Goal: Transaction & Acquisition: Book appointment/travel/reservation

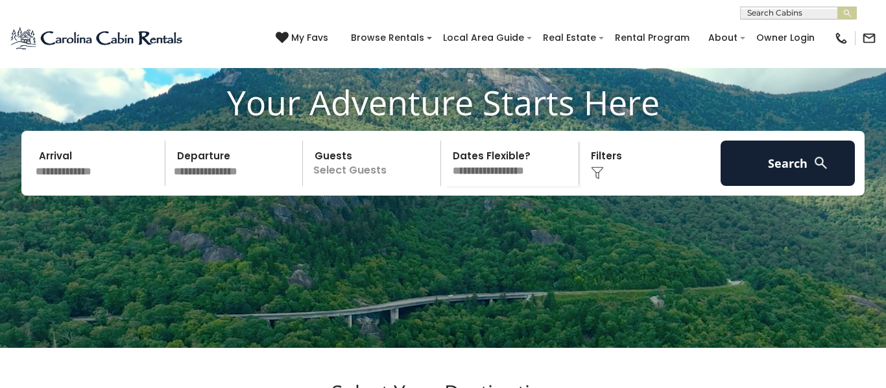
scroll to position [95, 0]
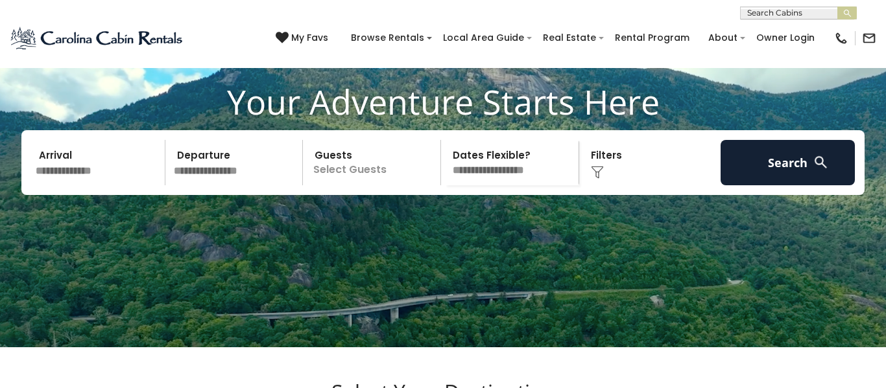
click at [45, 185] on input "text" at bounding box center [98, 162] width 134 height 45
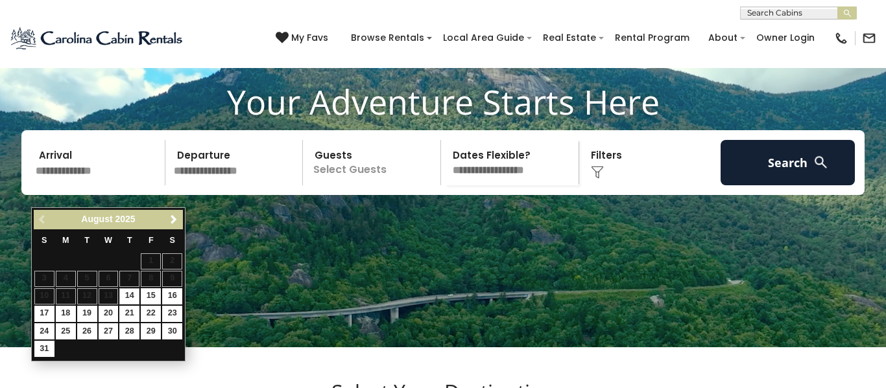
click at [174, 224] on span "Next" at bounding box center [174, 220] width 10 height 10
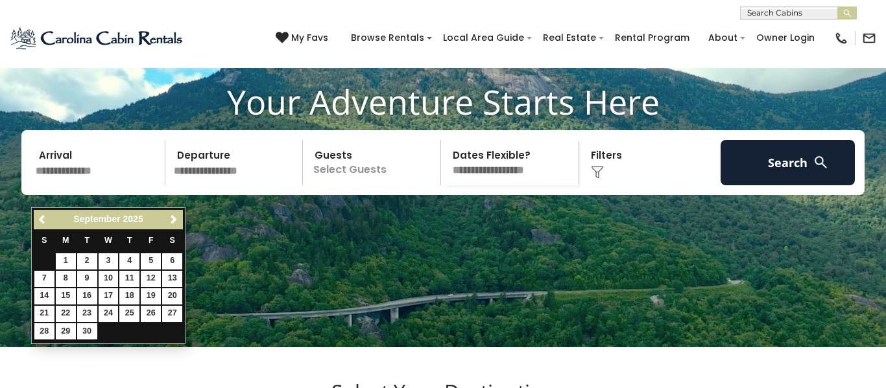
click at [172, 226] on link "Next" at bounding box center [173, 220] width 16 height 16
click at [127, 302] on link "16" at bounding box center [129, 296] width 20 height 16
type input "********"
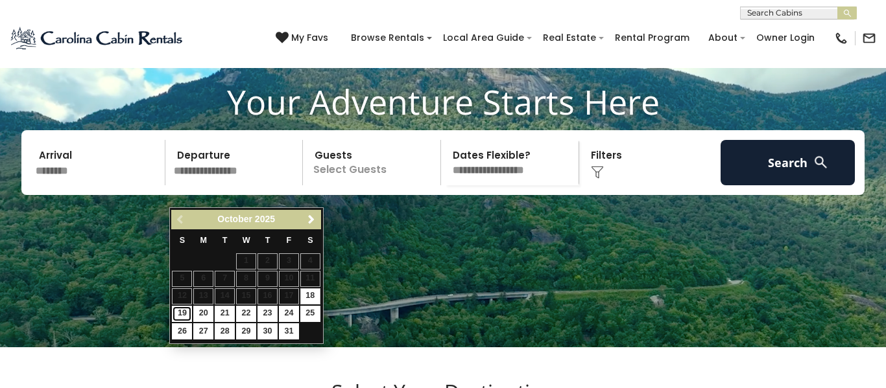
click at [178, 319] on link "19" at bounding box center [182, 314] width 20 height 16
type input "********"
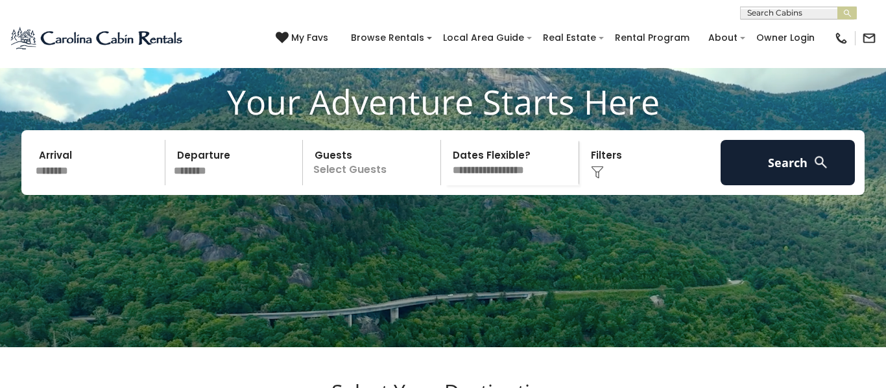
click at [368, 185] on p "Select Guests" at bounding box center [374, 162] width 134 height 45
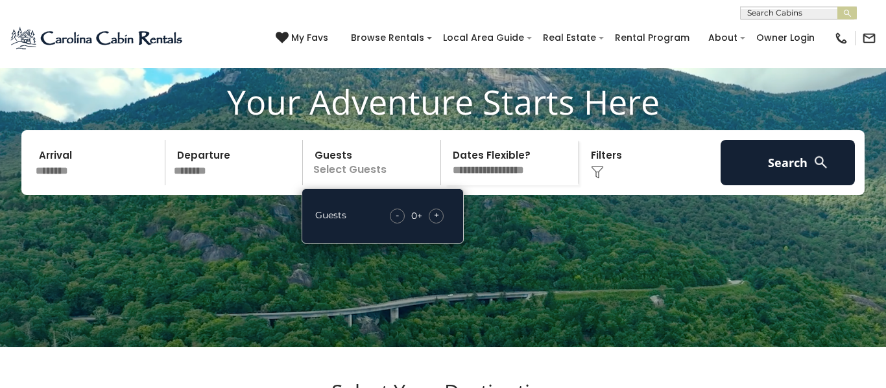
click at [441, 224] on div "- 0 + +" at bounding box center [416, 216] width 67 height 15
click at [436, 224] on div "+" at bounding box center [435, 216] width 15 height 15
click at [435, 222] on span "+" at bounding box center [436, 215] width 5 height 13
click at [434, 222] on span "+" at bounding box center [436, 215] width 5 height 13
click at [436, 244] on div "Guests - 3 + +" at bounding box center [382, 216] width 162 height 55
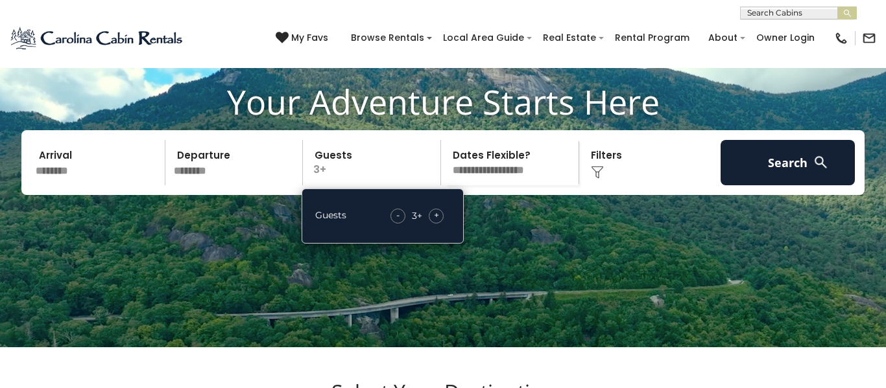
click at [442, 224] on div "- 3 + +" at bounding box center [417, 216] width 66 height 15
click at [443, 224] on div "- 3 + +" at bounding box center [417, 216] width 66 height 15
click at [441, 224] on div "- 3 + +" at bounding box center [417, 216] width 66 height 15
click at [439, 224] on div "+" at bounding box center [435, 216] width 15 height 15
click at [440, 224] on div "+" at bounding box center [435, 216] width 15 height 15
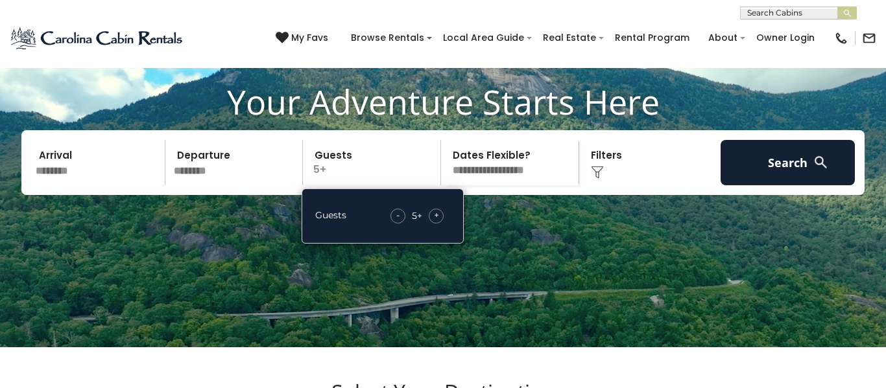
click at [442, 224] on div "- 5 + +" at bounding box center [417, 216] width 66 height 15
click at [440, 224] on div "+" at bounding box center [435, 216] width 15 height 15
click at [534, 185] on select "**********" at bounding box center [512, 162] width 134 height 45
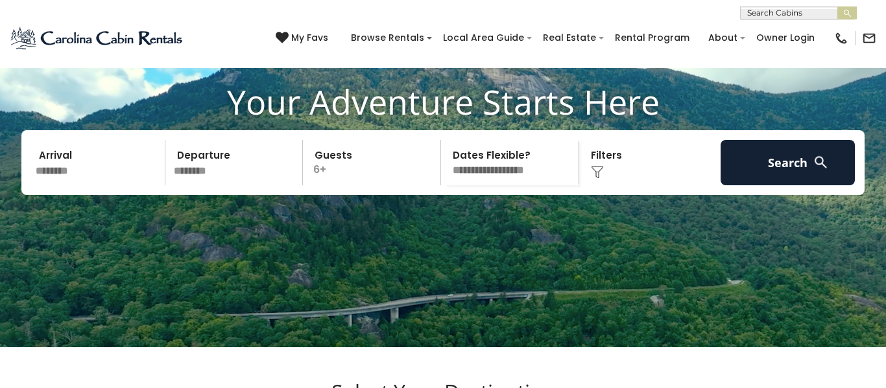
click at [674, 264] on video at bounding box center [443, 126] width 886 height 443
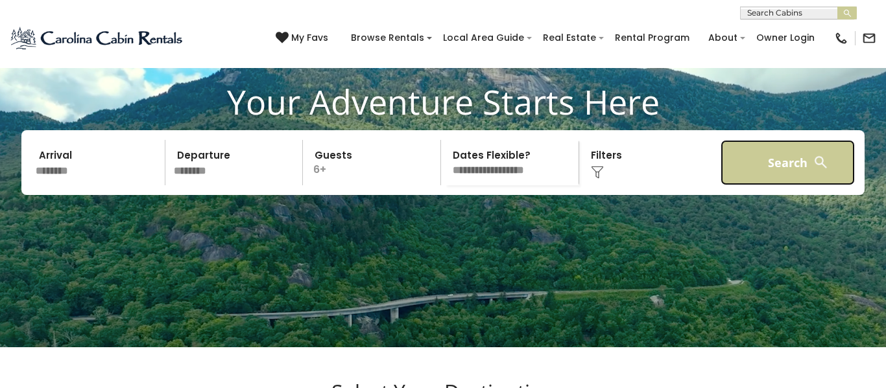
click at [781, 182] on button "Search" at bounding box center [787, 162] width 134 height 45
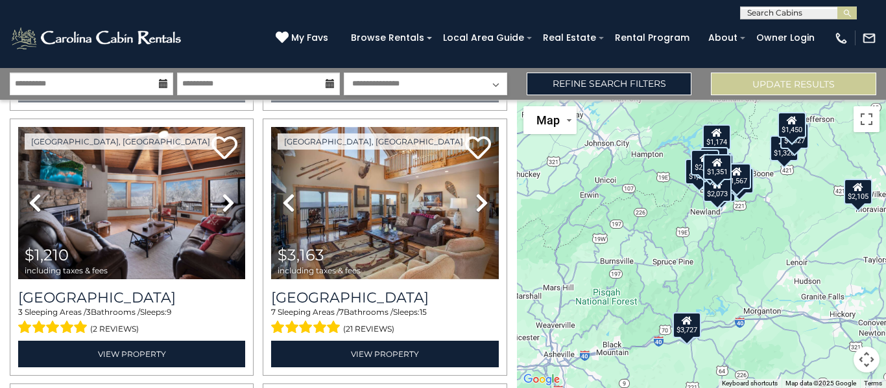
scroll to position [550, 0]
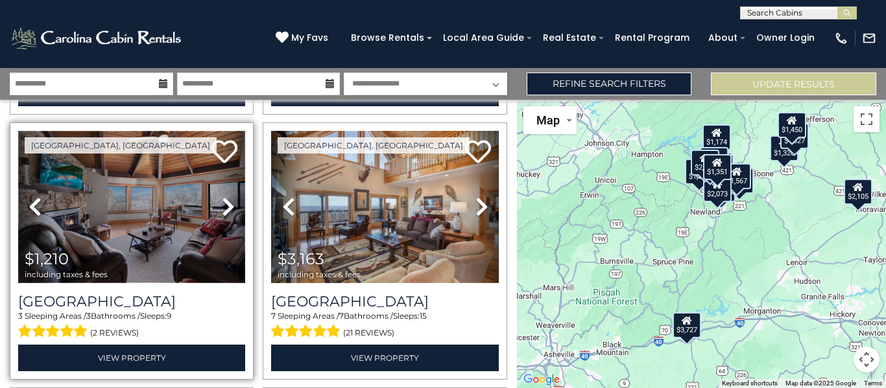
click at [152, 215] on img at bounding box center [131, 207] width 227 height 152
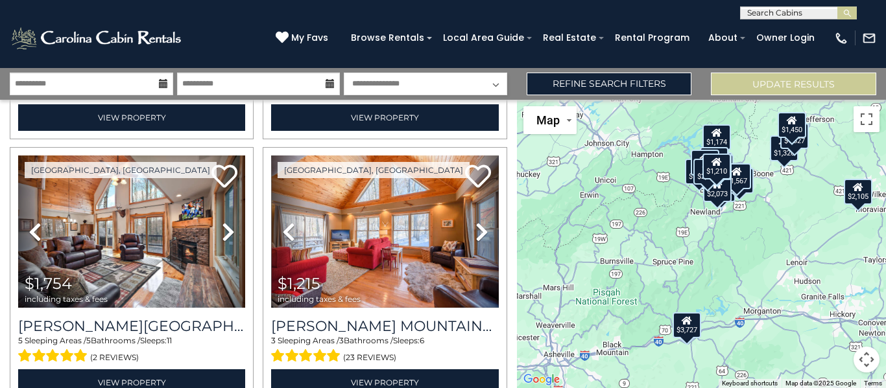
scroll to position [1314, 0]
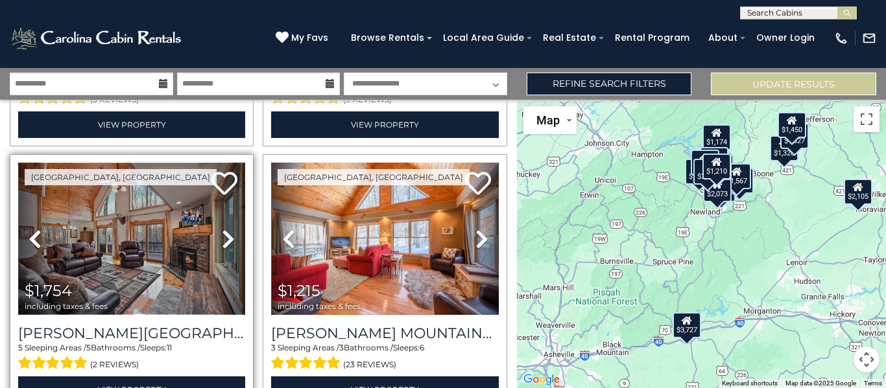
click at [172, 207] on img at bounding box center [131, 239] width 227 height 152
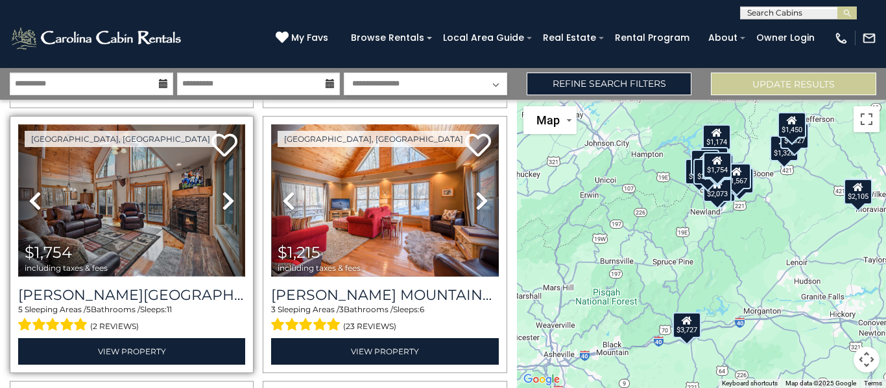
scroll to position [1353, 0]
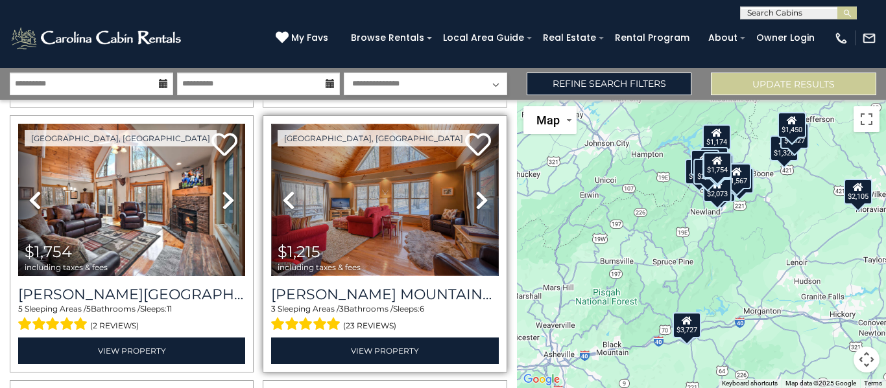
click at [406, 229] on img at bounding box center [384, 200] width 227 height 152
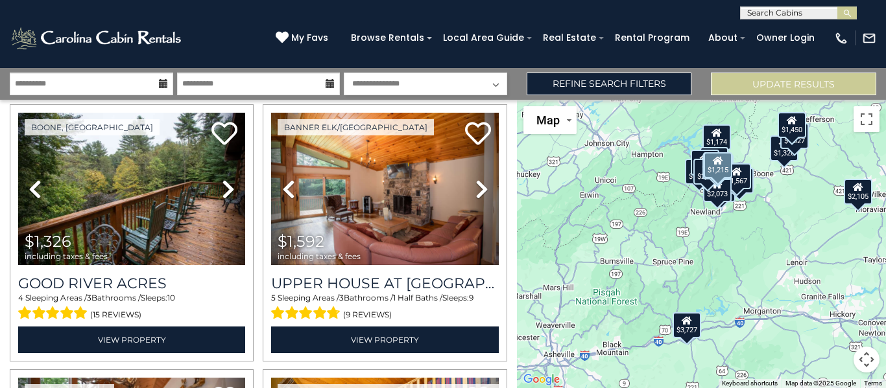
scroll to position [1895, 0]
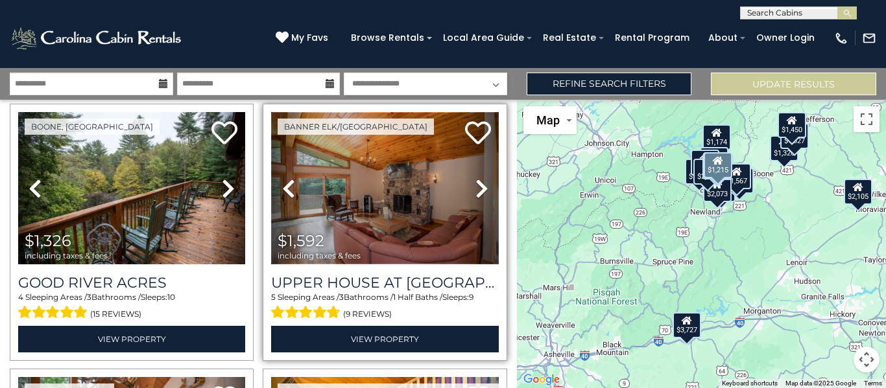
click at [447, 213] on img at bounding box center [384, 188] width 227 height 152
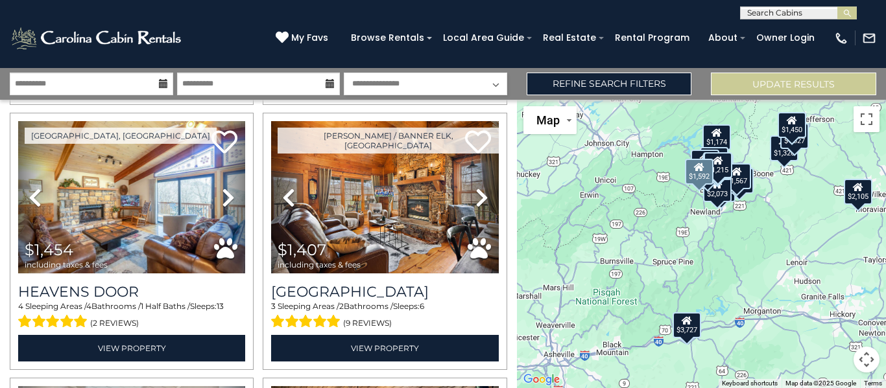
scroll to position [2423, 0]
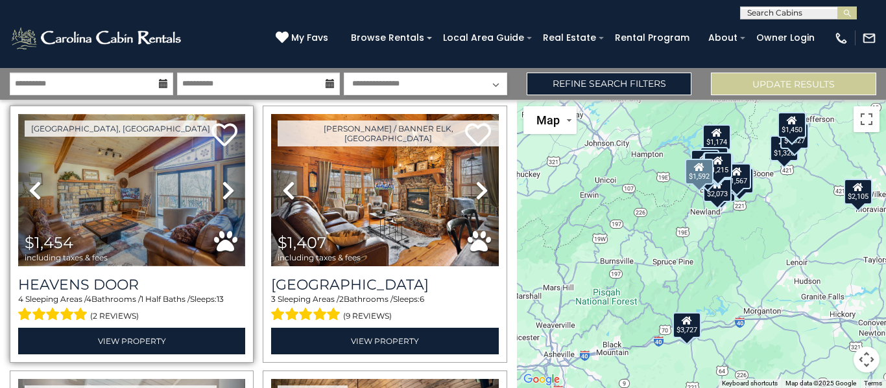
click at [188, 156] on img at bounding box center [131, 190] width 227 height 152
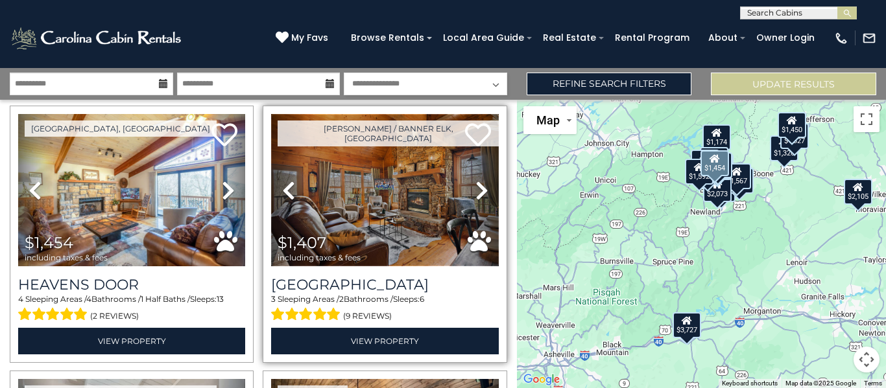
click at [411, 220] on img at bounding box center [384, 190] width 227 height 152
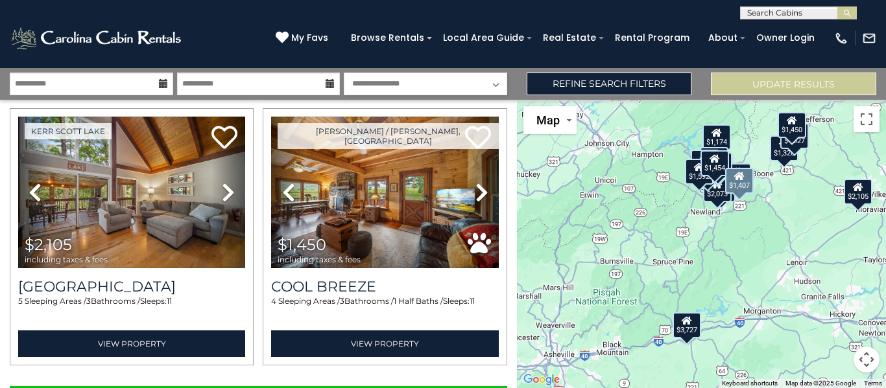
scroll to position [3750, 0]
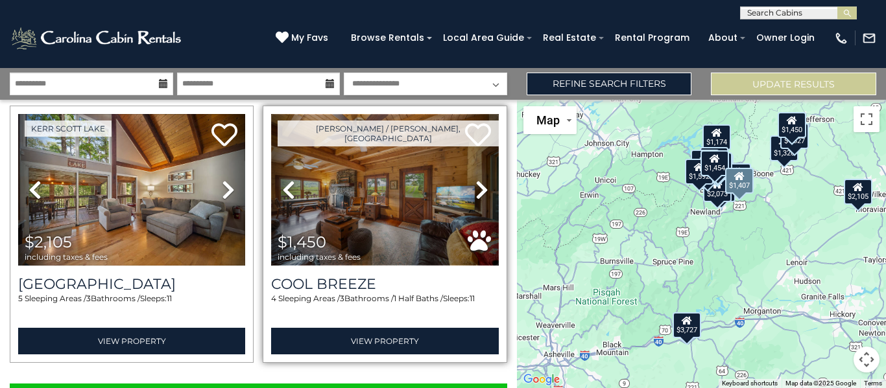
click at [419, 204] on img at bounding box center [384, 190] width 227 height 152
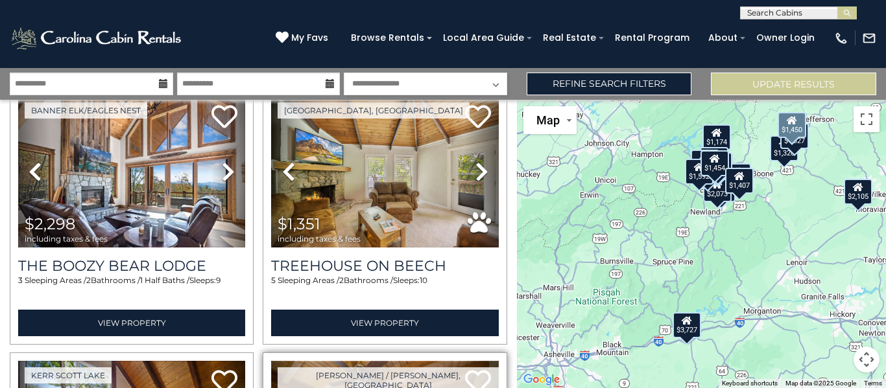
scroll to position [3803, 0]
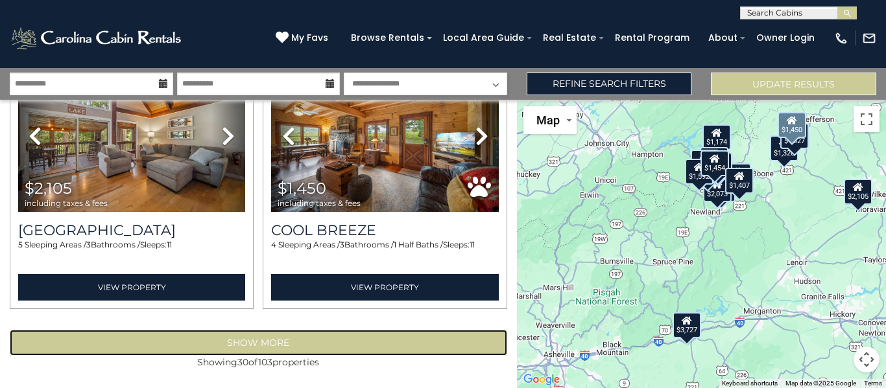
click at [392, 355] on button "Show More" at bounding box center [258, 343] width 497 height 26
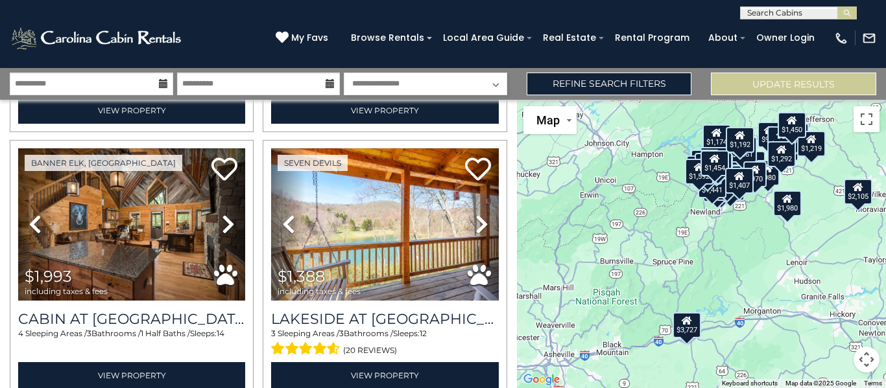
scroll to position [4508, 0]
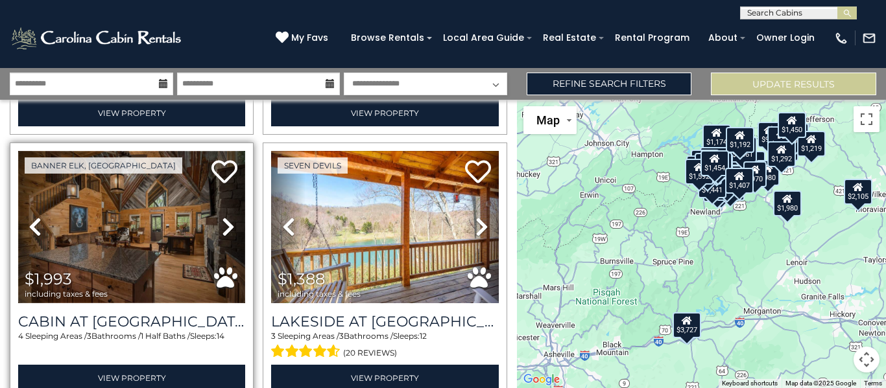
click at [166, 222] on img at bounding box center [131, 227] width 227 height 152
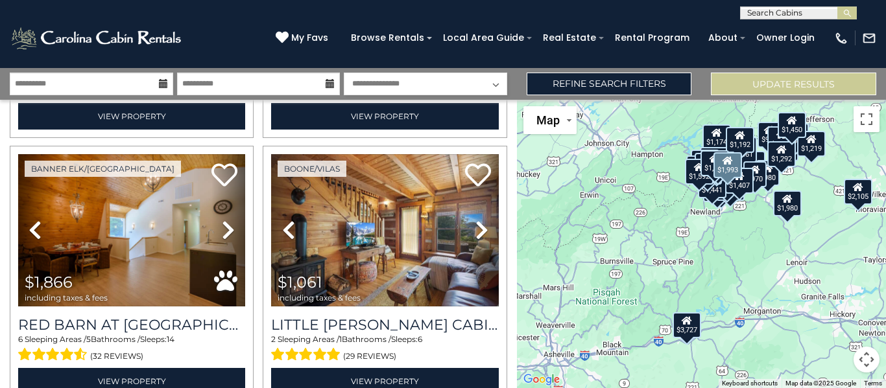
scroll to position [5299, 0]
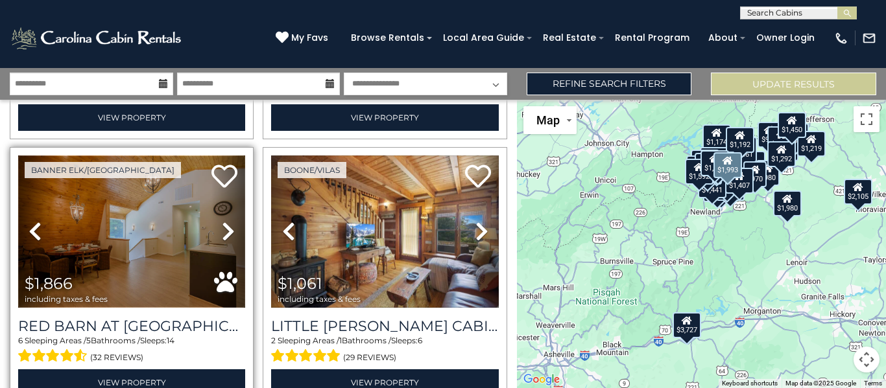
click at [183, 223] on img at bounding box center [131, 232] width 227 height 152
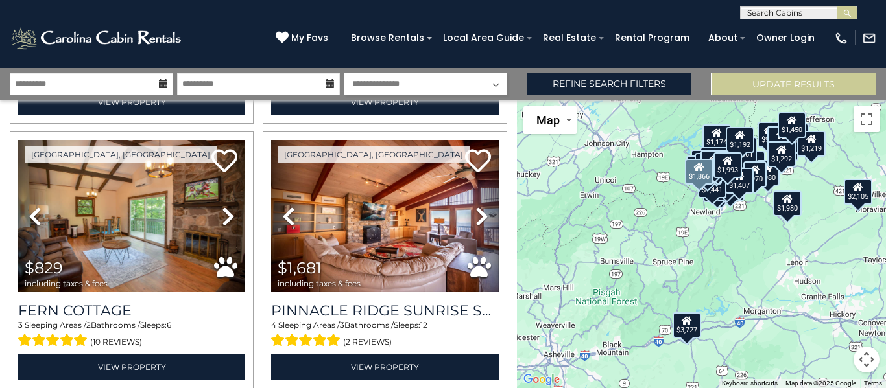
scroll to position [6639, 0]
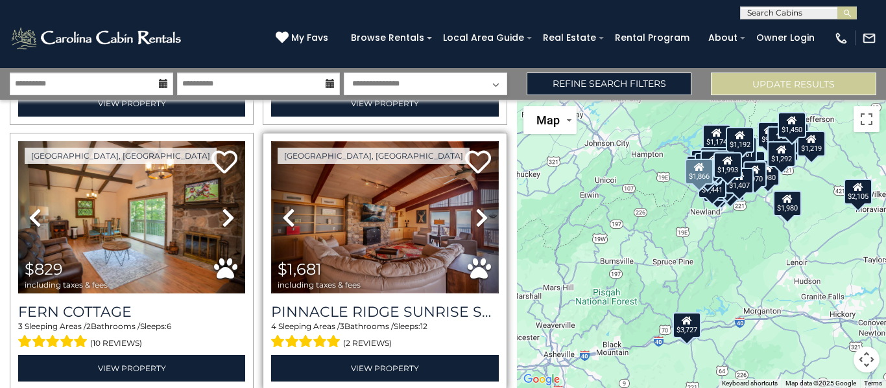
click at [404, 259] on img at bounding box center [384, 217] width 227 height 152
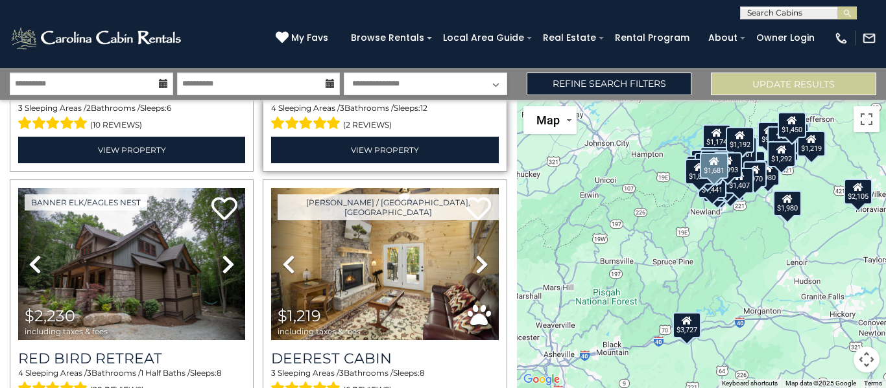
scroll to position [6858, 0]
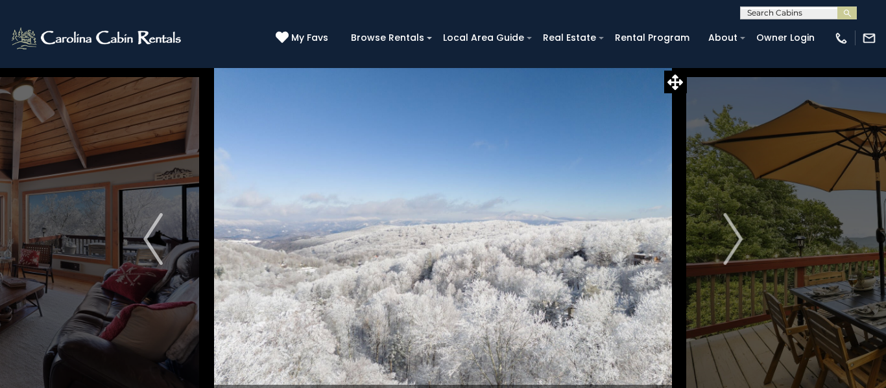
click at [736, 248] on img "Next" at bounding box center [732, 239] width 19 height 52
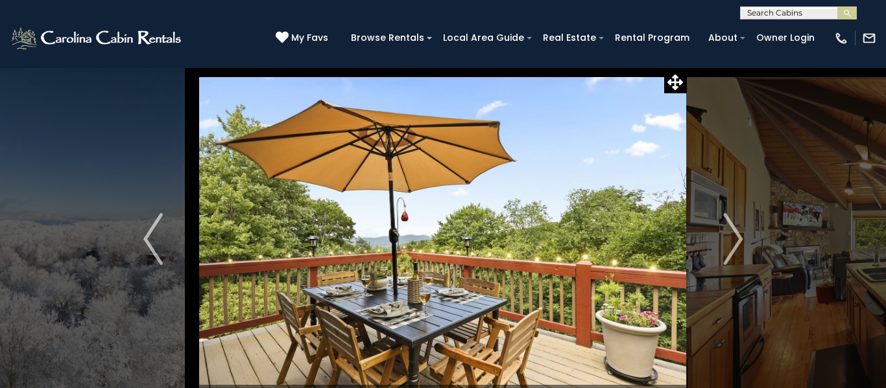
click at [736, 248] on img "Next" at bounding box center [732, 239] width 19 height 52
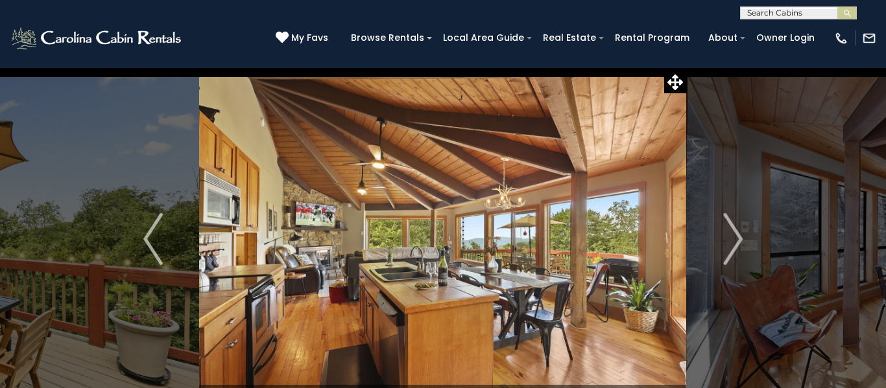
click at [736, 248] on img "Next" at bounding box center [732, 239] width 19 height 52
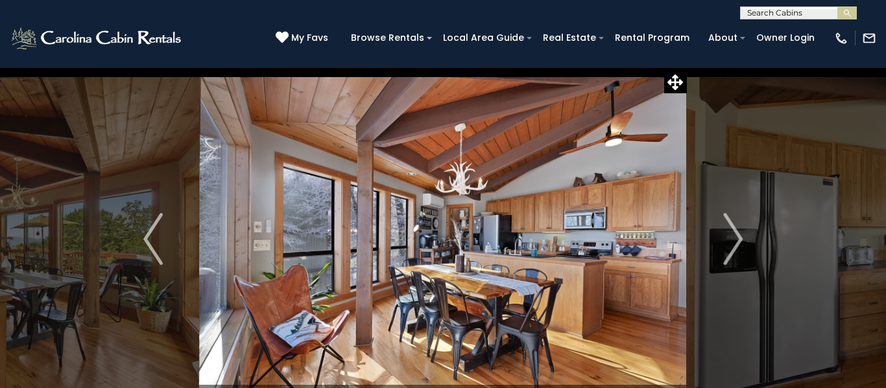
click at [736, 248] on img "Next" at bounding box center [732, 239] width 19 height 52
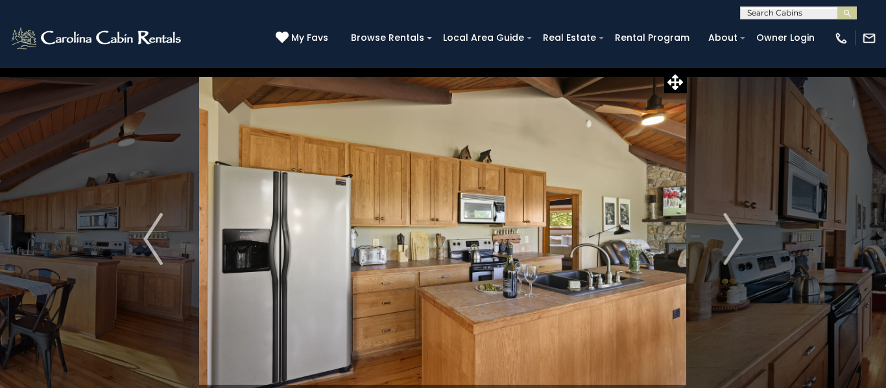
click at [736, 248] on img "Next" at bounding box center [732, 239] width 19 height 52
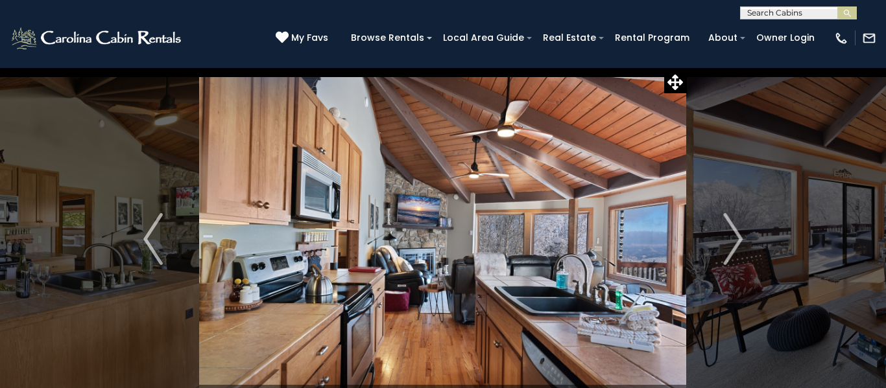
click at [736, 248] on img "Next" at bounding box center [732, 239] width 19 height 52
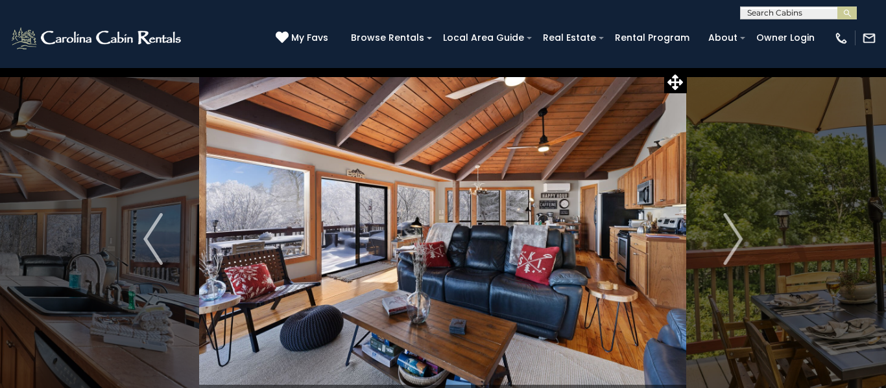
click at [736, 248] on img "Next" at bounding box center [732, 239] width 19 height 52
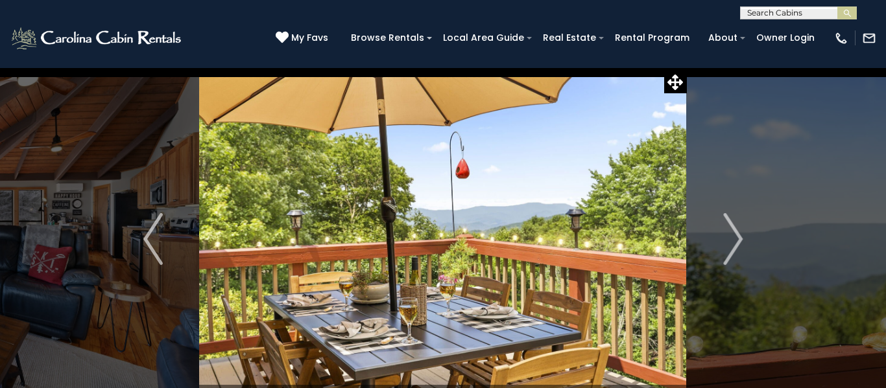
click at [736, 248] on img "Next" at bounding box center [732, 239] width 19 height 52
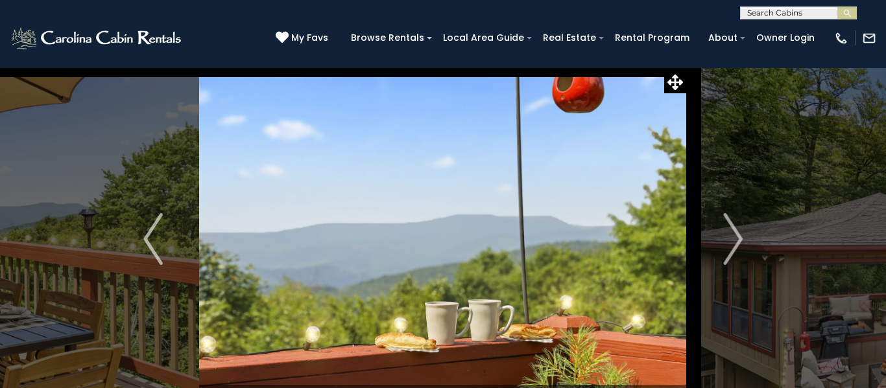
click at [736, 248] on img "Next" at bounding box center [732, 239] width 19 height 52
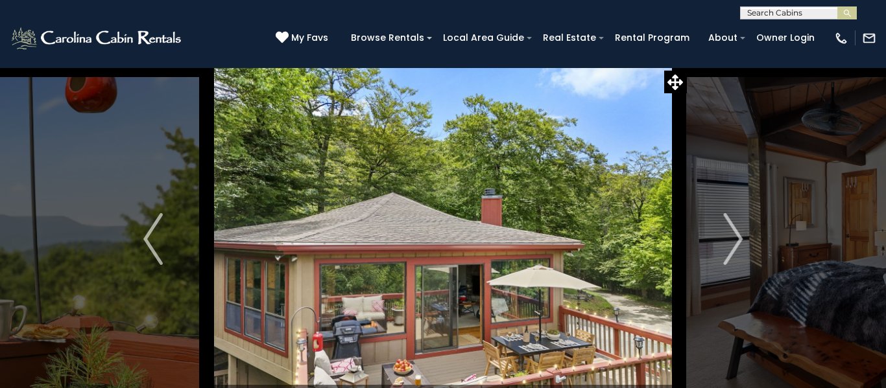
click at [736, 248] on img "Next" at bounding box center [732, 239] width 19 height 52
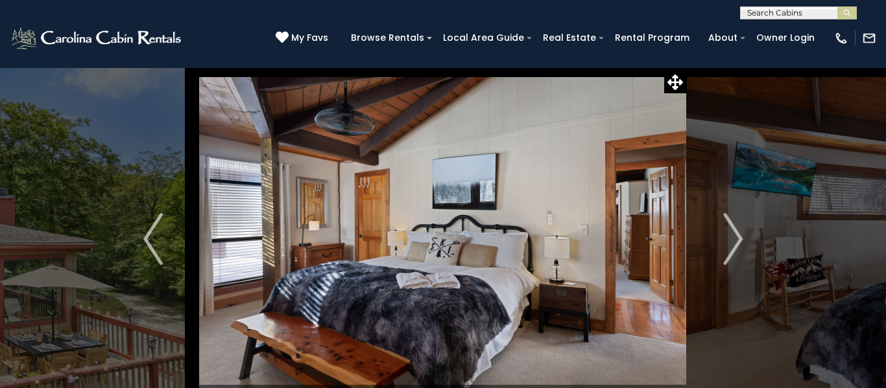
click at [736, 248] on img "Next" at bounding box center [732, 239] width 19 height 52
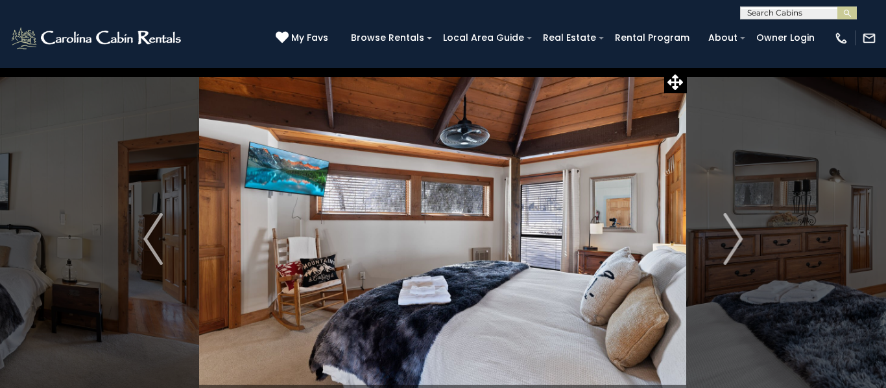
click at [736, 248] on img "Next" at bounding box center [732, 239] width 19 height 52
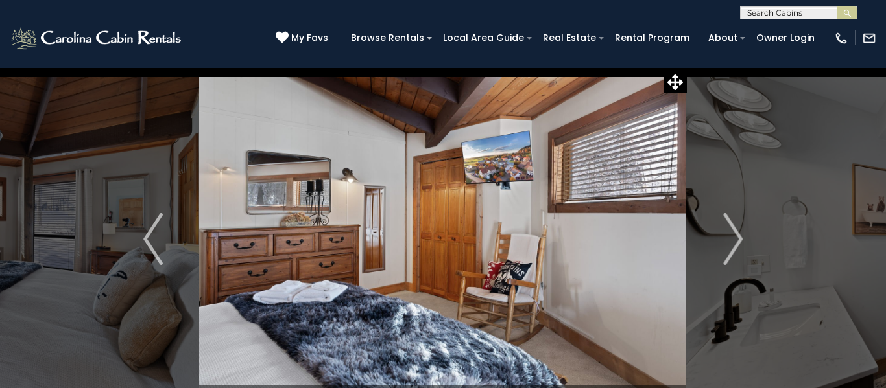
click at [736, 248] on img "Next" at bounding box center [732, 239] width 19 height 52
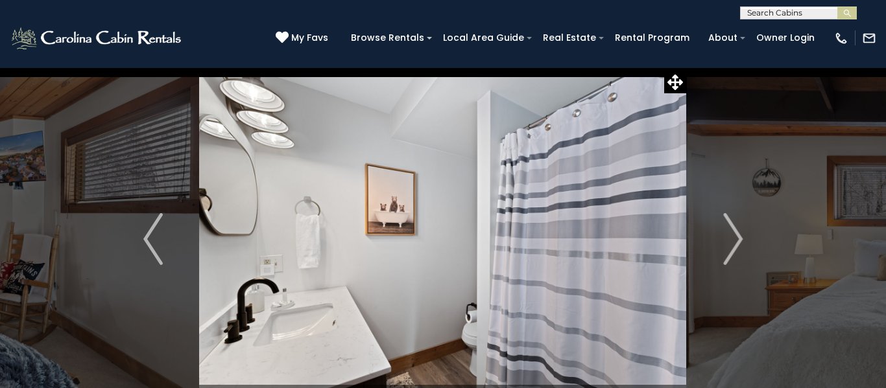
click at [736, 248] on img "Next" at bounding box center [732, 239] width 19 height 52
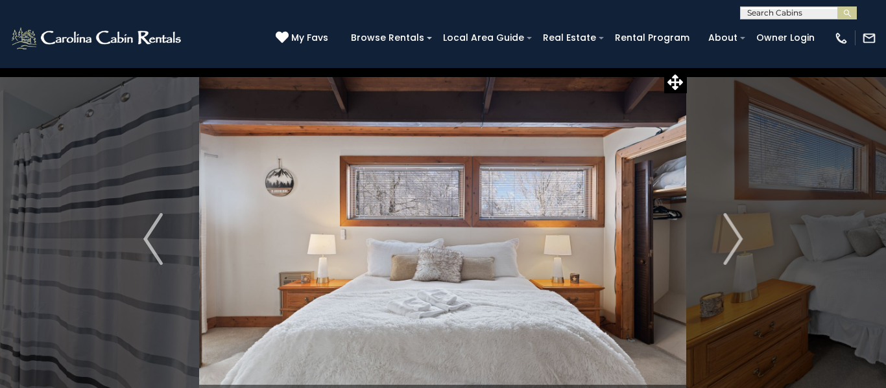
click at [736, 248] on img "Next" at bounding box center [732, 239] width 19 height 52
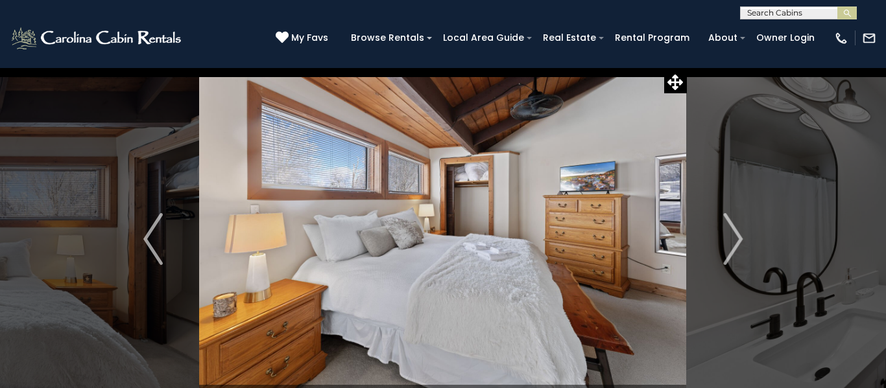
click at [736, 248] on img "Next" at bounding box center [732, 239] width 19 height 52
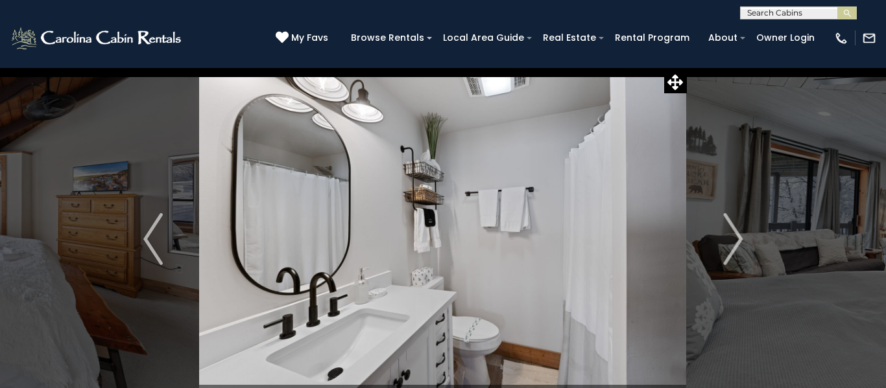
click at [736, 248] on img "Next" at bounding box center [732, 239] width 19 height 52
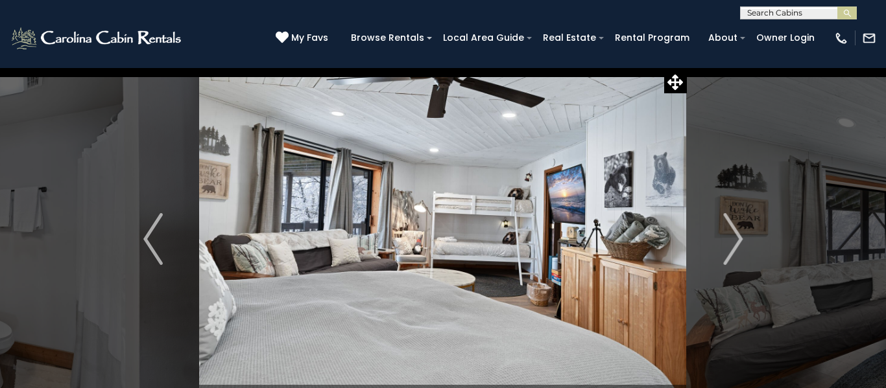
click at [736, 248] on img "Next" at bounding box center [732, 239] width 19 height 52
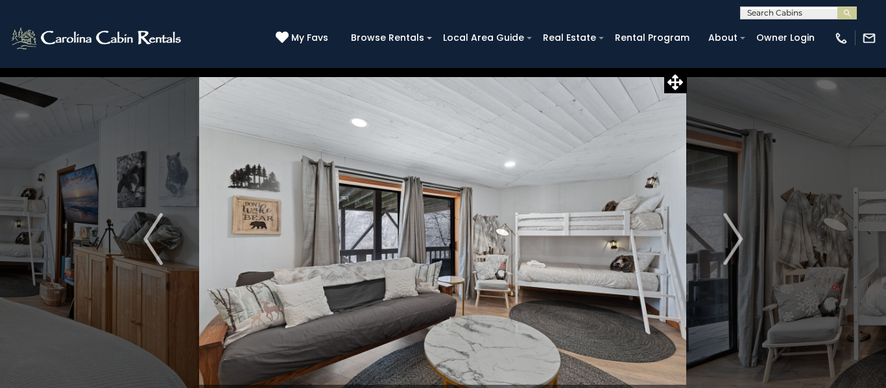
click at [736, 248] on img "Next" at bounding box center [732, 239] width 19 height 52
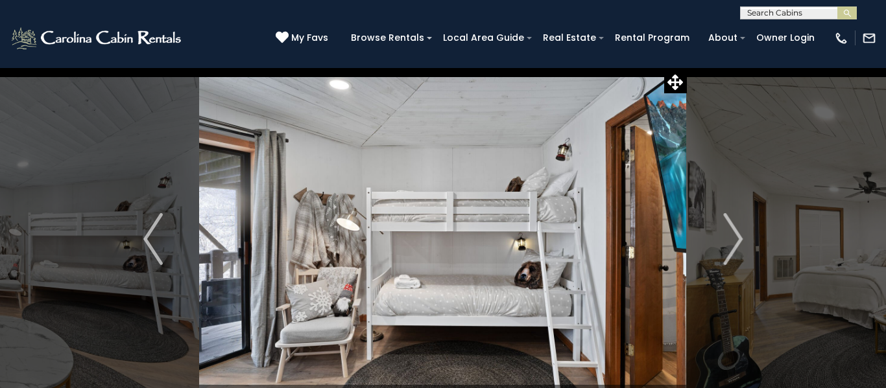
click at [736, 248] on img "Next" at bounding box center [732, 239] width 19 height 52
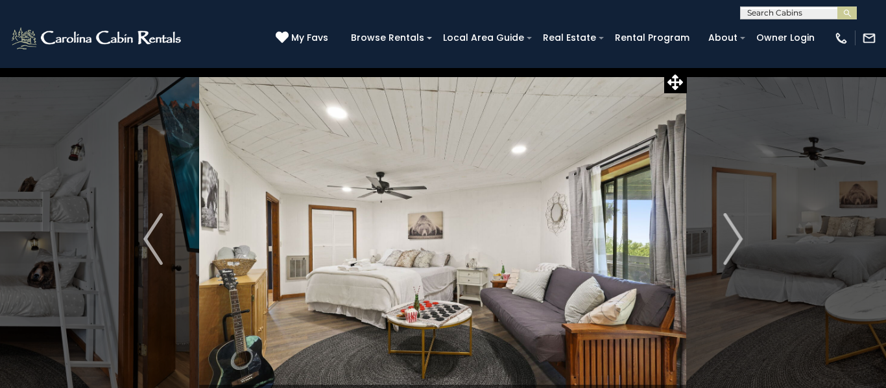
click at [736, 248] on img "Next" at bounding box center [732, 239] width 19 height 52
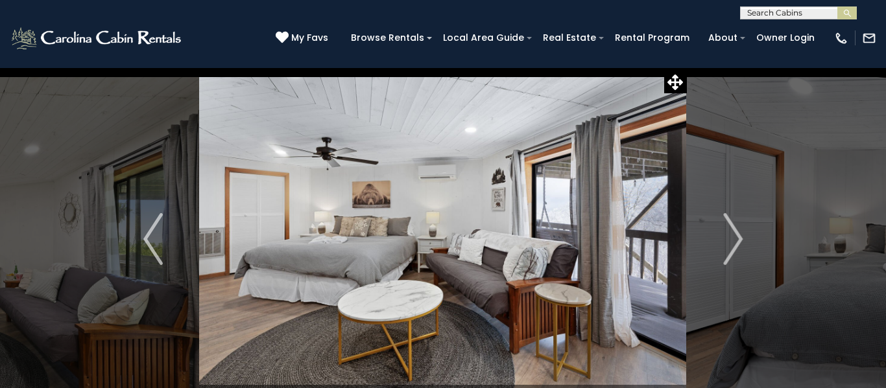
click at [736, 248] on img "Next" at bounding box center [732, 239] width 19 height 52
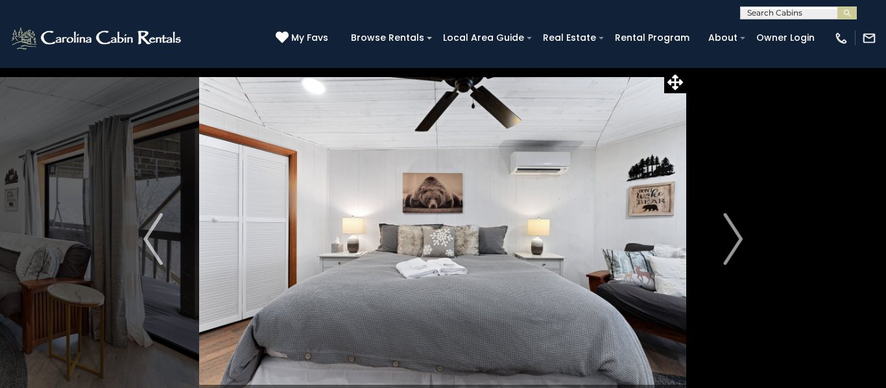
click at [736, 248] on img "Next" at bounding box center [732, 239] width 19 height 52
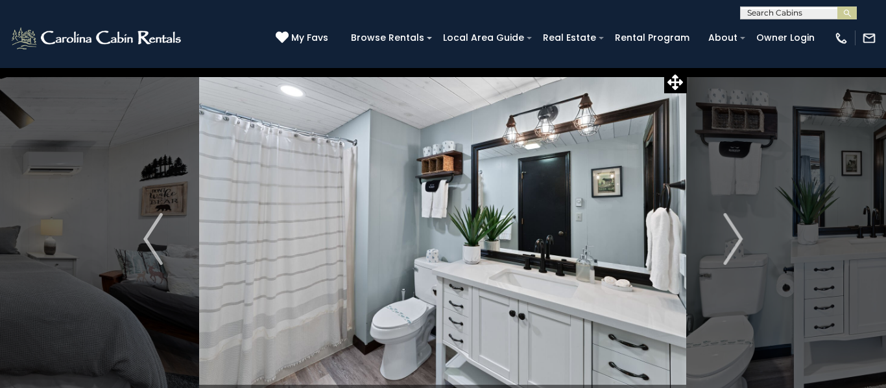
click at [736, 248] on img "Next" at bounding box center [732, 239] width 19 height 52
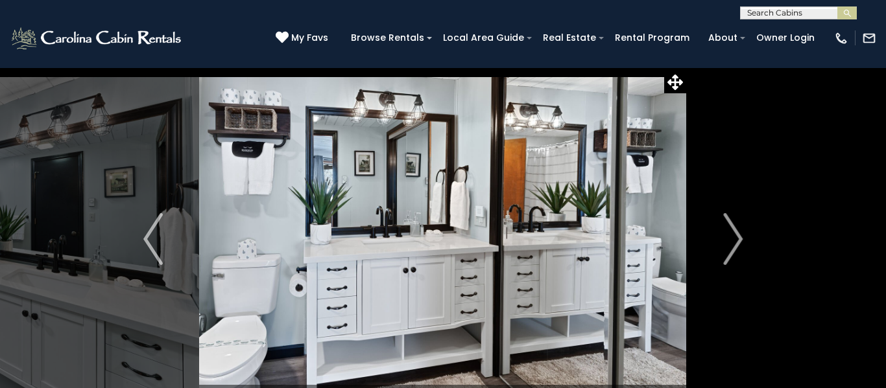
click at [736, 248] on img "Next" at bounding box center [732, 239] width 19 height 52
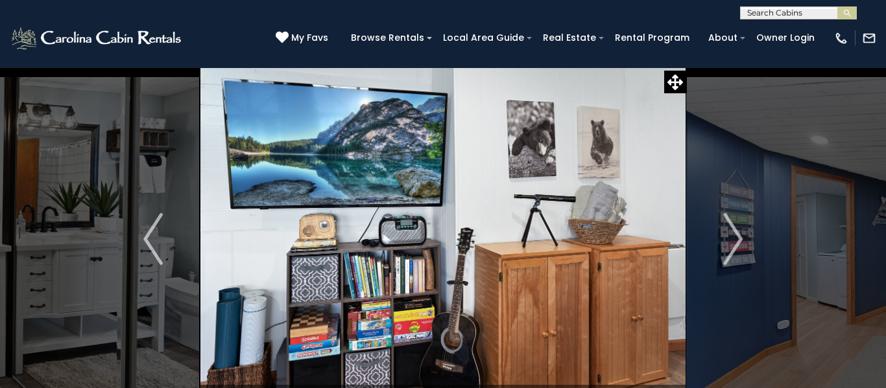
click at [736, 248] on img "Next" at bounding box center [732, 239] width 19 height 52
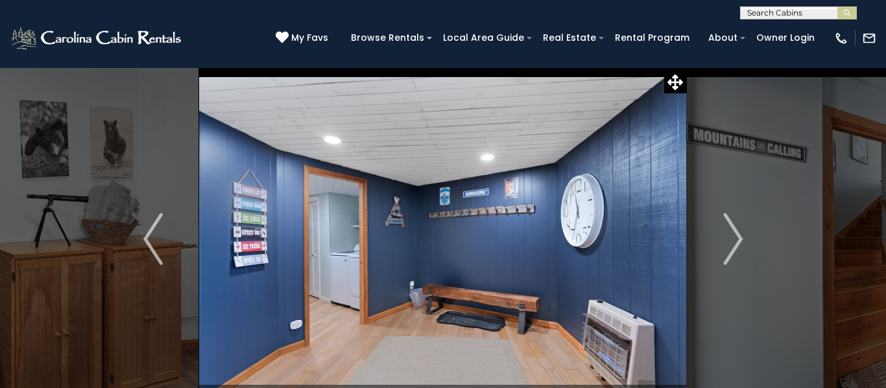
click at [736, 248] on img "Next" at bounding box center [732, 239] width 19 height 52
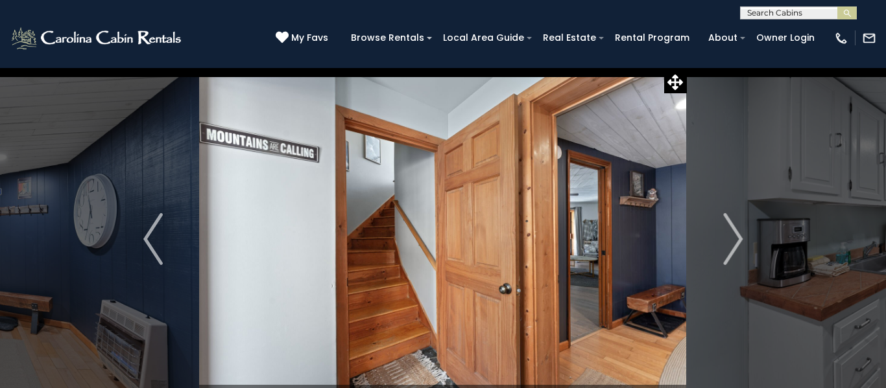
click at [736, 248] on img "Next" at bounding box center [732, 239] width 19 height 52
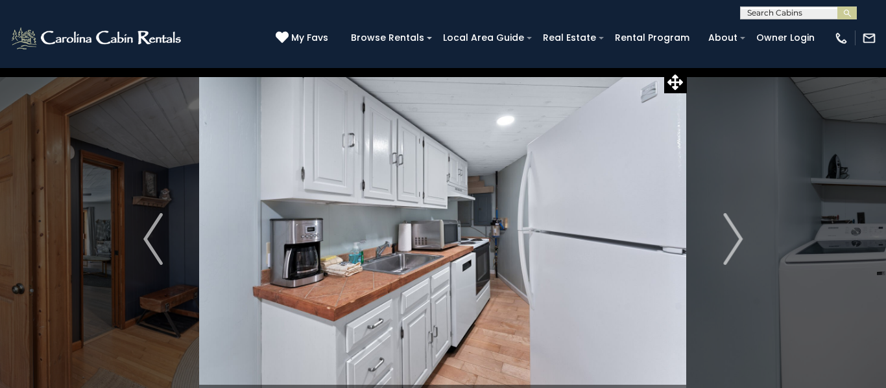
click at [736, 248] on img "Next" at bounding box center [732, 239] width 19 height 52
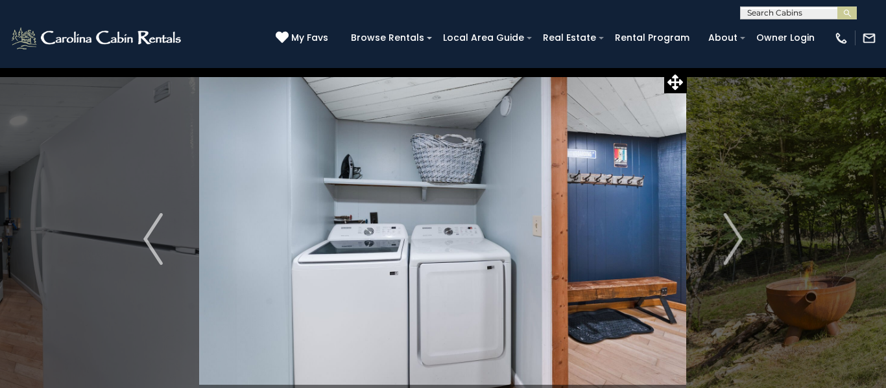
click at [736, 248] on img "Next" at bounding box center [732, 239] width 19 height 52
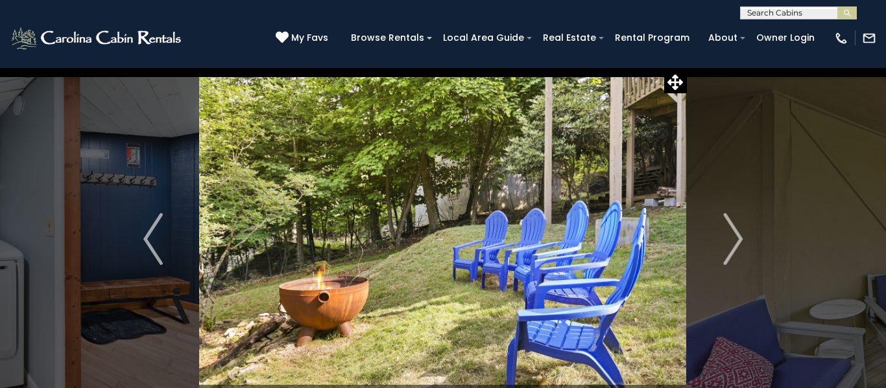
click at [736, 248] on img "Next" at bounding box center [732, 239] width 19 height 52
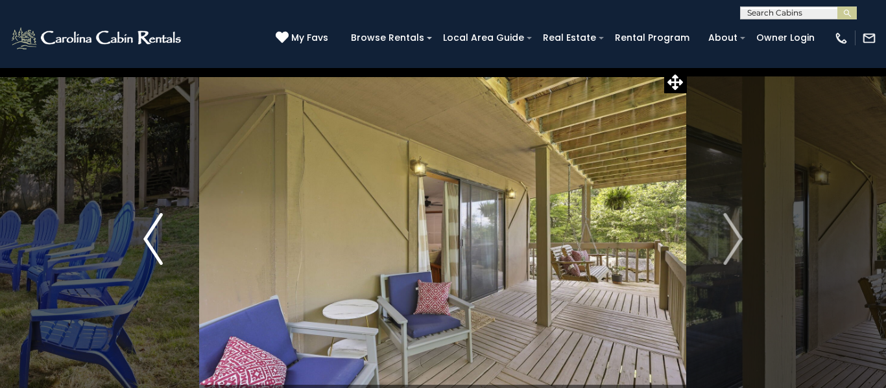
click at [141, 239] on button "Previous" at bounding box center [153, 239] width 92 height 344
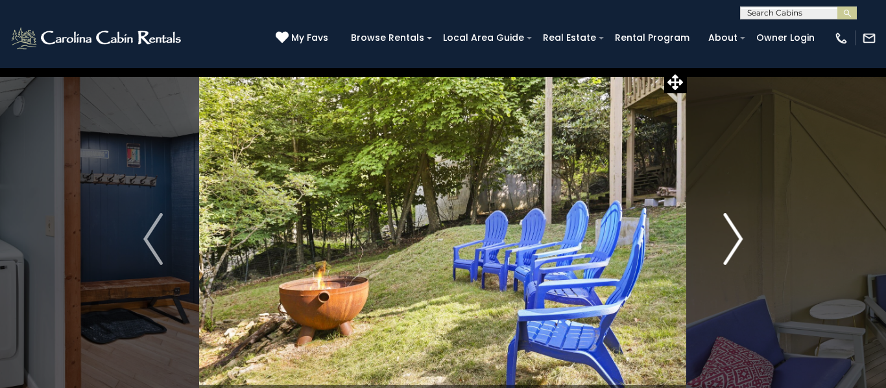
click at [735, 244] on img "Next" at bounding box center [732, 239] width 19 height 52
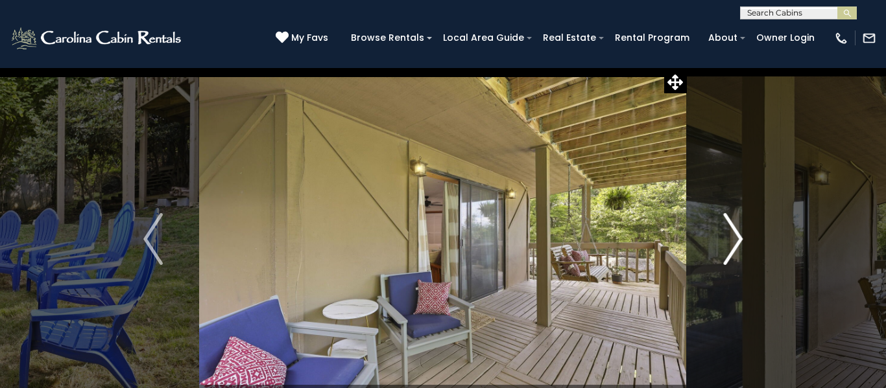
click at [735, 245] on img "Next" at bounding box center [732, 239] width 19 height 52
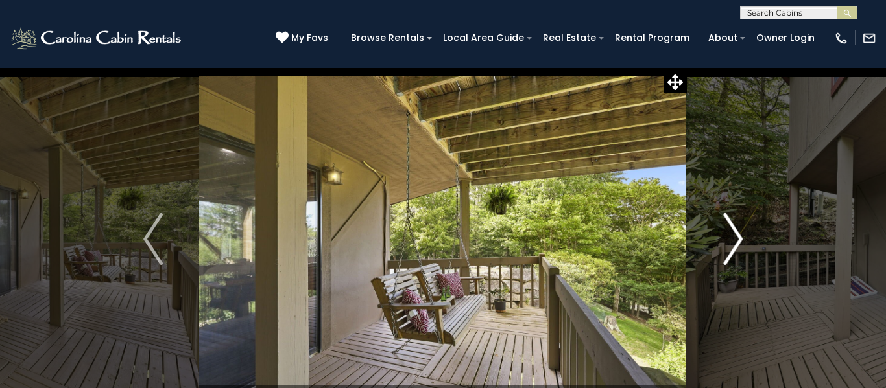
click at [735, 245] on img "Next" at bounding box center [732, 239] width 19 height 52
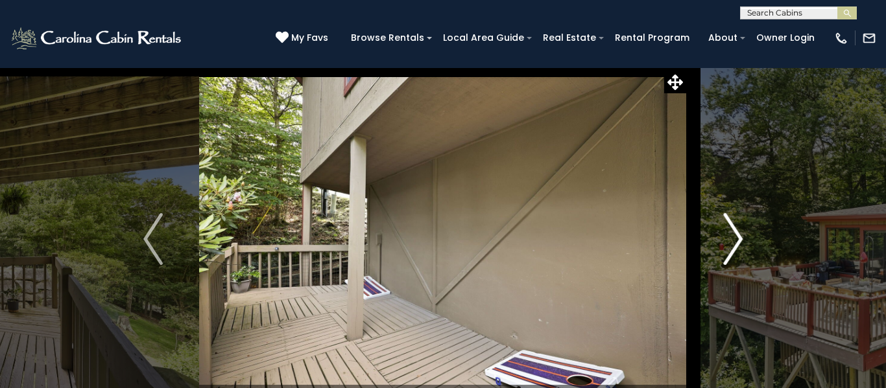
click at [735, 245] on img "Next" at bounding box center [732, 239] width 19 height 52
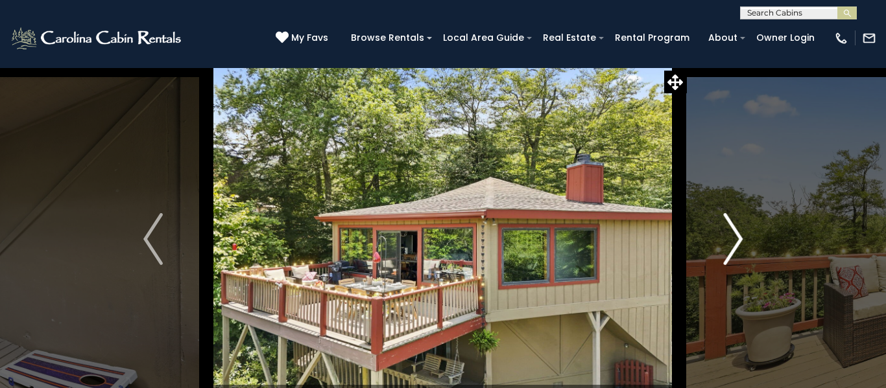
click at [735, 245] on img "Next" at bounding box center [732, 239] width 19 height 52
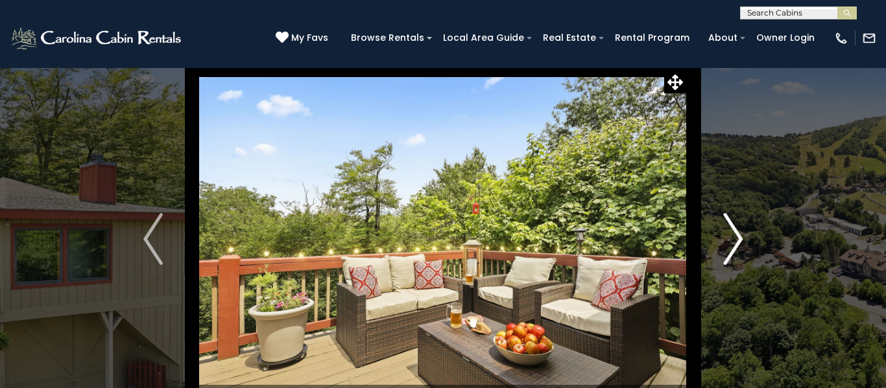
click at [735, 245] on img "Next" at bounding box center [732, 239] width 19 height 52
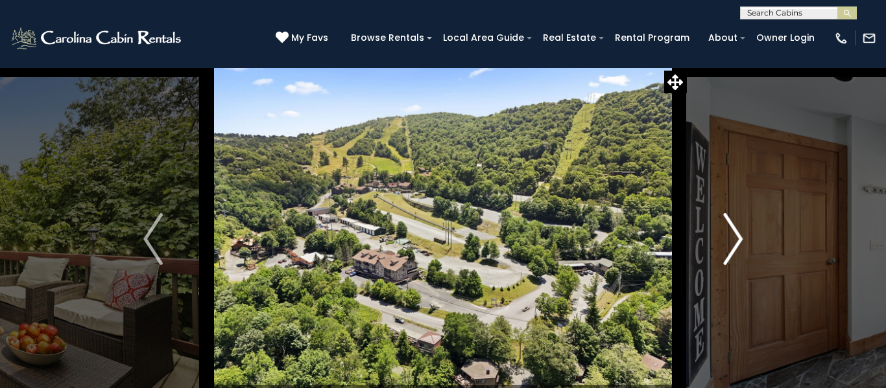
click at [735, 245] on img "Next" at bounding box center [732, 239] width 19 height 52
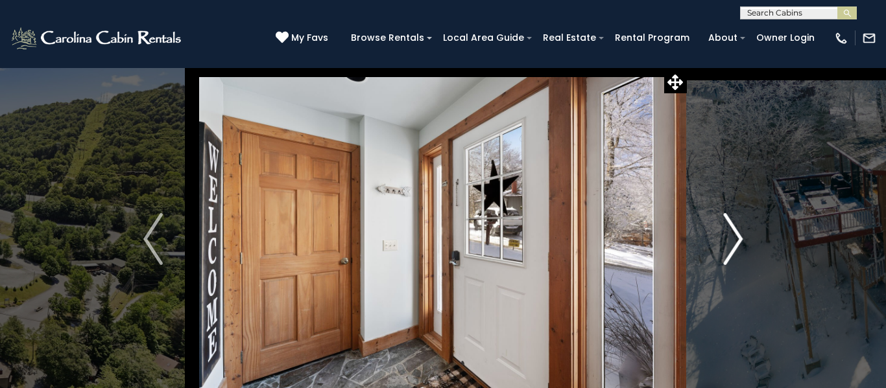
click at [735, 245] on img "Next" at bounding box center [732, 239] width 19 height 52
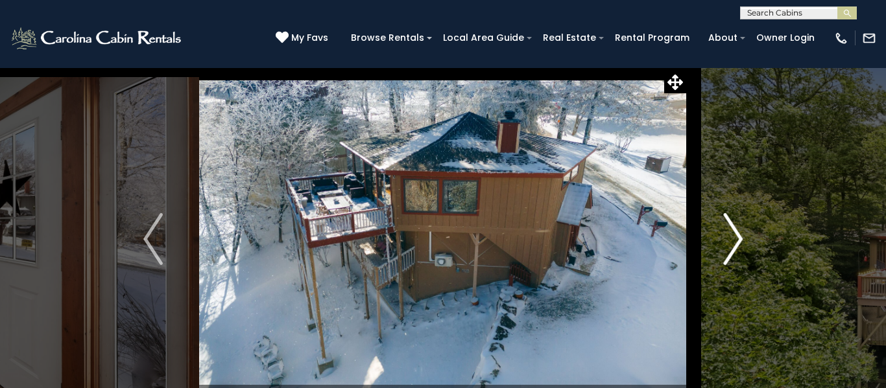
click at [735, 245] on img "Next" at bounding box center [732, 239] width 19 height 52
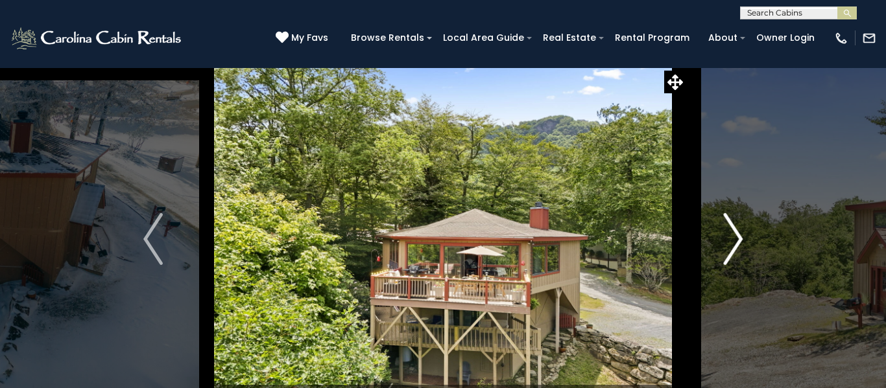
click at [735, 245] on img "Next" at bounding box center [732, 239] width 19 height 52
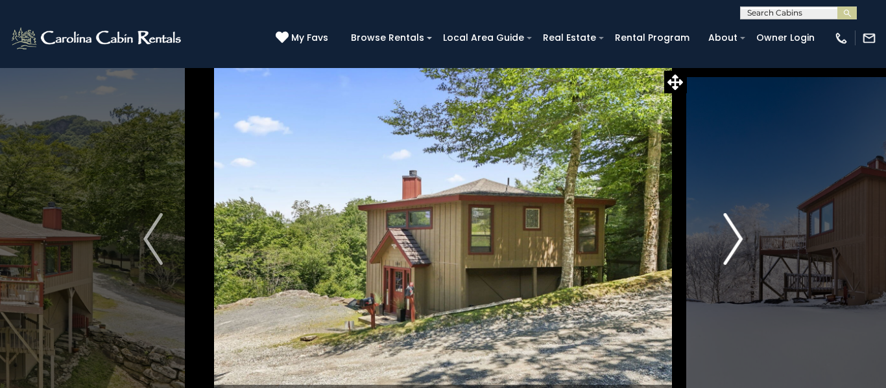
click at [735, 245] on img "Next" at bounding box center [732, 239] width 19 height 52
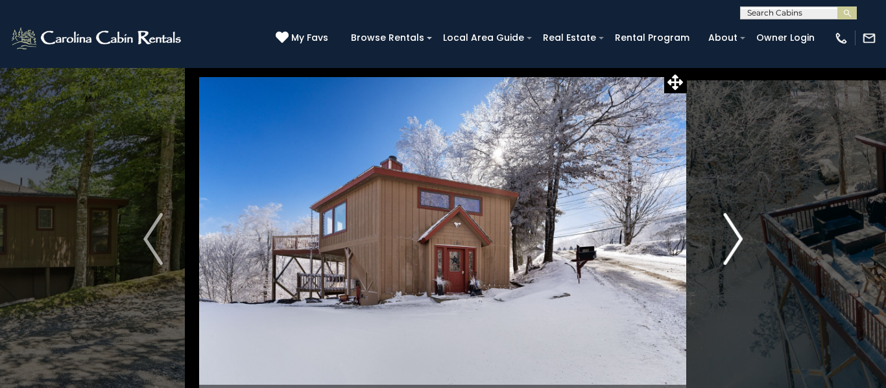
click at [735, 245] on img "Next" at bounding box center [732, 239] width 19 height 52
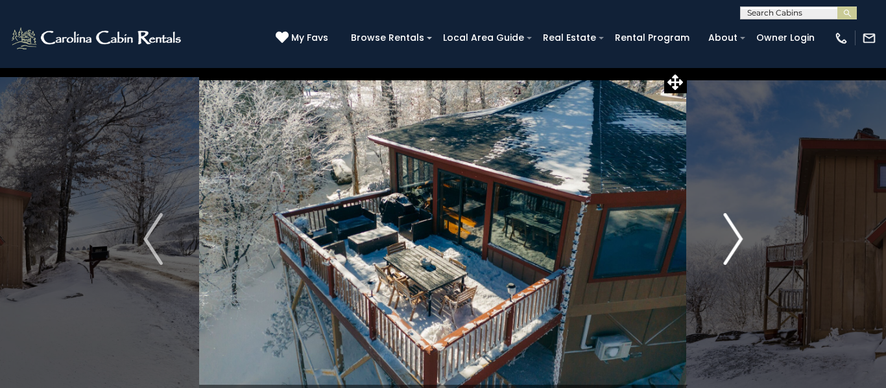
click at [735, 245] on img "Next" at bounding box center [732, 239] width 19 height 52
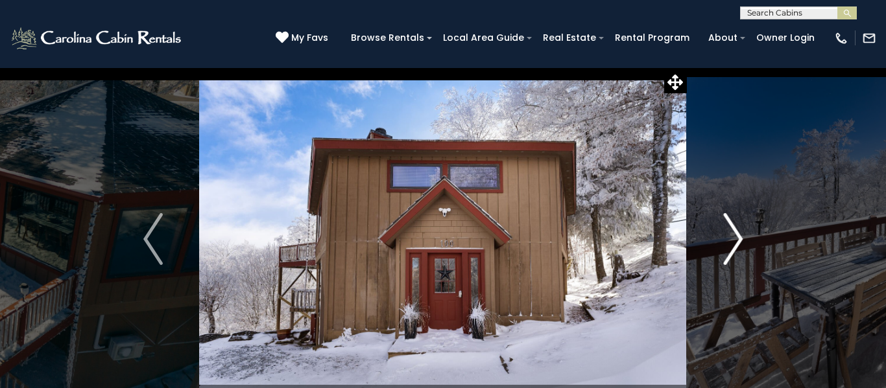
click at [735, 245] on img "Next" at bounding box center [732, 239] width 19 height 52
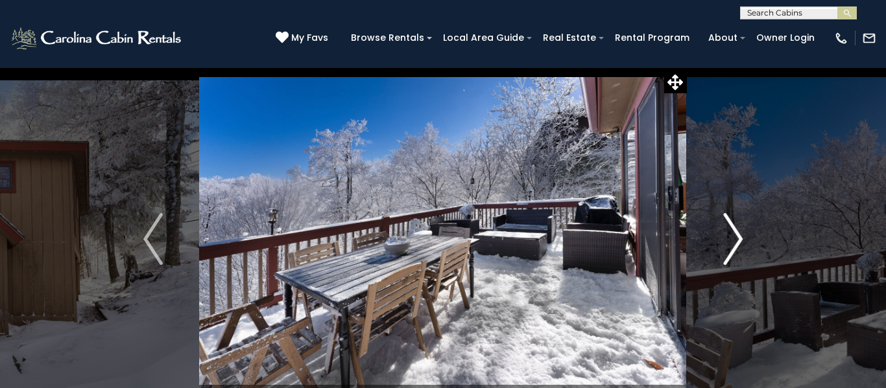
click at [734, 245] on img "Next" at bounding box center [732, 239] width 19 height 52
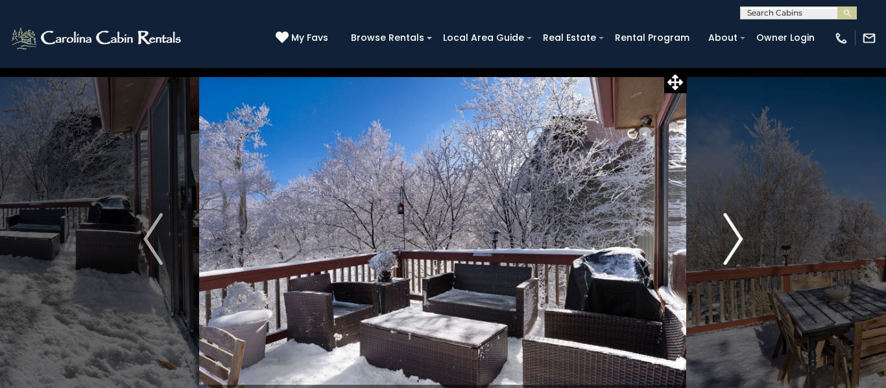
click at [734, 241] on img "Next" at bounding box center [732, 239] width 19 height 52
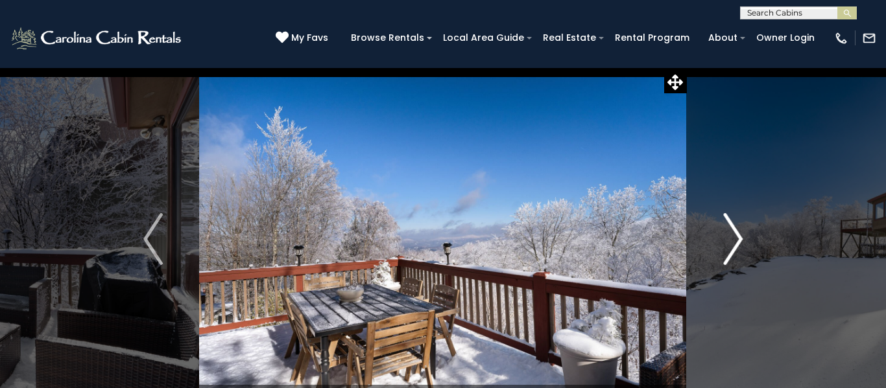
click at [734, 241] on img "Next" at bounding box center [732, 239] width 19 height 52
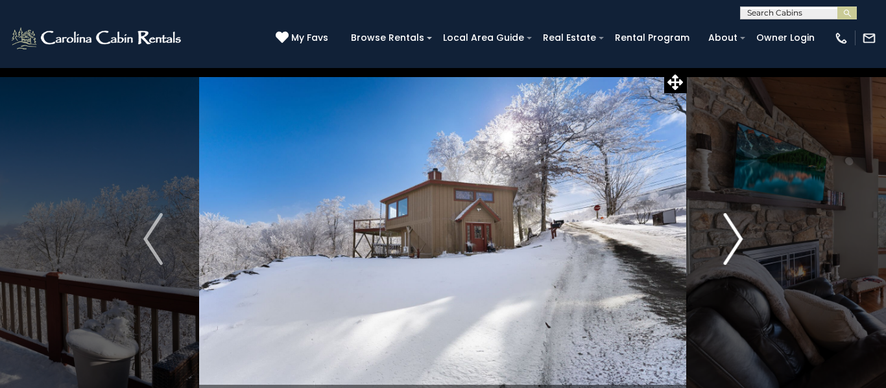
click at [734, 241] on img "Next" at bounding box center [732, 239] width 19 height 52
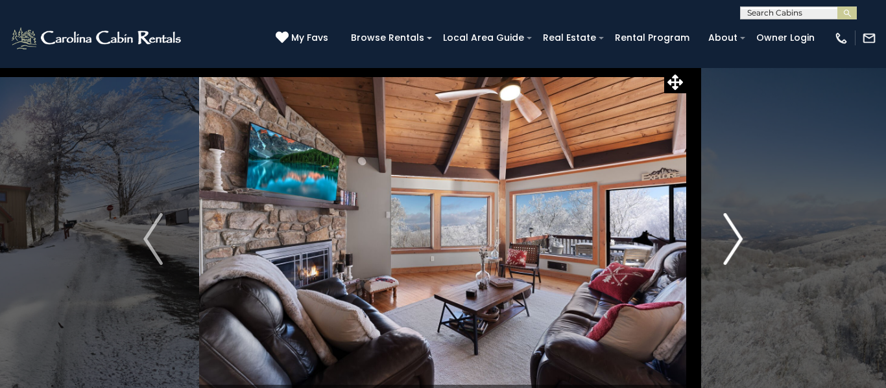
click at [734, 241] on img "Next" at bounding box center [732, 239] width 19 height 52
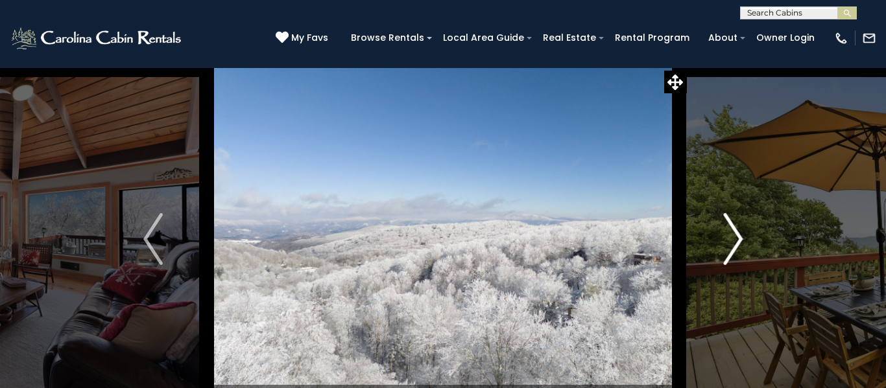
click at [734, 241] on img "Next" at bounding box center [732, 239] width 19 height 52
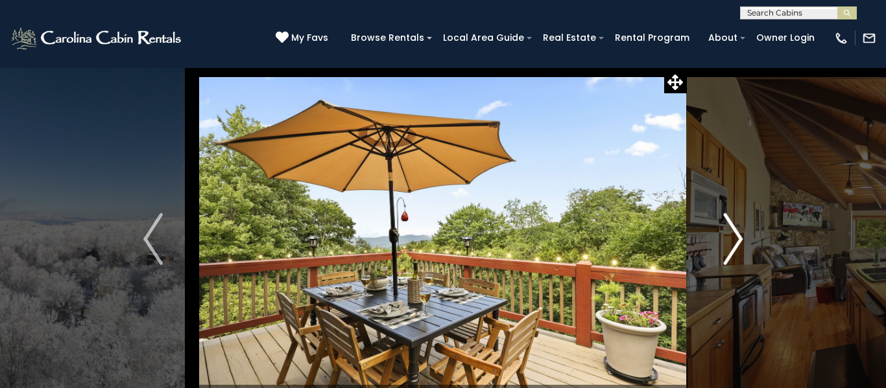
click at [734, 241] on img "Next" at bounding box center [732, 239] width 19 height 52
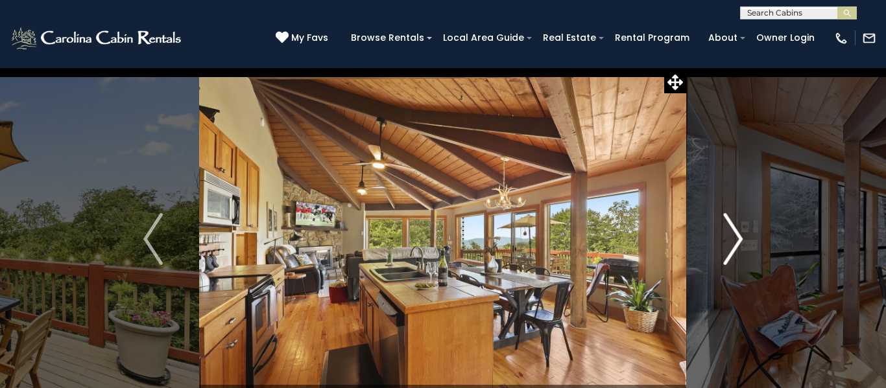
click at [734, 241] on img "Next" at bounding box center [732, 239] width 19 height 52
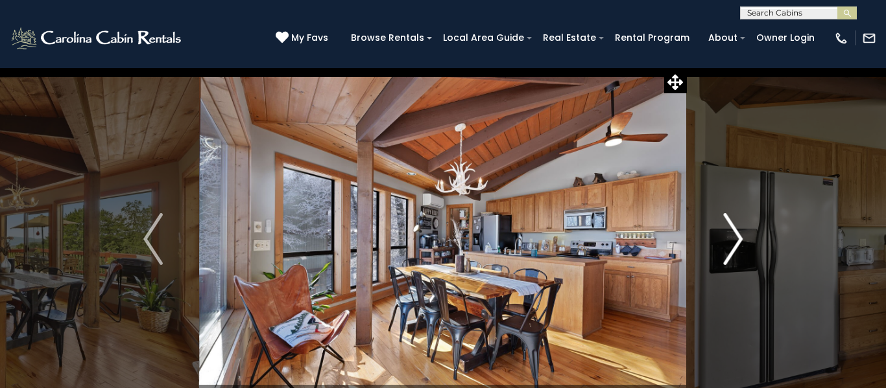
click at [734, 241] on img "Next" at bounding box center [732, 239] width 19 height 52
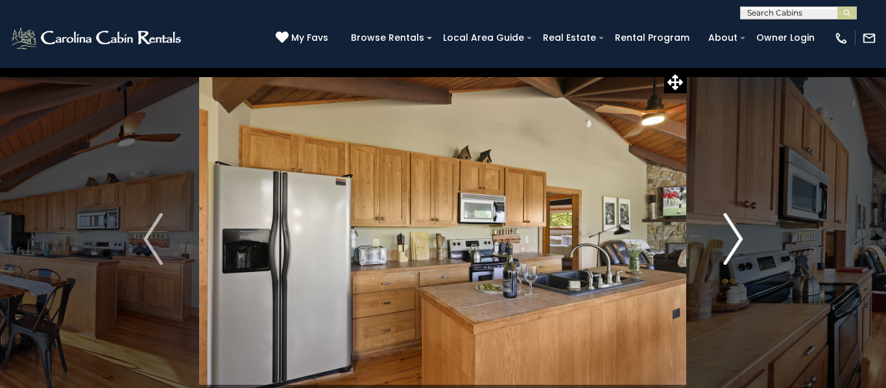
click at [734, 241] on img "Next" at bounding box center [732, 239] width 19 height 52
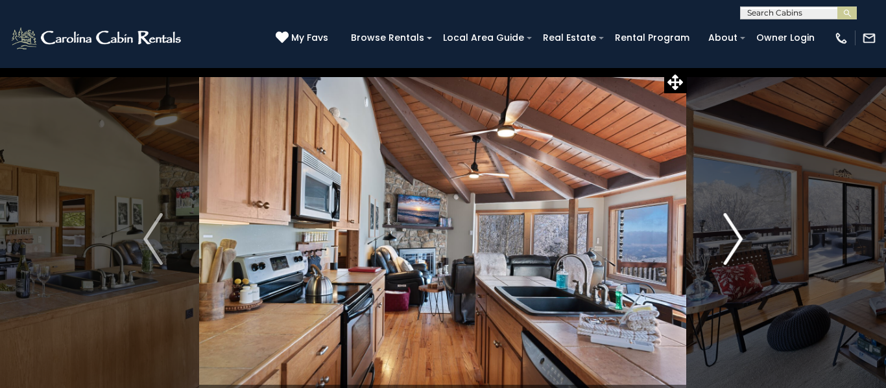
click at [734, 241] on img "Next" at bounding box center [732, 239] width 19 height 52
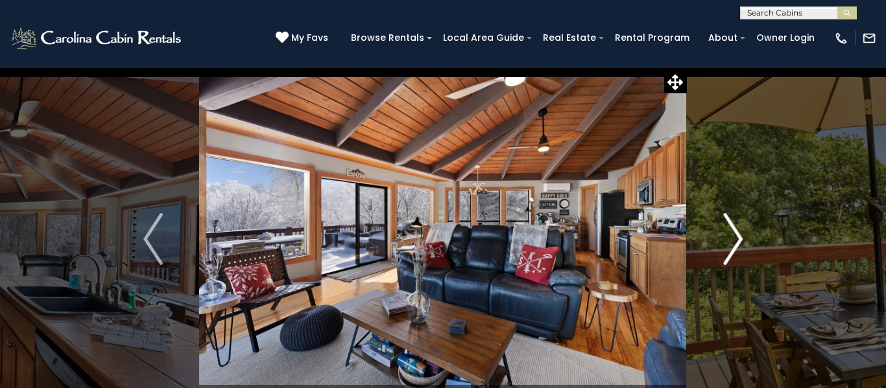
click at [734, 241] on img "Next" at bounding box center [732, 239] width 19 height 52
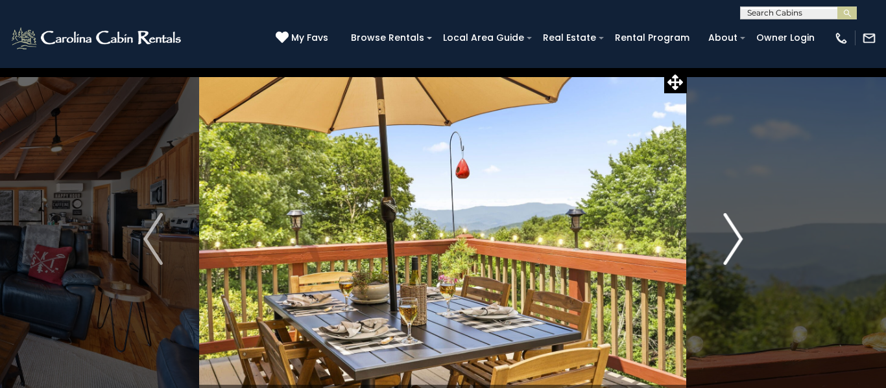
click at [734, 241] on img "Next" at bounding box center [732, 239] width 19 height 52
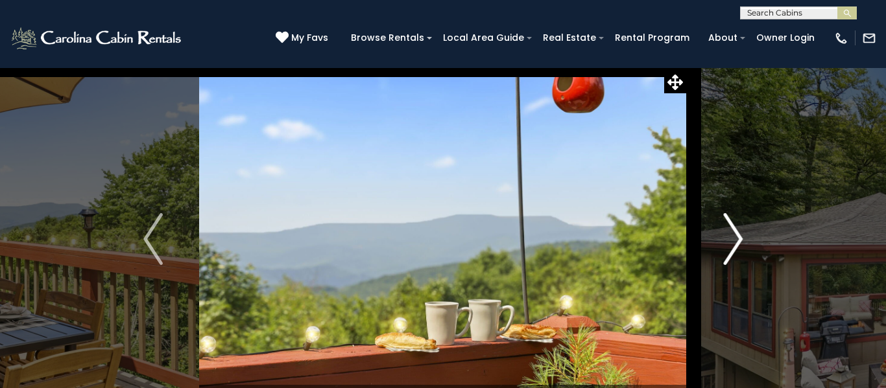
click at [734, 241] on img "Next" at bounding box center [732, 239] width 19 height 52
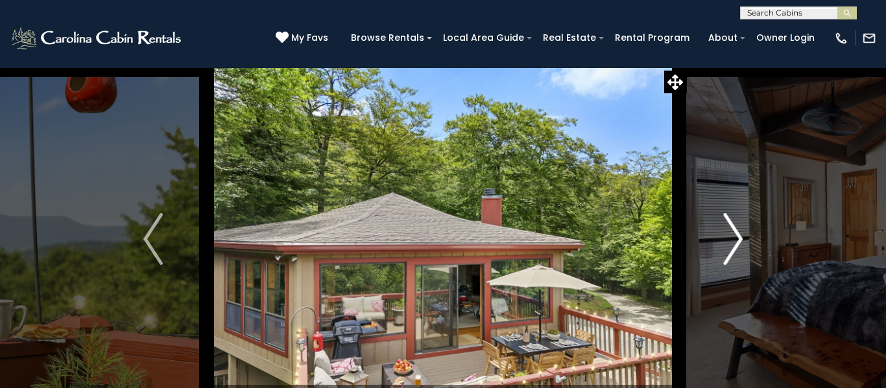
click at [734, 241] on img "Next" at bounding box center [732, 239] width 19 height 52
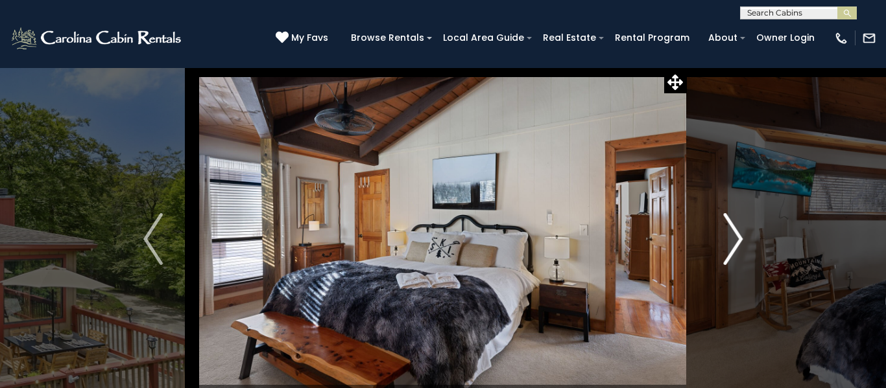
click at [734, 241] on img "Next" at bounding box center [732, 239] width 19 height 52
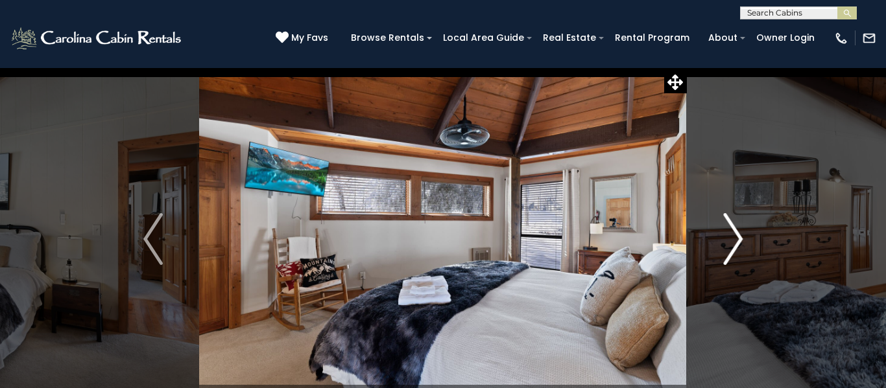
click at [734, 241] on img "Next" at bounding box center [732, 239] width 19 height 52
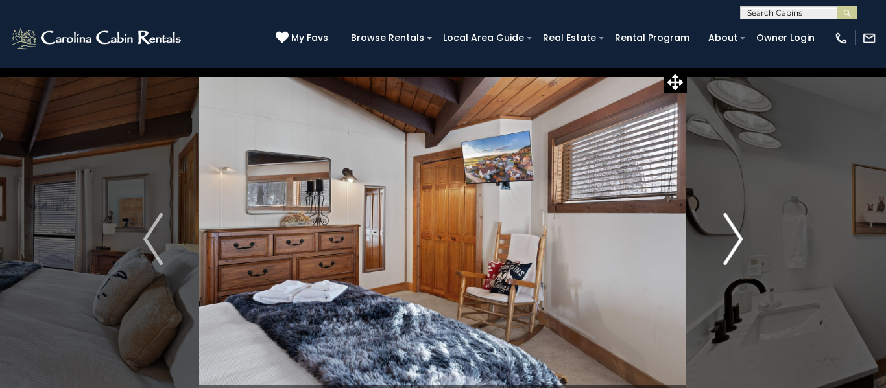
click at [734, 241] on img "Next" at bounding box center [732, 239] width 19 height 52
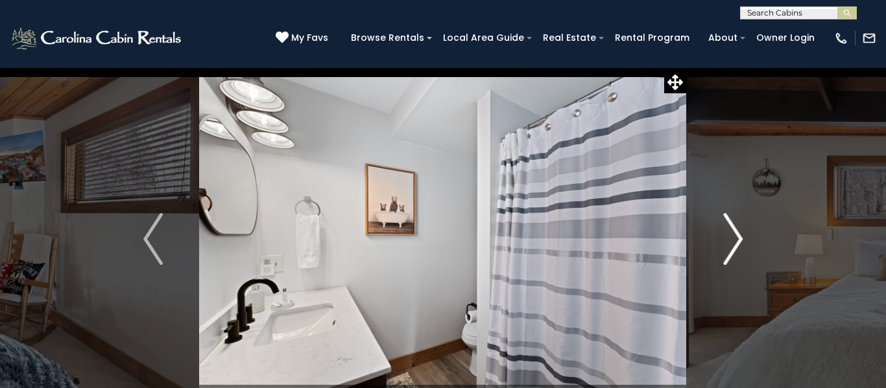
click at [734, 241] on img "Next" at bounding box center [732, 239] width 19 height 52
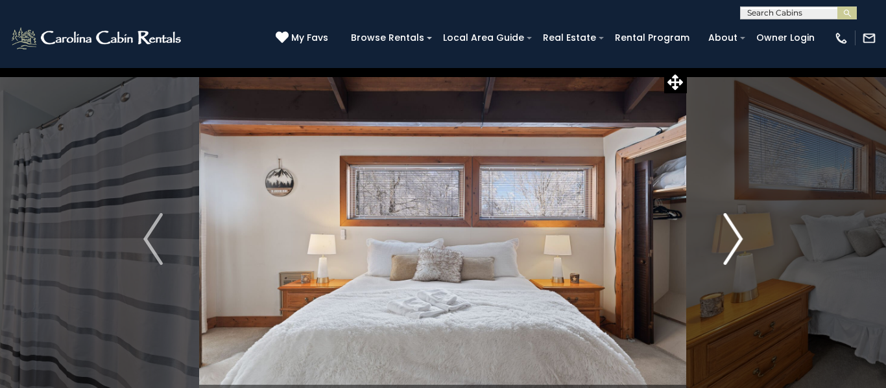
click at [734, 241] on img "Next" at bounding box center [732, 239] width 19 height 52
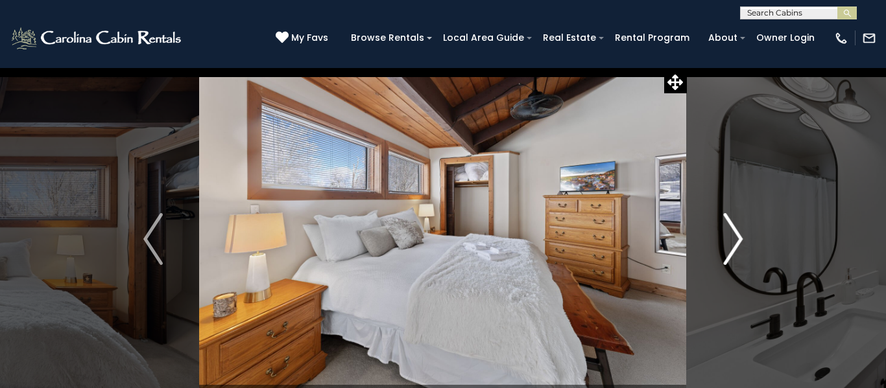
click at [734, 241] on img "Next" at bounding box center [732, 239] width 19 height 52
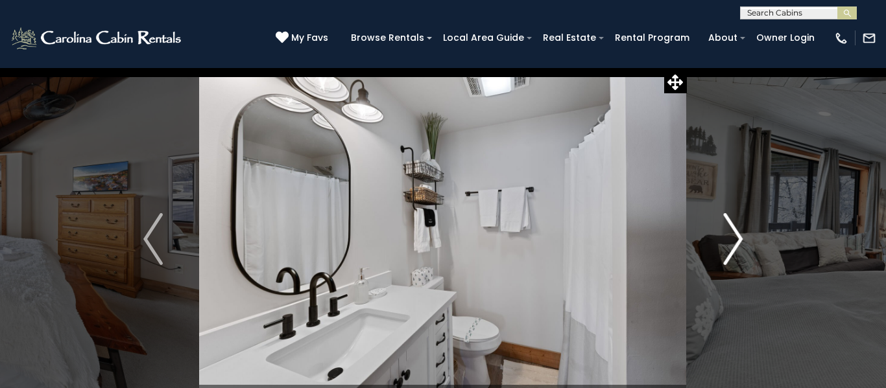
click at [734, 241] on img "Next" at bounding box center [732, 239] width 19 height 52
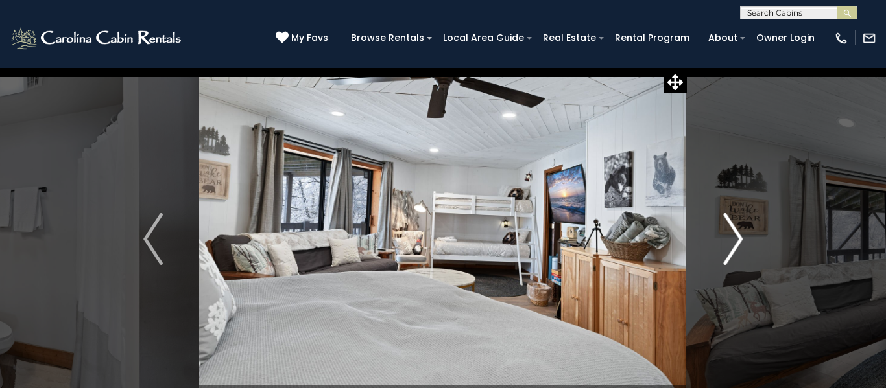
click at [734, 241] on img "Next" at bounding box center [732, 239] width 19 height 52
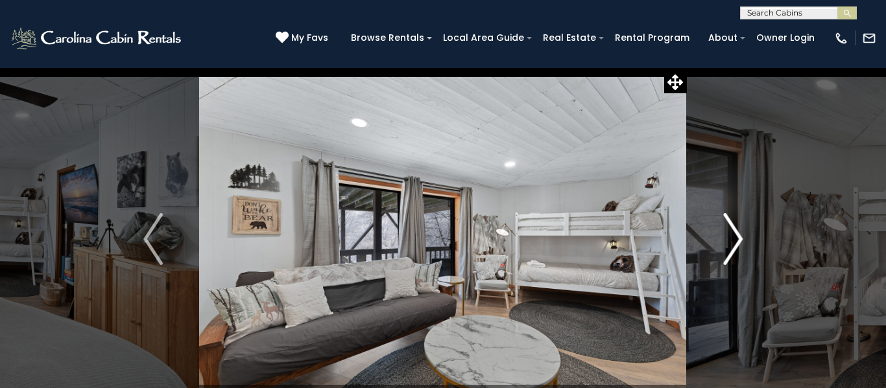
click at [734, 241] on img "Next" at bounding box center [732, 239] width 19 height 52
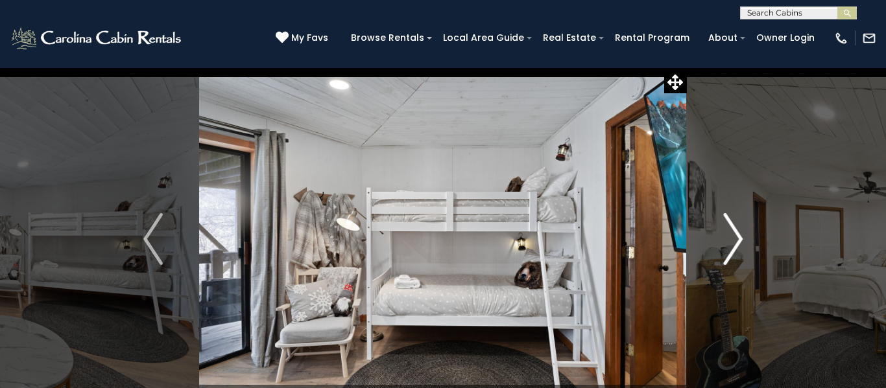
click at [734, 241] on img "Next" at bounding box center [732, 239] width 19 height 52
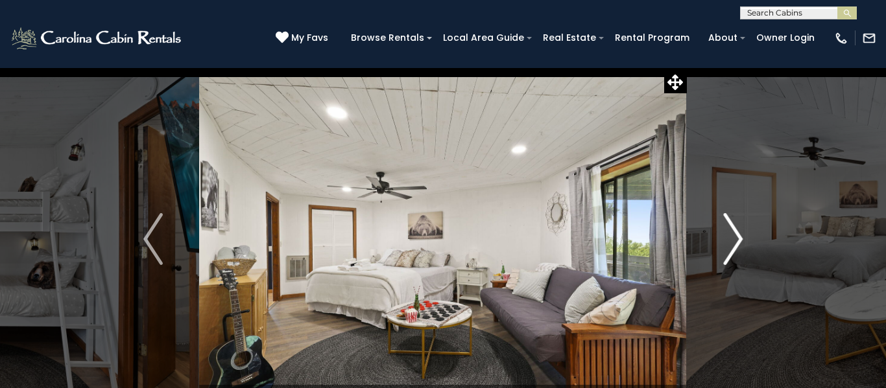
click at [734, 241] on img "Next" at bounding box center [732, 239] width 19 height 52
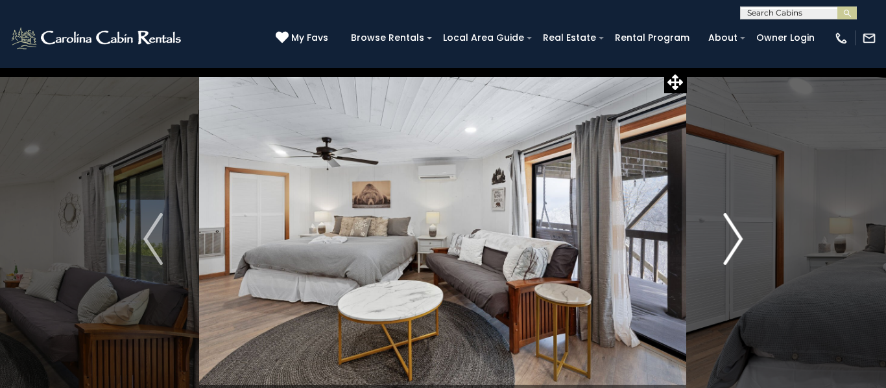
click at [734, 241] on img "Next" at bounding box center [732, 239] width 19 height 52
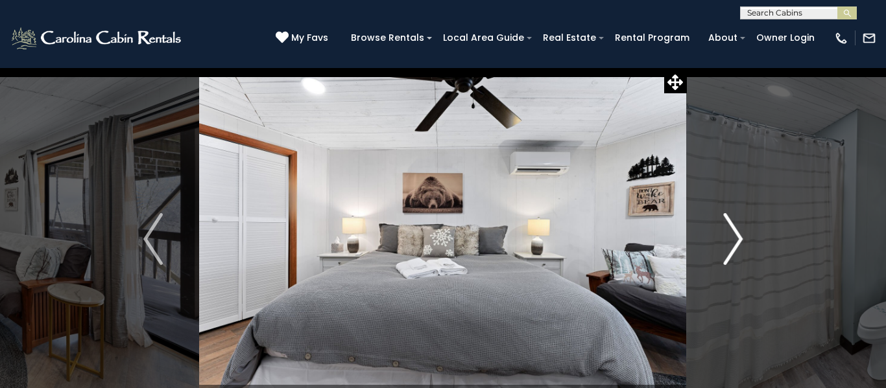
click at [734, 241] on img "Next" at bounding box center [732, 239] width 19 height 52
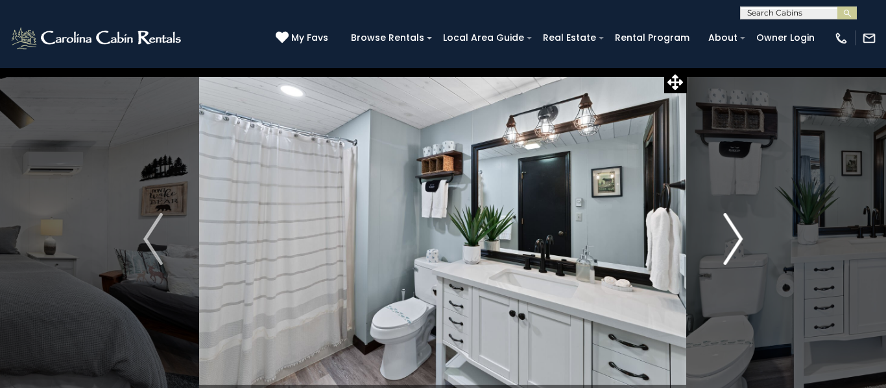
click at [734, 241] on img "Next" at bounding box center [732, 239] width 19 height 52
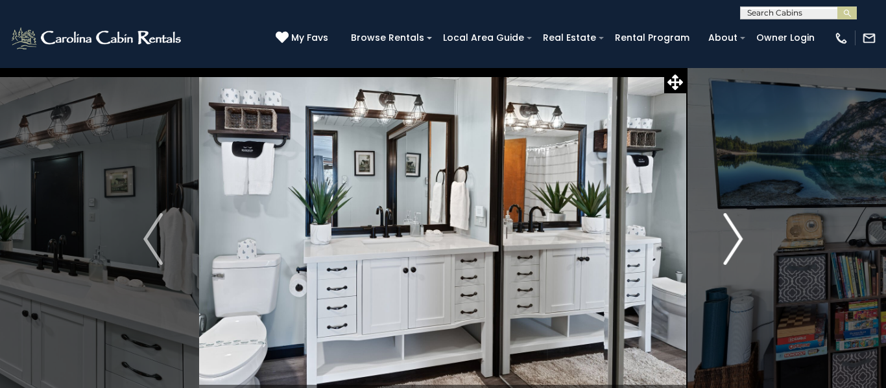
click at [734, 241] on img "Next" at bounding box center [732, 239] width 19 height 52
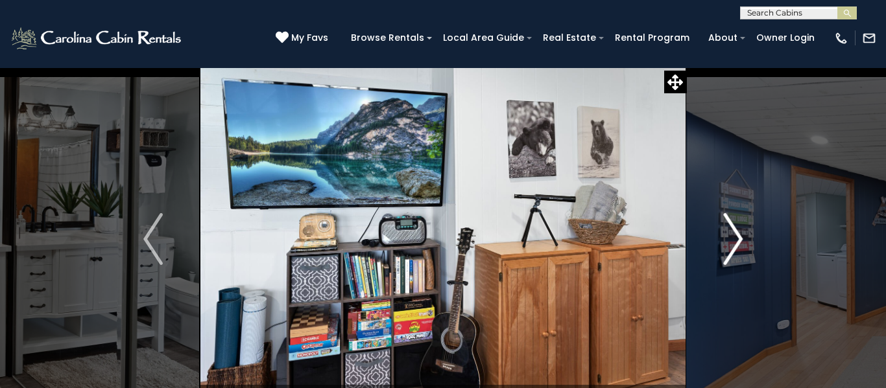
click at [734, 241] on img "Next" at bounding box center [732, 239] width 19 height 52
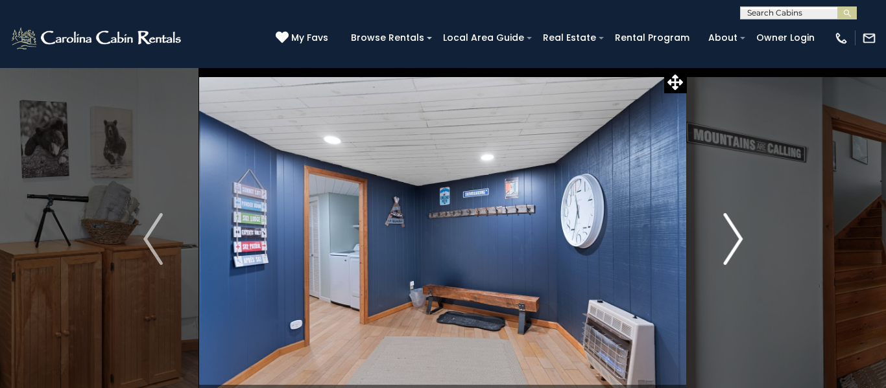
click at [734, 241] on img "Next" at bounding box center [732, 239] width 19 height 52
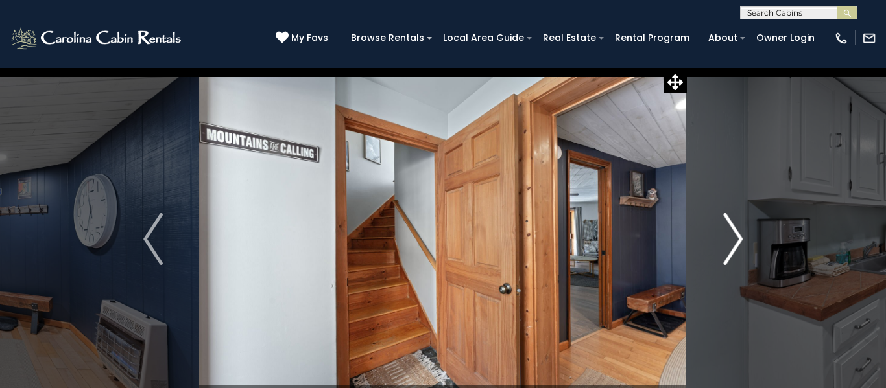
click at [734, 241] on img "Next" at bounding box center [732, 239] width 19 height 52
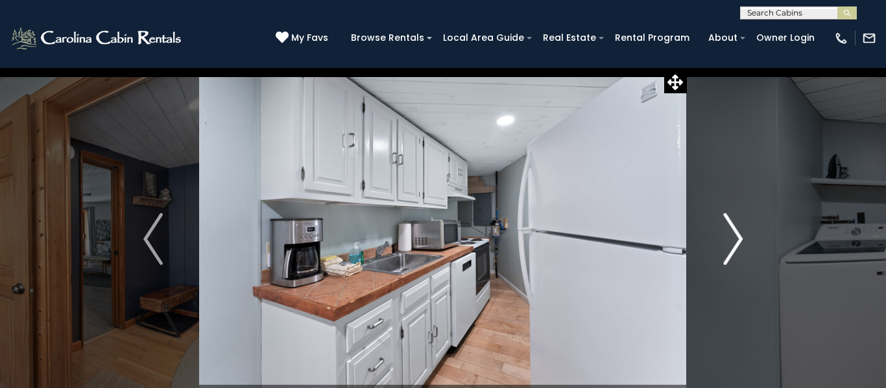
click at [734, 241] on img "Next" at bounding box center [732, 239] width 19 height 52
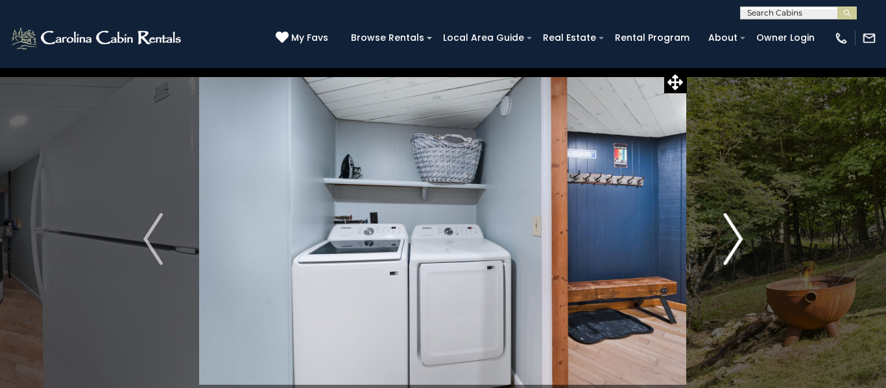
click at [734, 241] on img "Next" at bounding box center [732, 239] width 19 height 52
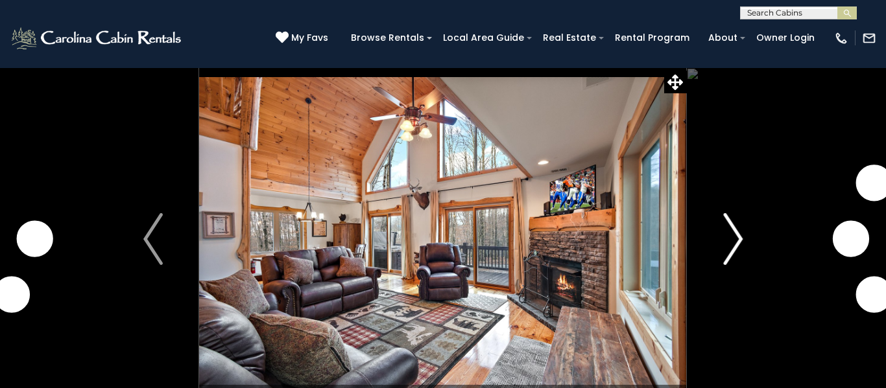
click at [729, 247] on img "Next" at bounding box center [732, 239] width 19 height 52
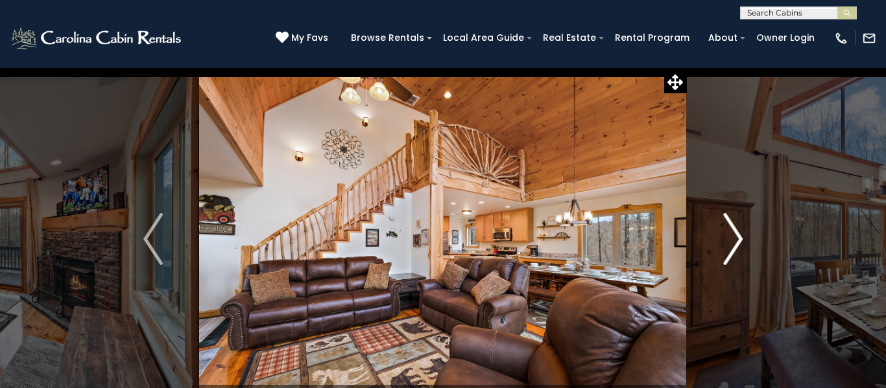
click at [736, 242] on img "Next" at bounding box center [732, 239] width 19 height 52
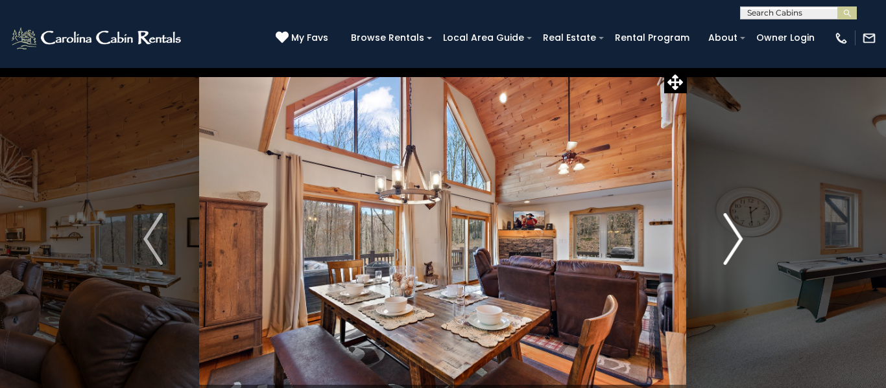
click at [738, 240] on img "Next" at bounding box center [732, 239] width 19 height 52
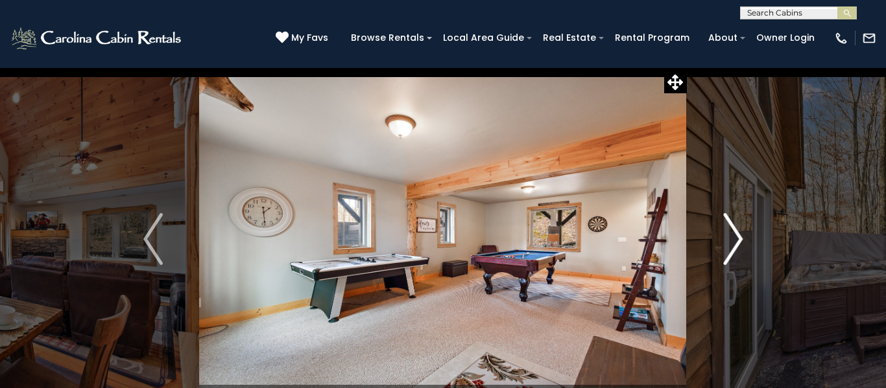
click at [741, 241] on img "Next" at bounding box center [732, 239] width 19 height 52
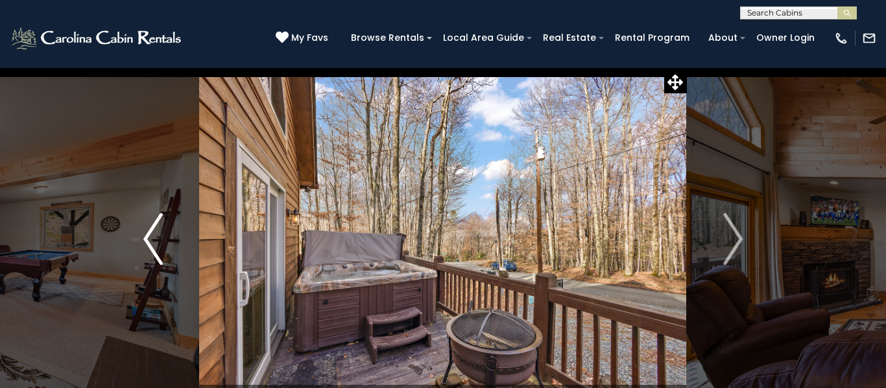
click at [152, 255] on img "Previous" at bounding box center [152, 239] width 19 height 52
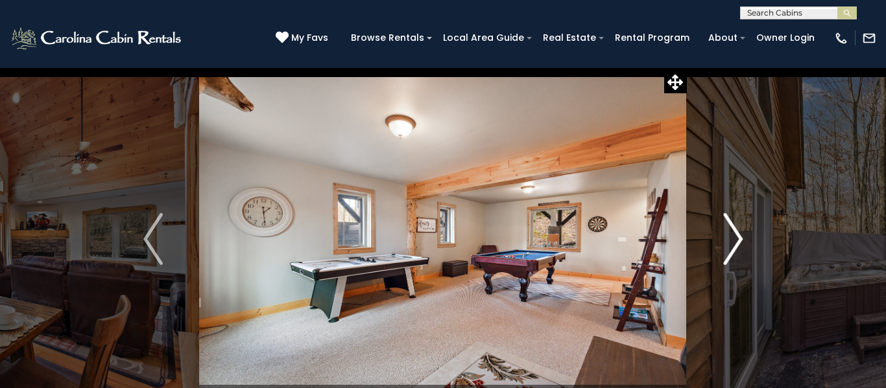
click at [738, 241] on img "Next" at bounding box center [732, 239] width 19 height 52
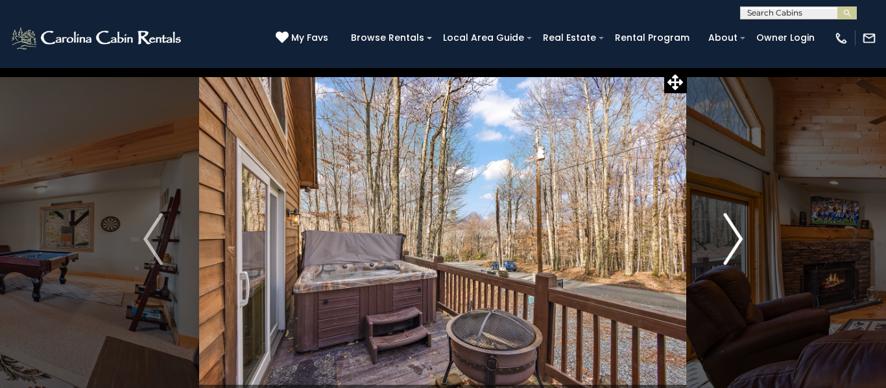
click at [731, 246] on img "Next" at bounding box center [732, 239] width 19 height 52
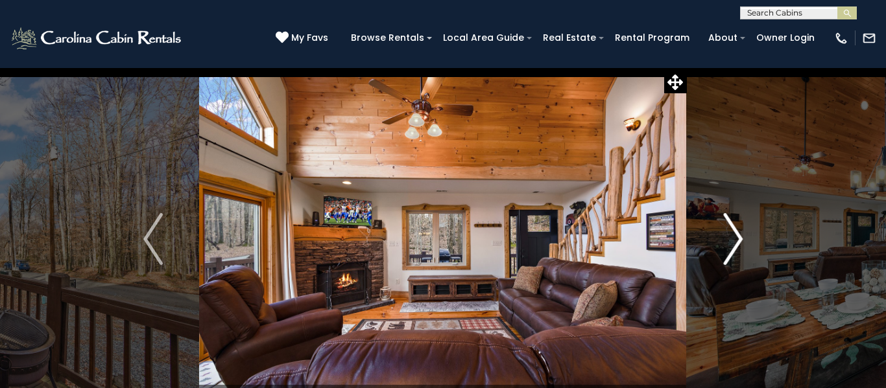
click at [738, 246] on img "Next" at bounding box center [732, 239] width 19 height 52
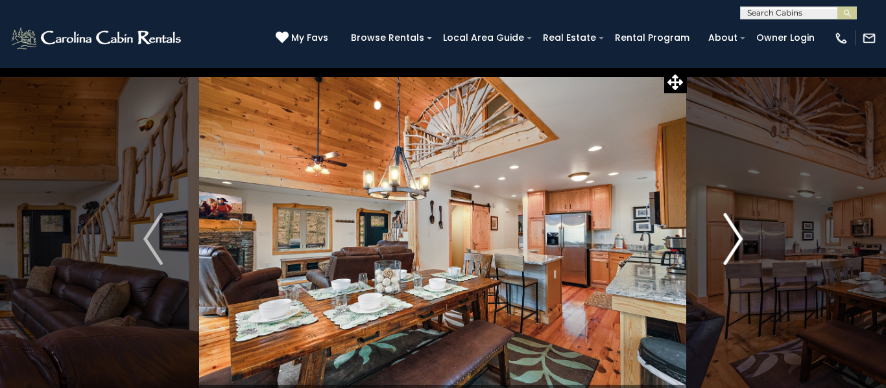
click at [742, 245] on img "Next" at bounding box center [732, 239] width 19 height 52
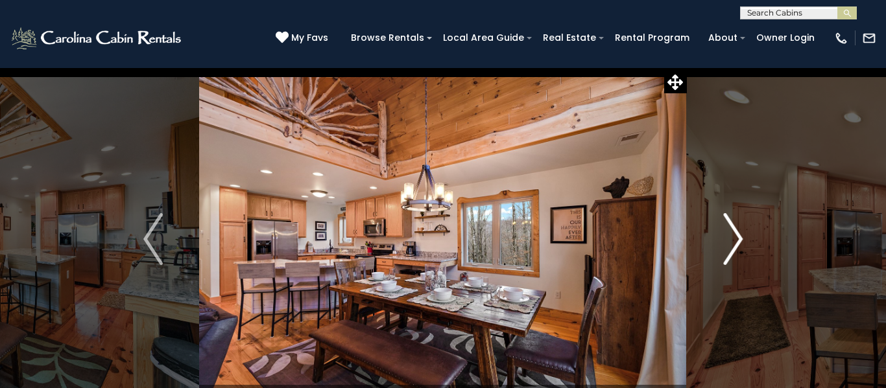
click at [745, 246] on button "Next" at bounding box center [733, 239] width 92 height 344
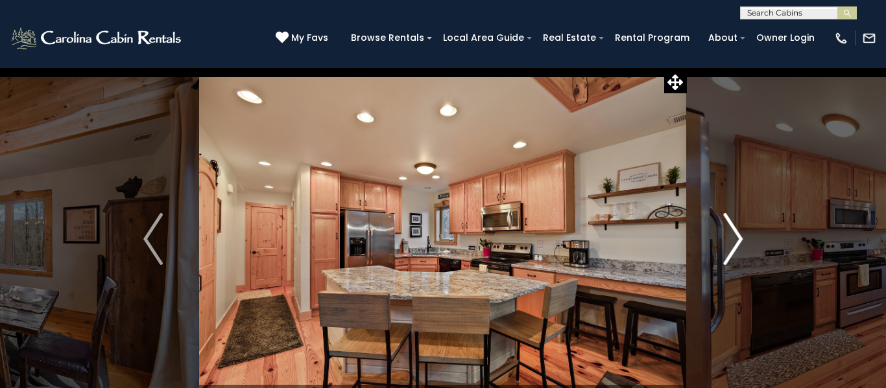
click at [744, 248] on button "Next" at bounding box center [733, 239] width 92 height 344
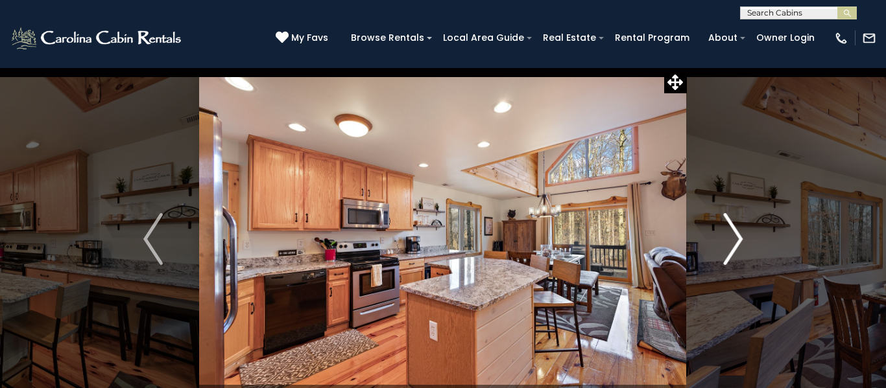
click at [742, 247] on img "Next" at bounding box center [732, 239] width 19 height 52
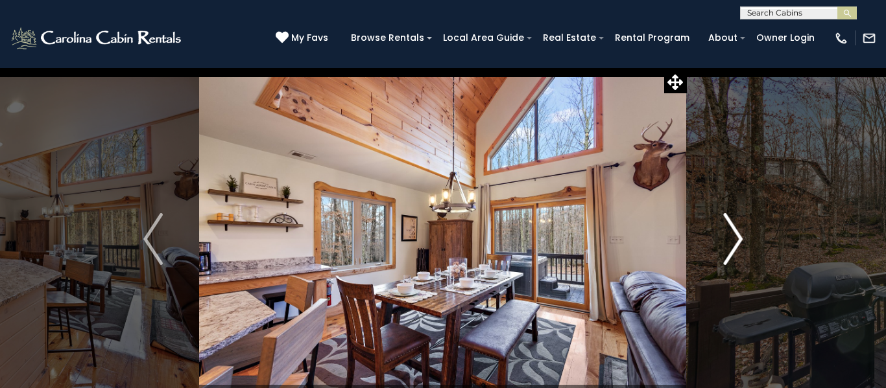
click at [742, 250] on img "Next" at bounding box center [732, 239] width 19 height 52
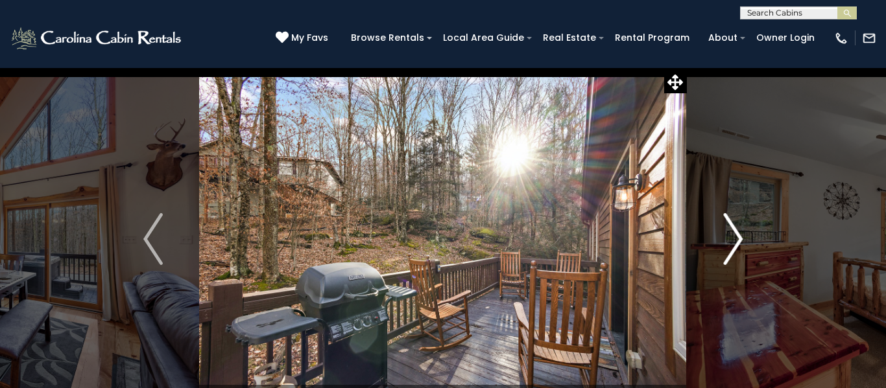
click at [734, 250] on img "Next" at bounding box center [732, 239] width 19 height 52
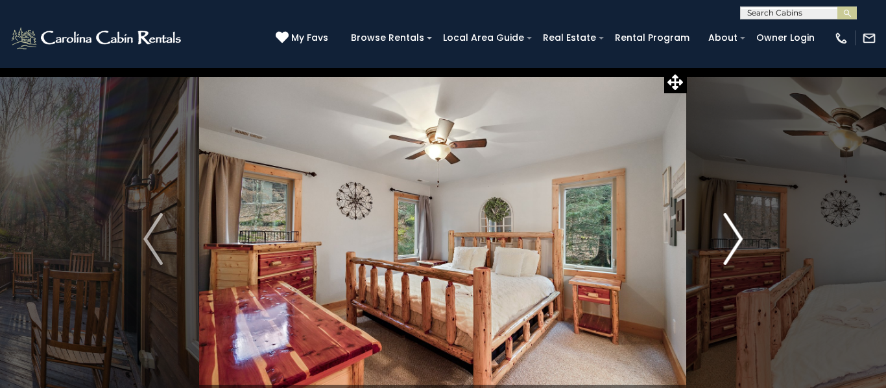
click at [738, 253] on img "Next" at bounding box center [732, 239] width 19 height 52
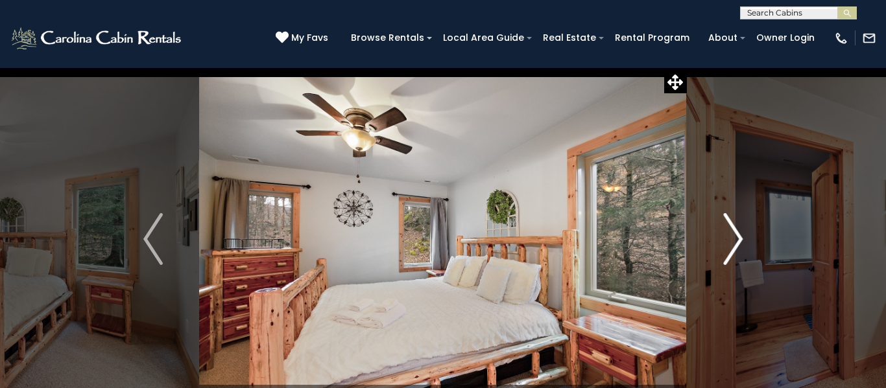
click at [744, 251] on button "Next" at bounding box center [733, 239] width 92 height 344
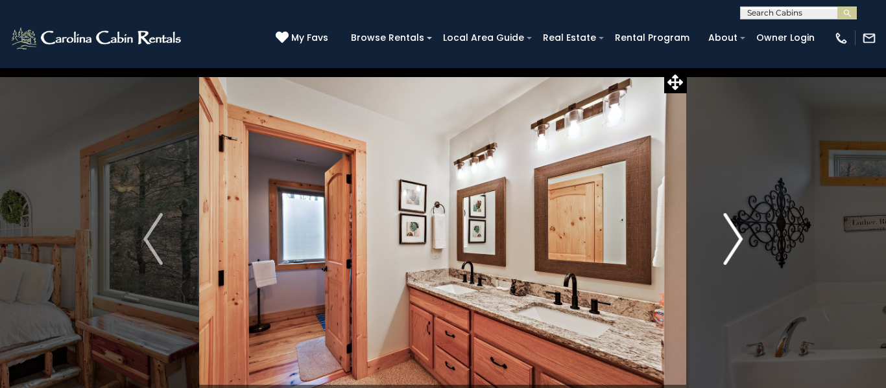
click at [733, 248] on img "Next" at bounding box center [732, 239] width 19 height 52
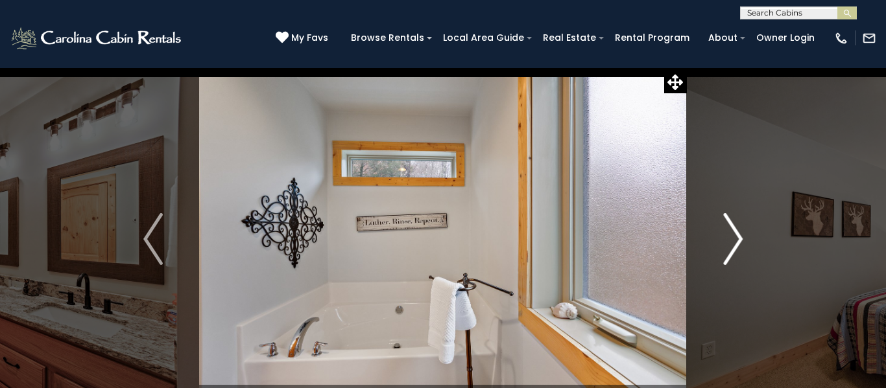
click at [735, 248] on img "Next" at bounding box center [732, 239] width 19 height 52
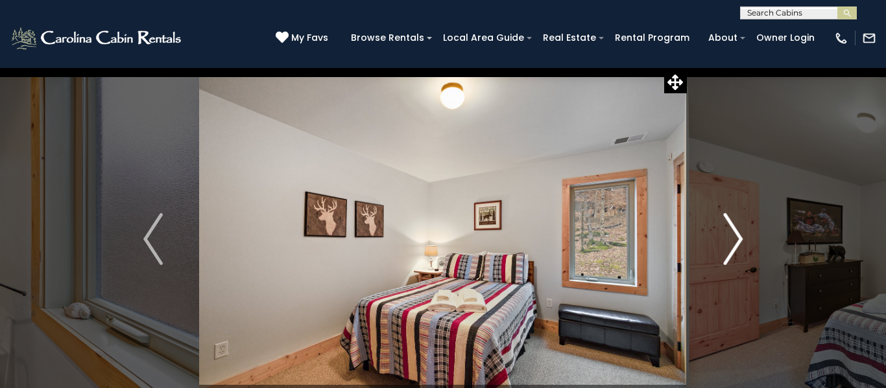
click at [735, 248] on img "Next" at bounding box center [732, 239] width 19 height 52
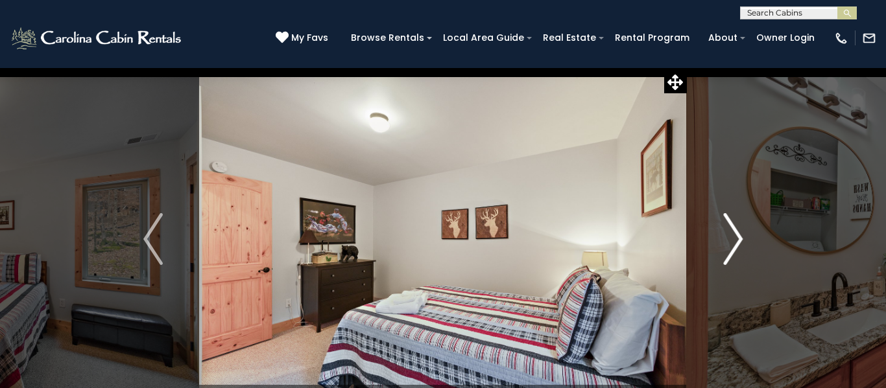
click at [741, 251] on img "Next" at bounding box center [732, 239] width 19 height 52
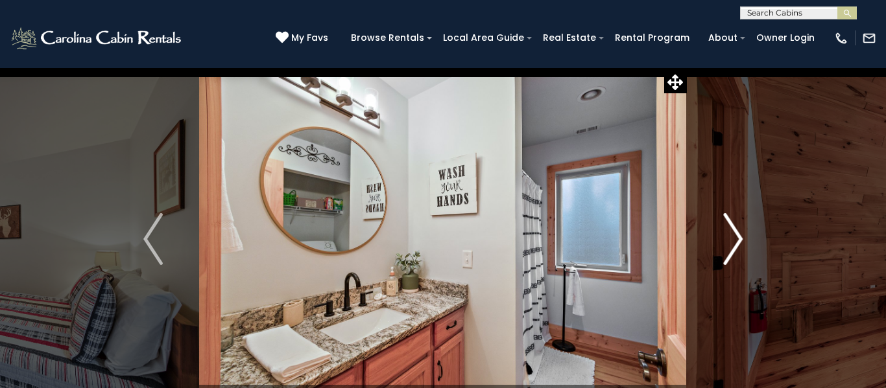
click at [730, 248] on img "Next" at bounding box center [732, 239] width 19 height 52
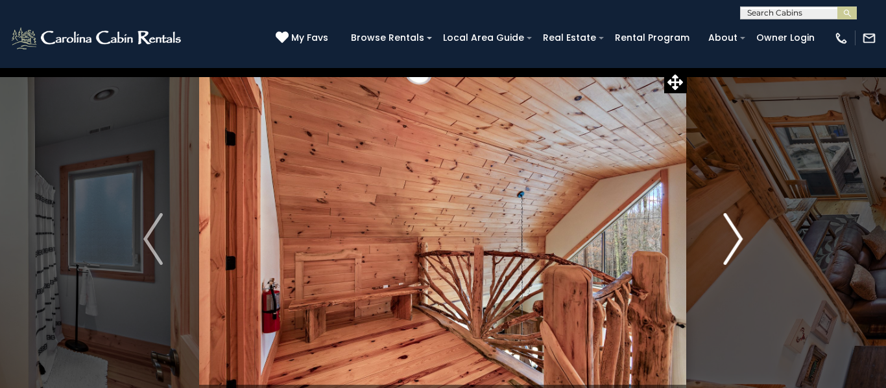
click at [725, 242] on img "Next" at bounding box center [732, 239] width 19 height 52
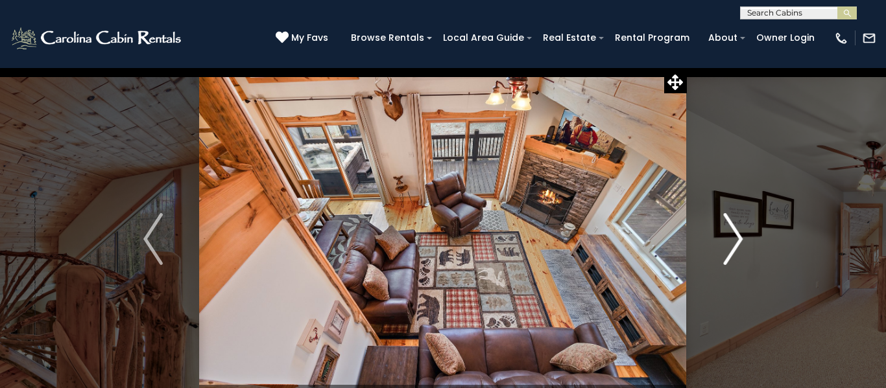
click at [729, 244] on img "Next" at bounding box center [732, 239] width 19 height 52
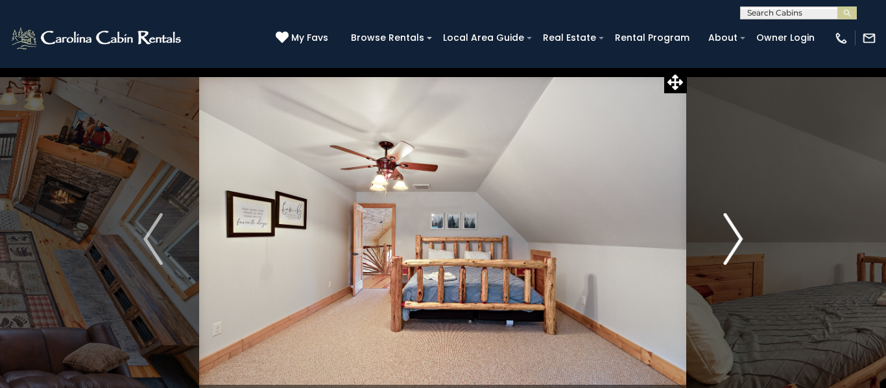
click at [727, 239] on img "Next" at bounding box center [732, 239] width 19 height 52
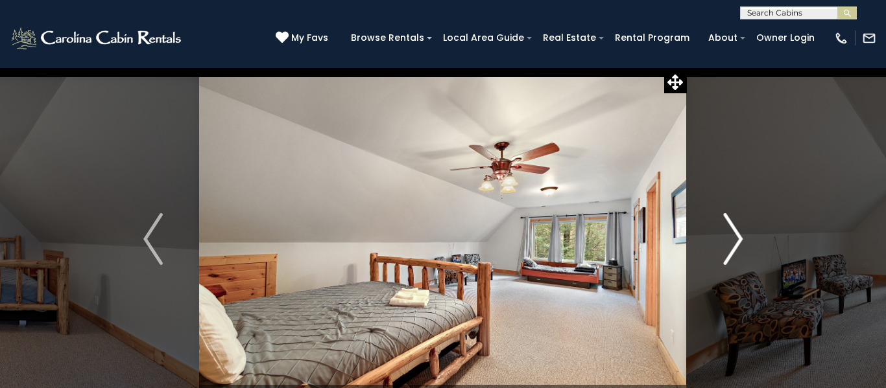
click at [732, 242] on img "Next" at bounding box center [732, 239] width 19 height 52
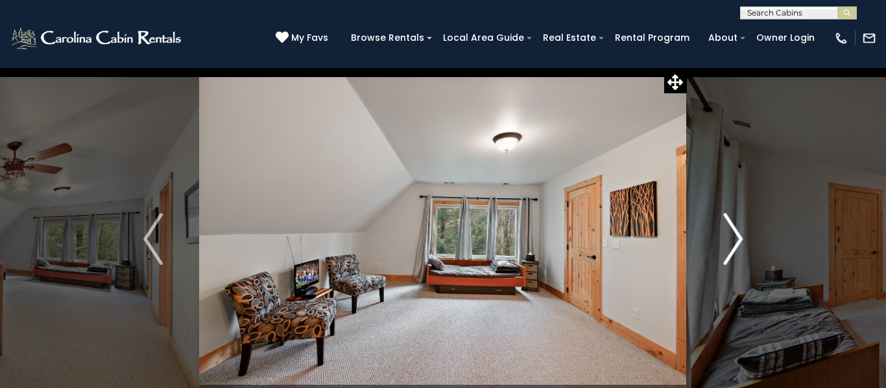
click at [740, 244] on img "Next" at bounding box center [732, 239] width 19 height 52
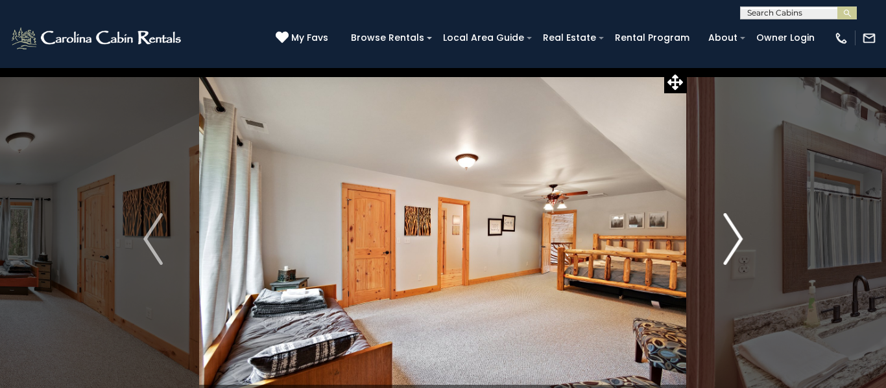
click at [740, 239] on img "Next" at bounding box center [732, 239] width 19 height 52
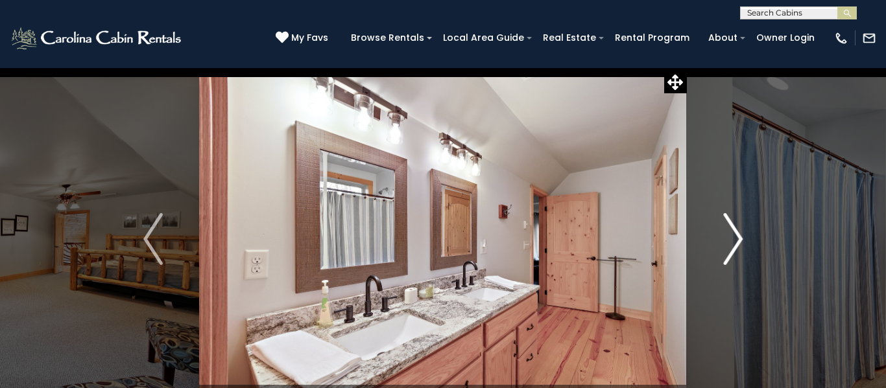
click at [742, 237] on img "Next" at bounding box center [732, 239] width 19 height 52
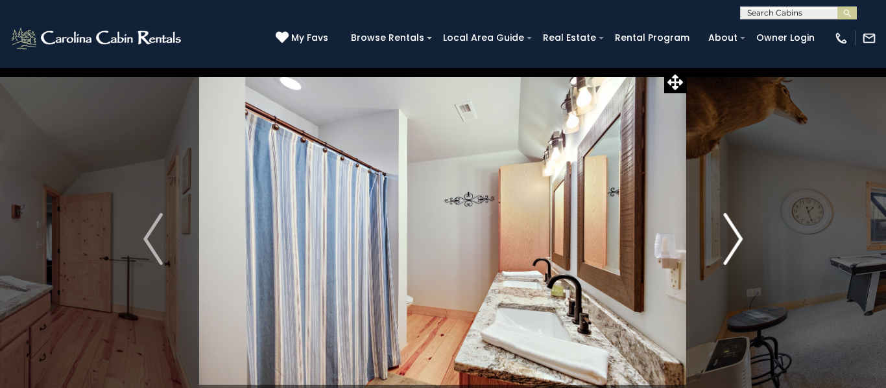
click at [734, 242] on img "Next" at bounding box center [732, 239] width 19 height 52
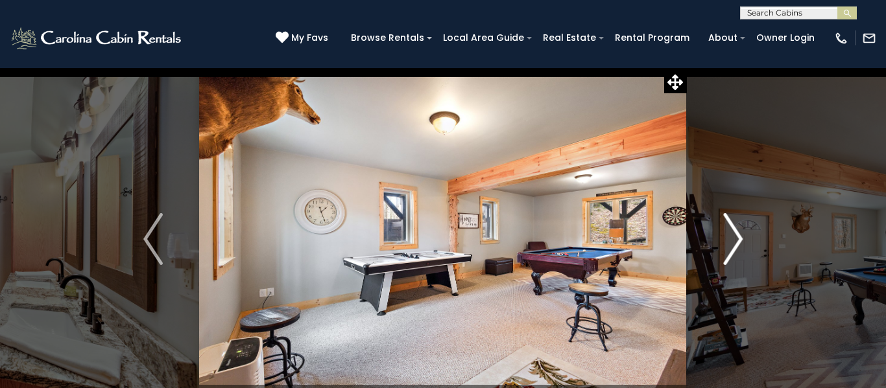
click at [736, 239] on img "Next" at bounding box center [732, 239] width 19 height 52
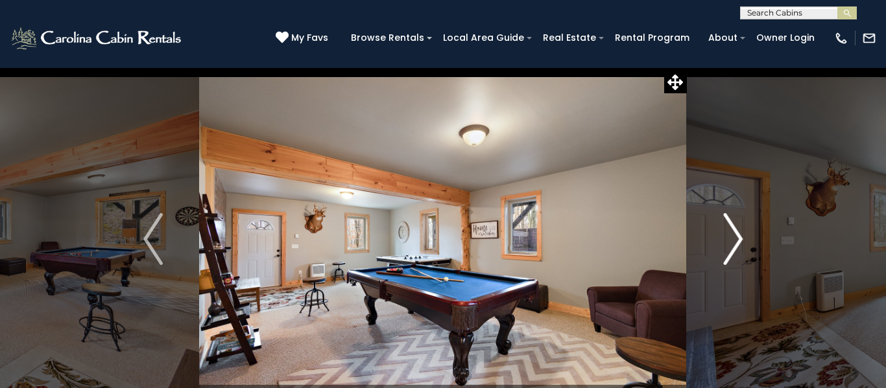
click at [738, 237] on img "Next" at bounding box center [732, 239] width 19 height 52
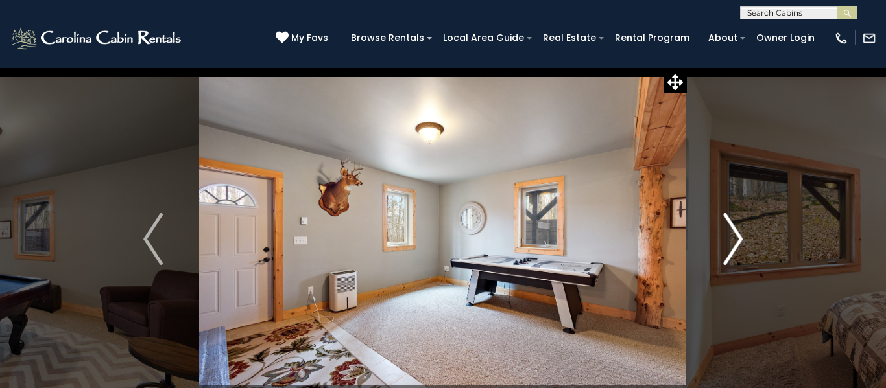
click at [734, 242] on img "Next" at bounding box center [732, 239] width 19 height 52
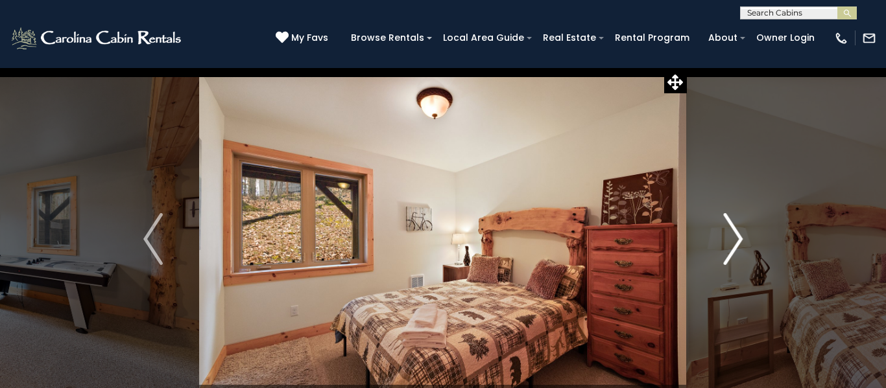
click at [736, 237] on img "Next" at bounding box center [732, 239] width 19 height 52
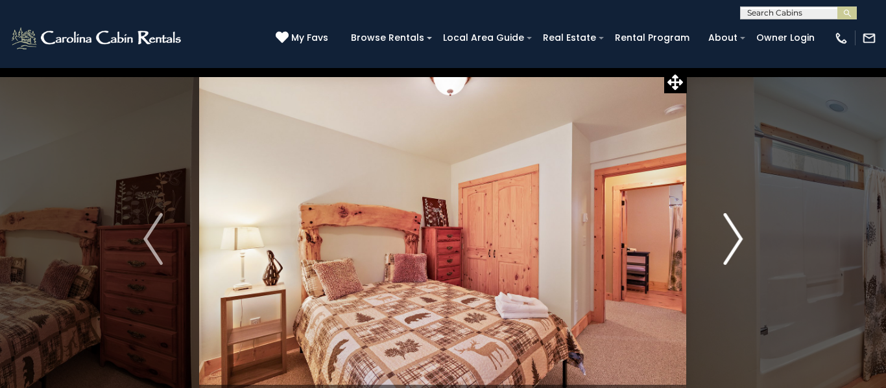
click at [737, 235] on img "Next" at bounding box center [732, 239] width 19 height 52
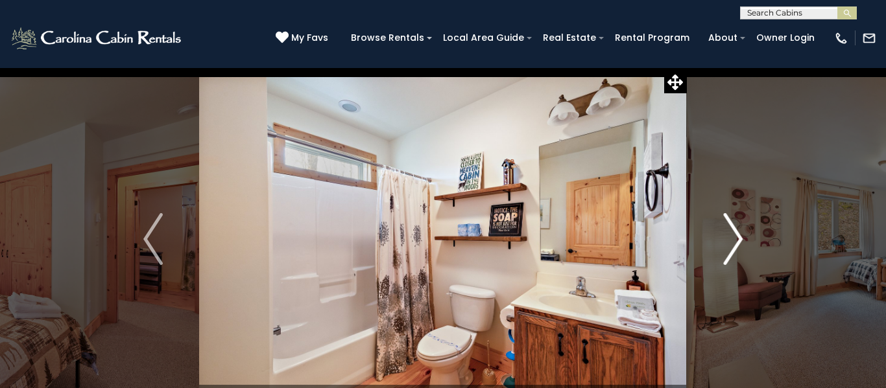
click at [738, 235] on img "Next" at bounding box center [732, 239] width 19 height 52
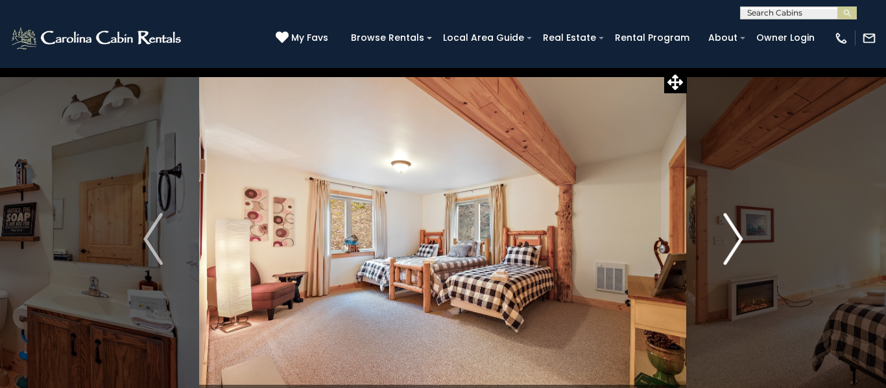
click at [734, 242] on img "Next" at bounding box center [732, 239] width 19 height 52
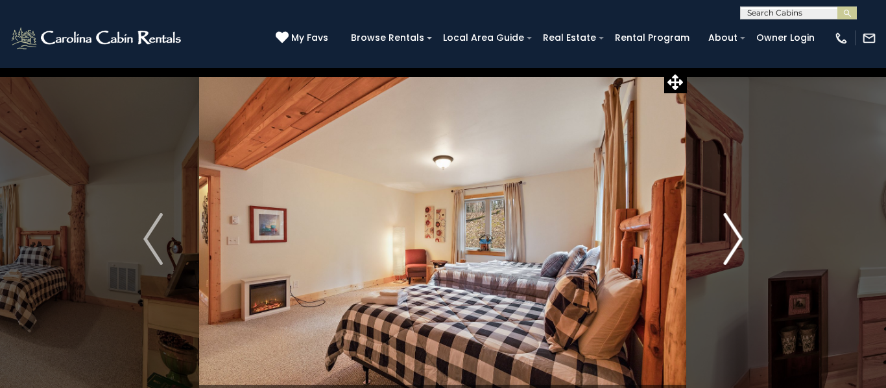
click at [735, 241] on img "Next" at bounding box center [732, 239] width 19 height 52
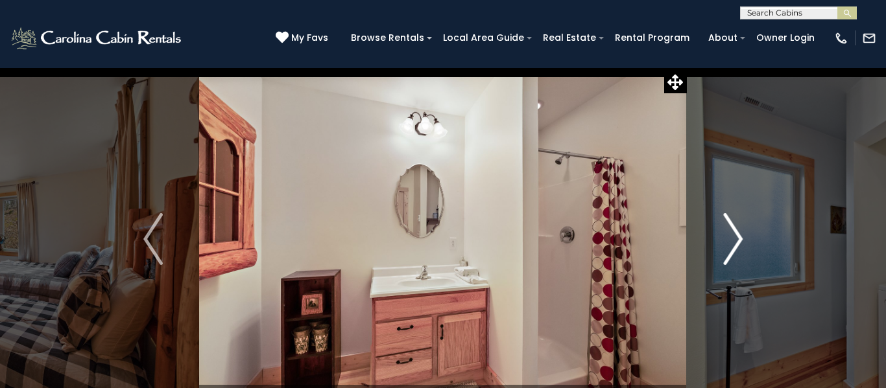
click at [736, 240] on img "Next" at bounding box center [732, 239] width 19 height 52
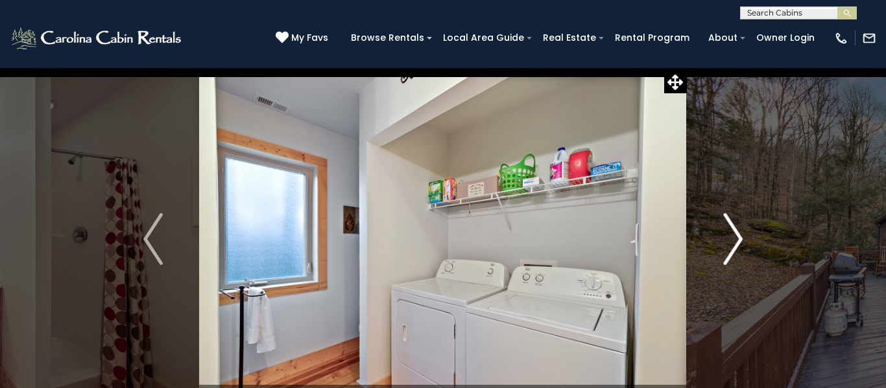
click at [739, 238] on img "Next" at bounding box center [732, 239] width 19 height 52
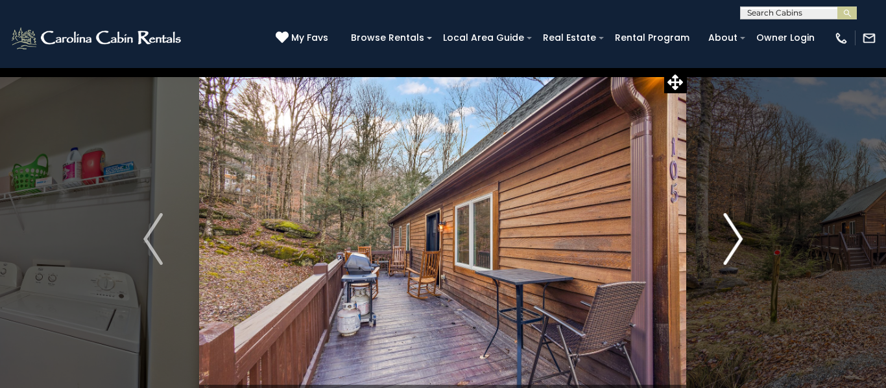
click at [738, 238] on img "Next" at bounding box center [732, 239] width 19 height 52
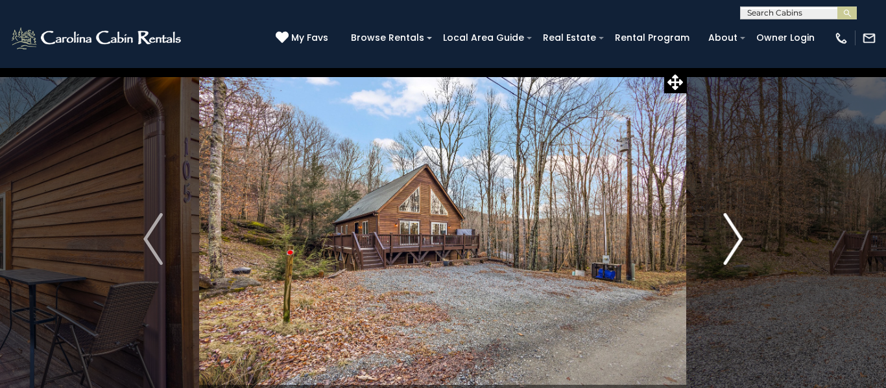
click at [740, 236] on img "Next" at bounding box center [732, 239] width 19 height 52
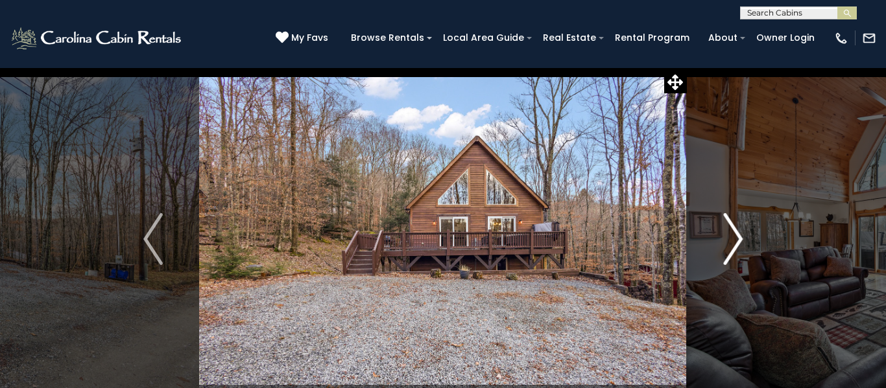
click at [740, 236] on img "Next" at bounding box center [732, 239] width 19 height 52
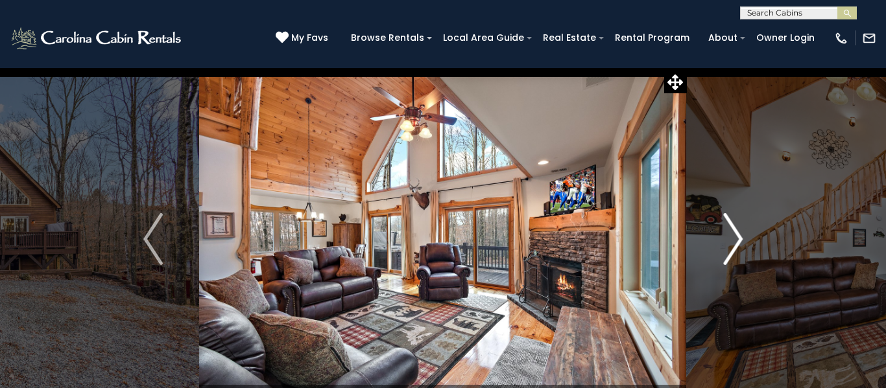
click at [732, 244] on img "Next" at bounding box center [732, 239] width 19 height 52
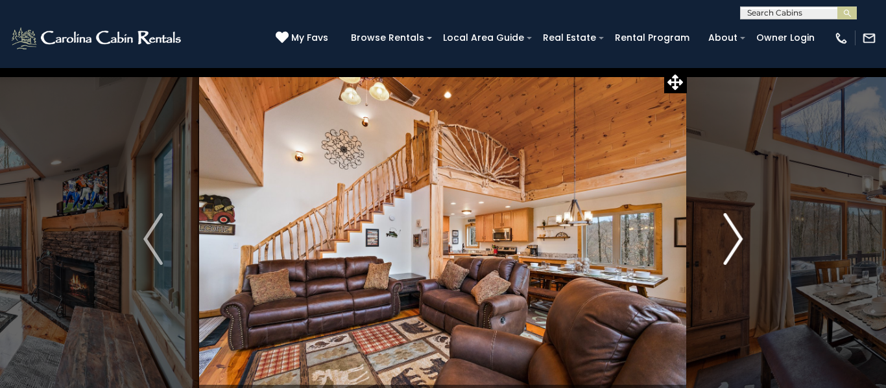
click at [736, 239] on img "Next" at bounding box center [732, 239] width 19 height 52
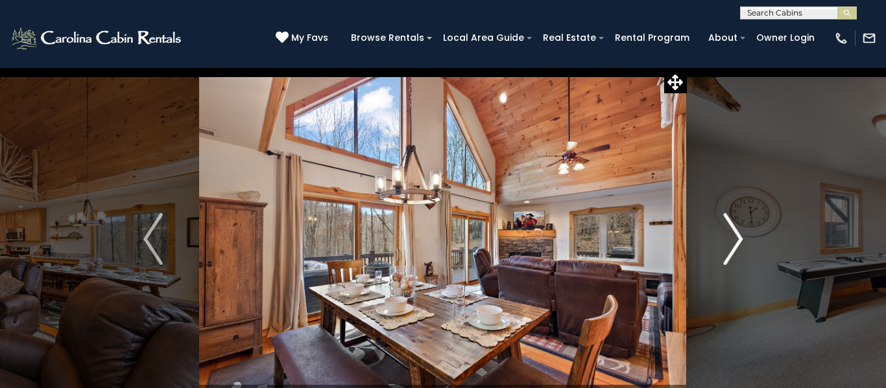
click at [740, 239] on img "Next" at bounding box center [732, 239] width 19 height 52
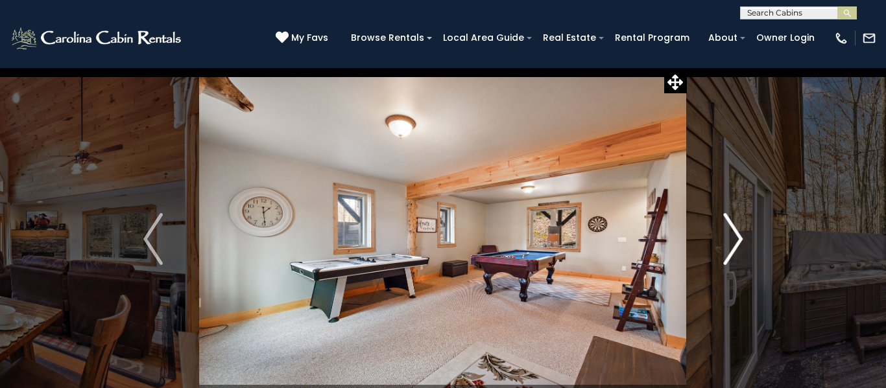
click at [742, 232] on img "Next" at bounding box center [732, 239] width 19 height 52
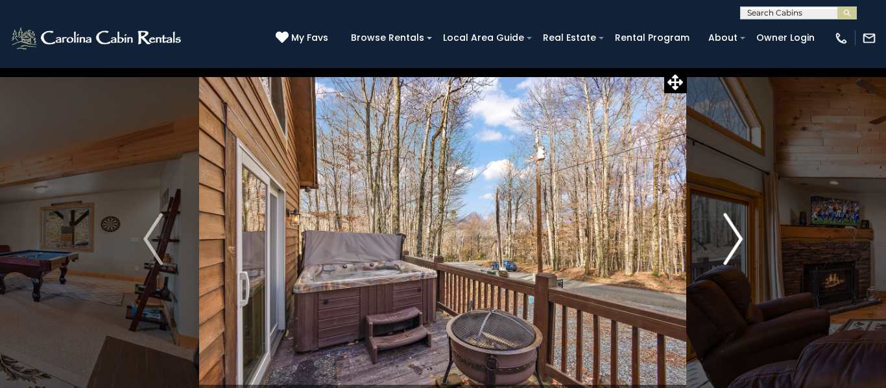
click at [743, 229] on button "Next" at bounding box center [733, 239] width 92 height 344
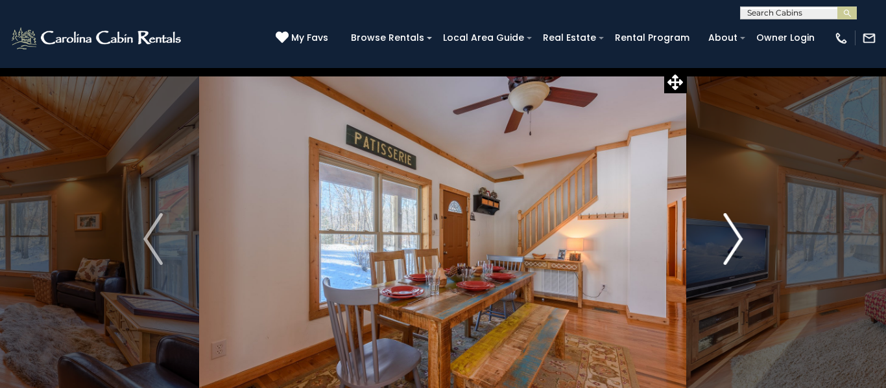
click at [735, 239] on img "Next" at bounding box center [732, 239] width 19 height 52
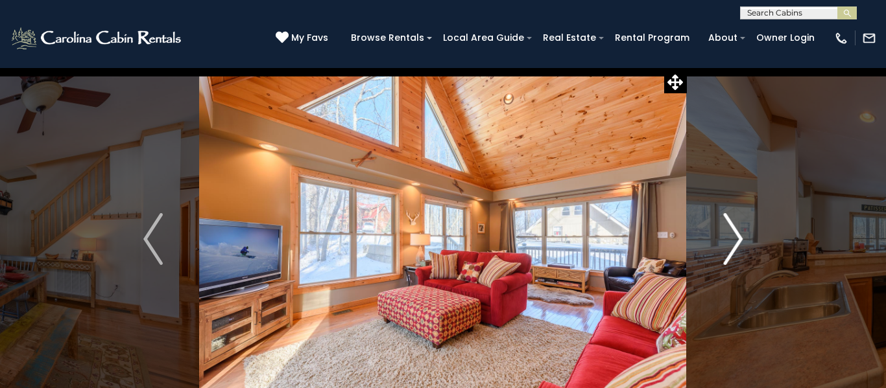
click at [738, 245] on img "Next" at bounding box center [732, 239] width 19 height 52
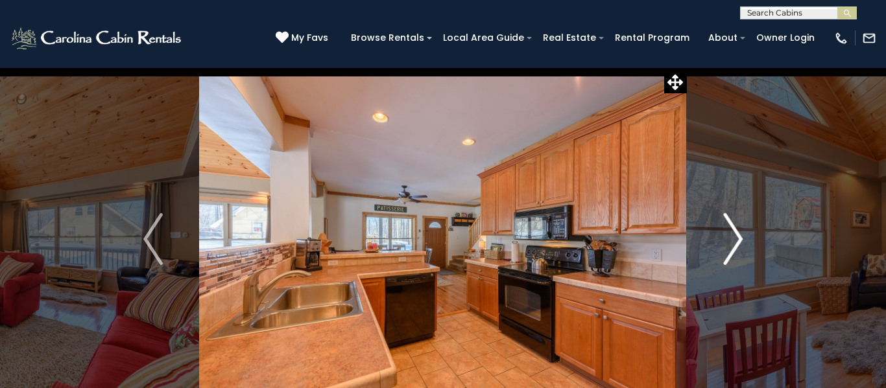
click at [732, 244] on img "Next" at bounding box center [732, 239] width 19 height 52
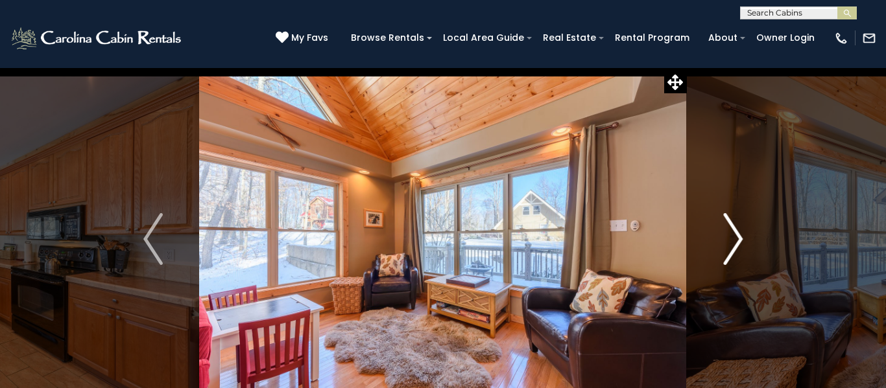
click at [735, 244] on img "Next" at bounding box center [732, 239] width 19 height 52
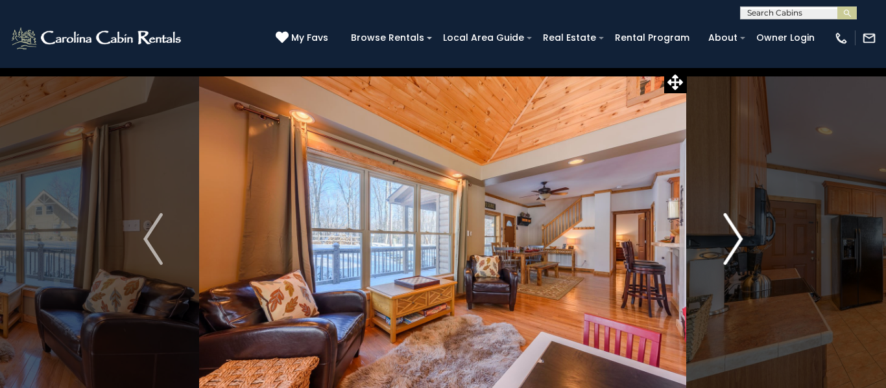
click at [735, 242] on img "Next" at bounding box center [732, 239] width 19 height 52
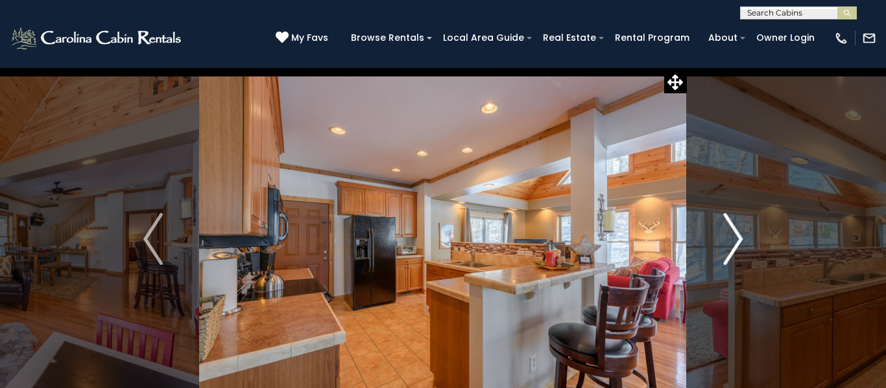
click at [739, 244] on img "Next" at bounding box center [732, 239] width 19 height 52
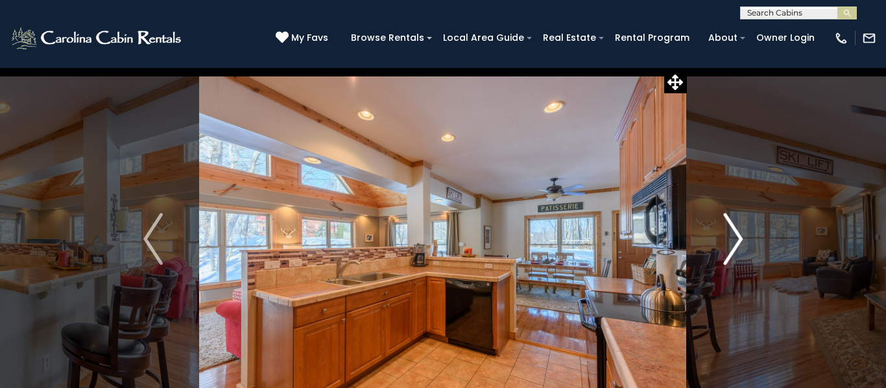
click at [734, 244] on img "Next" at bounding box center [732, 239] width 19 height 52
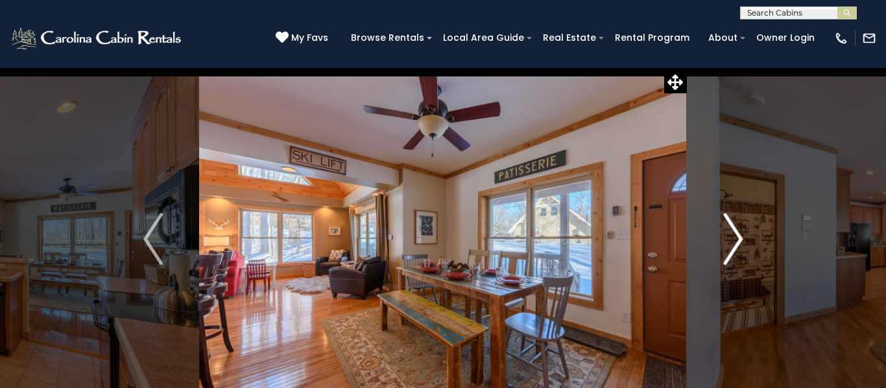
click at [733, 243] on img "Next" at bounding box center [732, 239] width 19 height 52
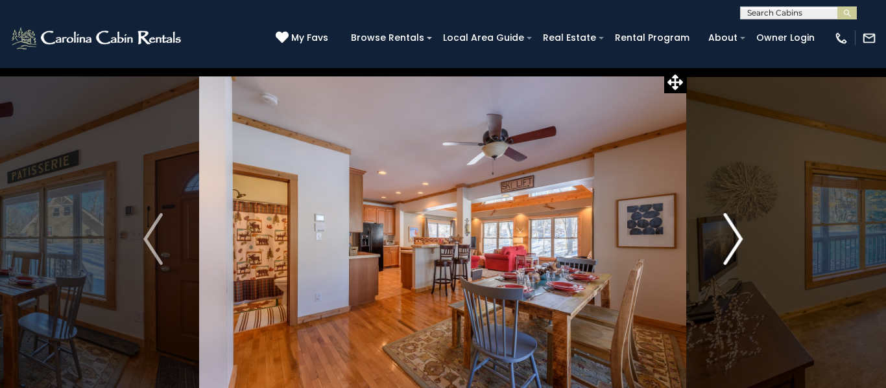
click at [733, 244] on img "Next" at bounding box center [732, 239] width 19 height 52
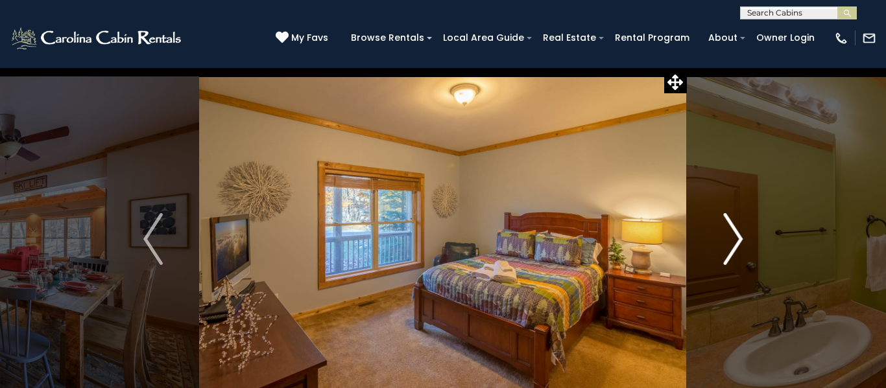
click at [733, 244] on img "Next" at bounding box center [732, 239] width 19 height 52
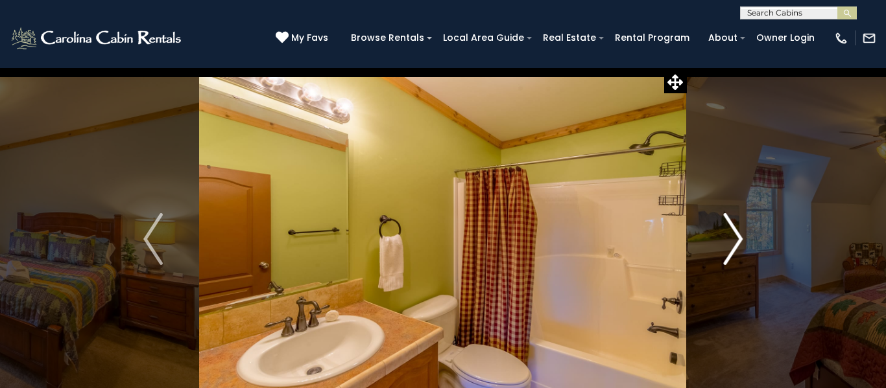
click at [733, 241] on img "Next" at bounding box center [732, 239] width 19 height 52
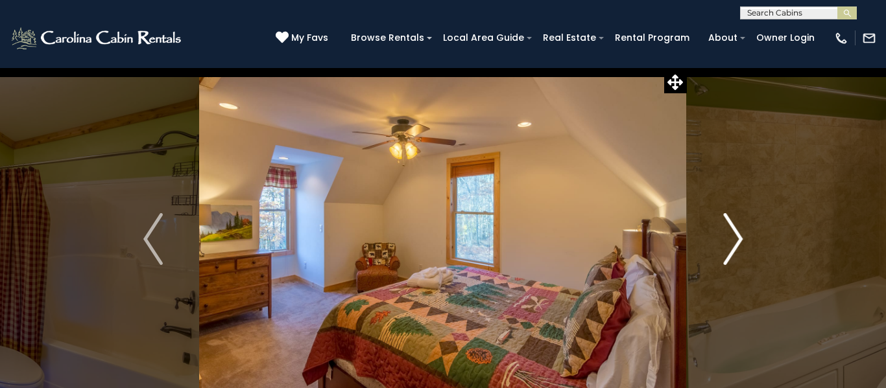
click at [732, 244] on img "Next" at bounding box center [732, 239] width 19 height 52
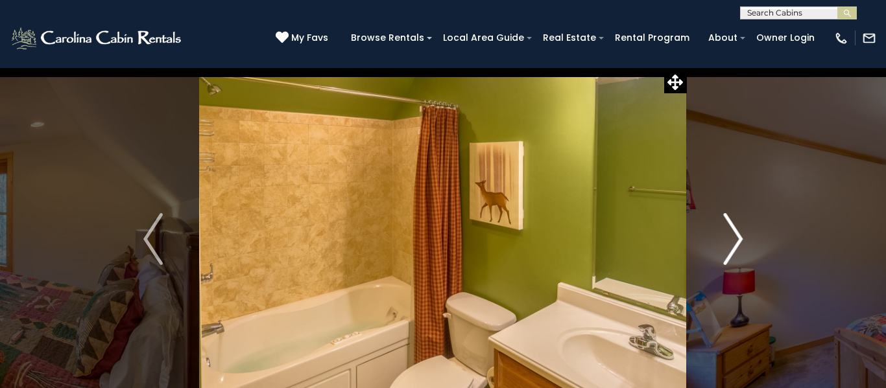
click at [734, 242] on img "Next" at bounding box center [732, 239] width 19 height 52
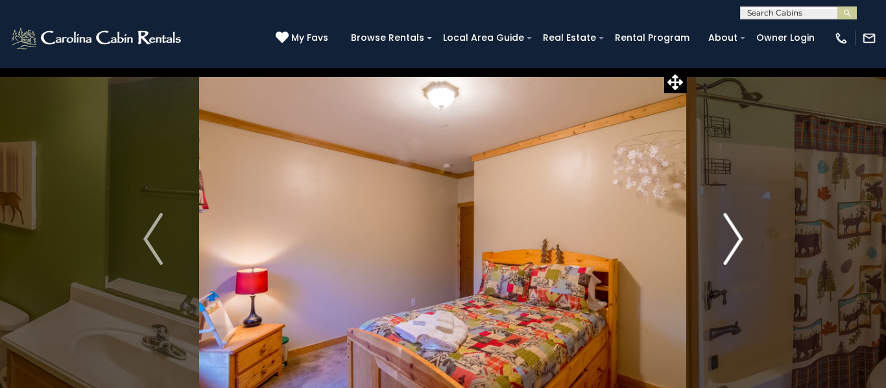
click at [734, 242] on img "Next" at bounding box center [732, 239] width 19 height 52
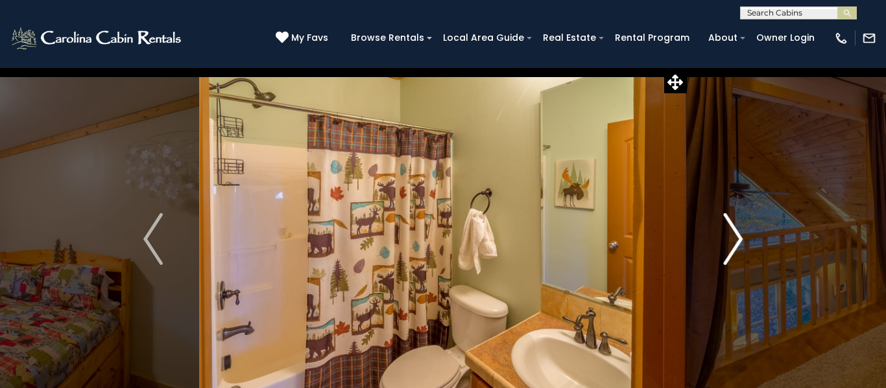
click at [734, 243] on img "Next" at bounding box center [732, 239] width 19 height 52
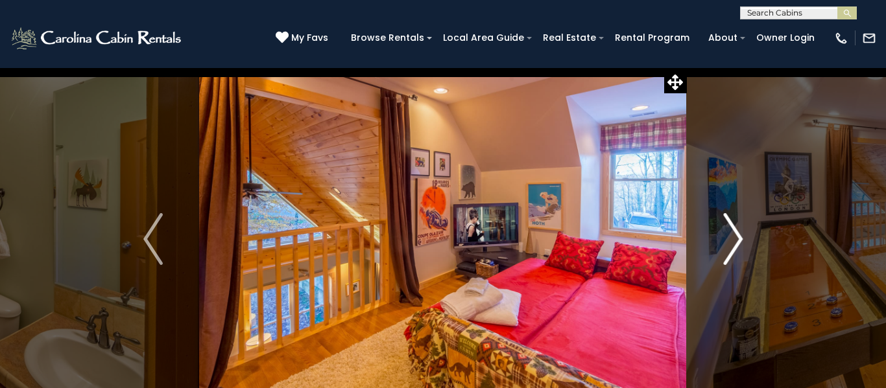
click at [733, 244] on img "Next" at bounding box center [732, 239] width 19 height 52
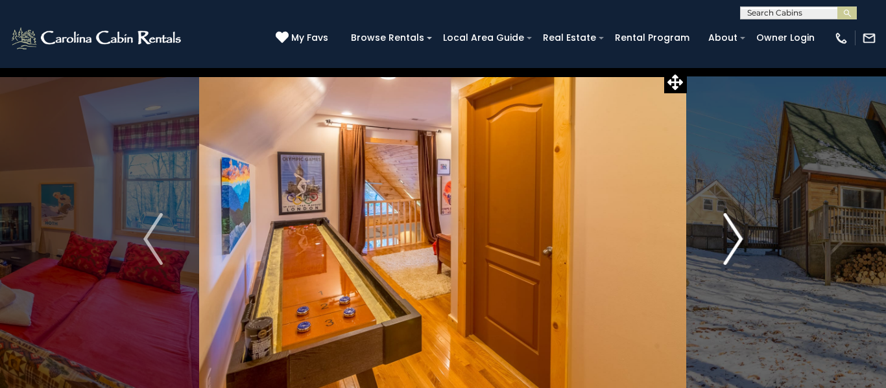
click at [732, 243] on img "Next" at bounding box center [732, 239] width 19 height 52
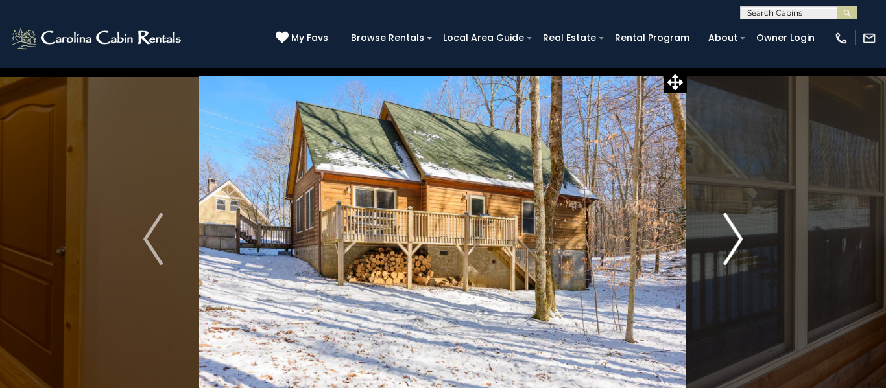
click at [731, 244] on img "Next" at bounding box center [732, 239] width 19 height 52
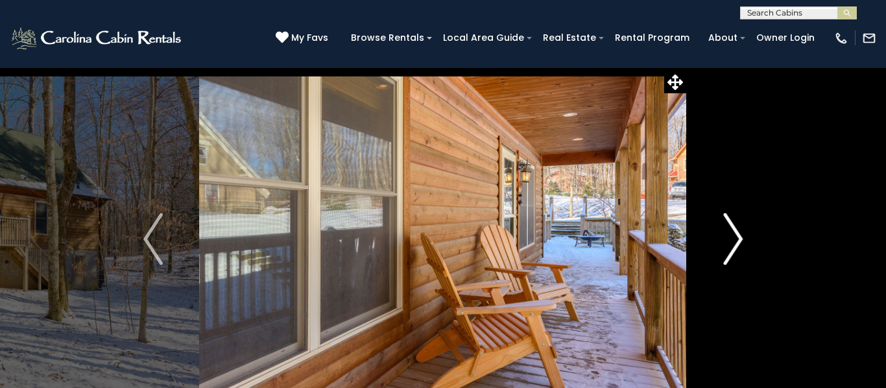
click at [732, 242] on img "Next" at bounding box center [732, 239] width 19 height 52
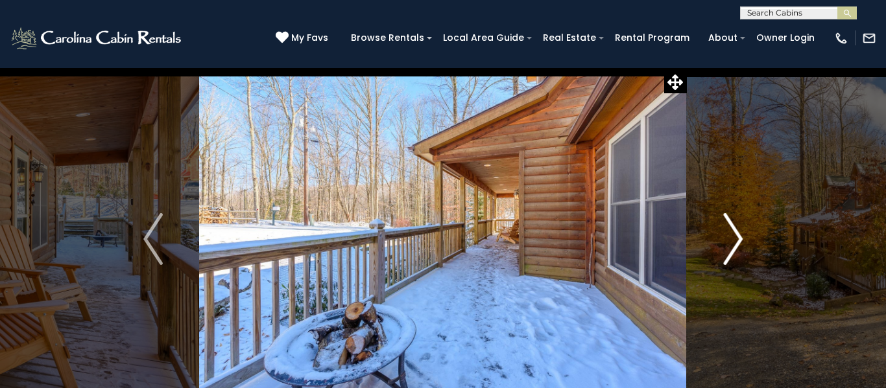
click at [734, 240] on img "Next" at bounding box center [732, 239] width 19 height 52
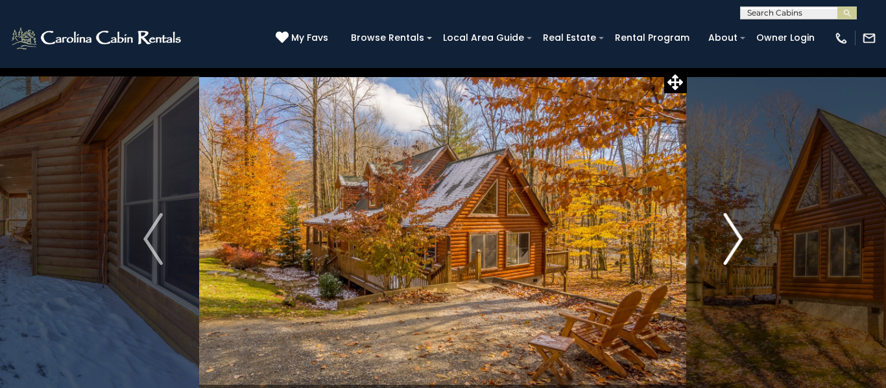
click at [736, 247] on img "Next" at bounding box center [732, 239] width 19 height 52
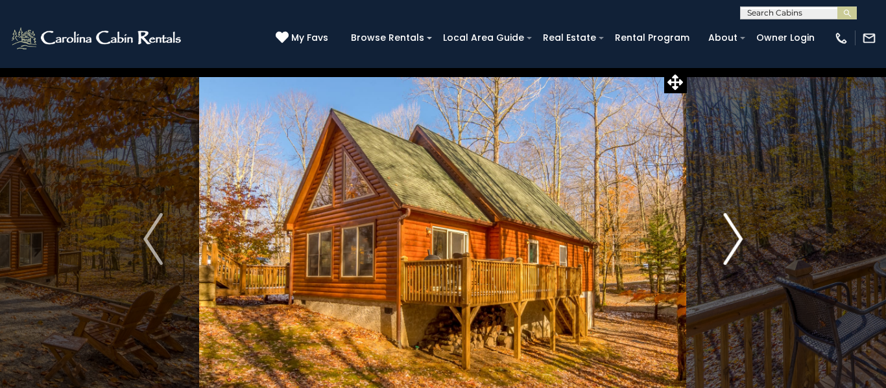
click at [734, 247] on img "Next" at bounding box center [732, 239] width 19 height 52
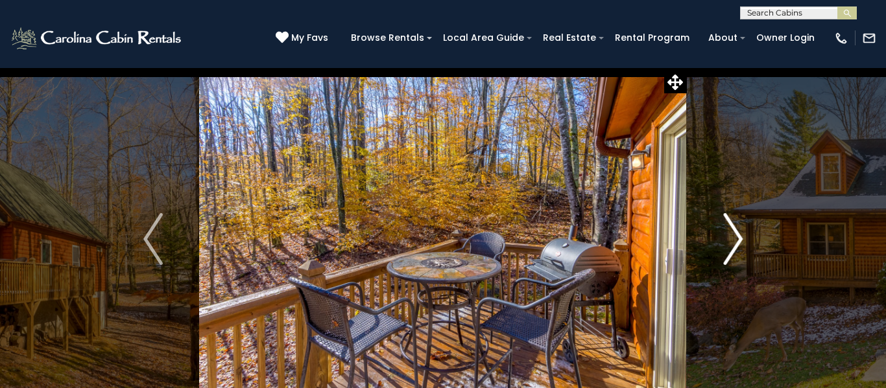
click at [733, 246] on img "Next" at bounding box center [732, 239] width 19 height 52
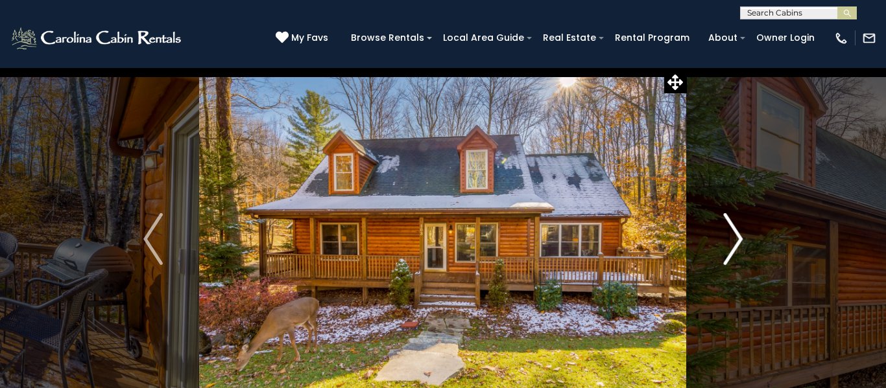
click at [733, 245] on img "Next" at bounding box center [732, 239] width 19 height 52
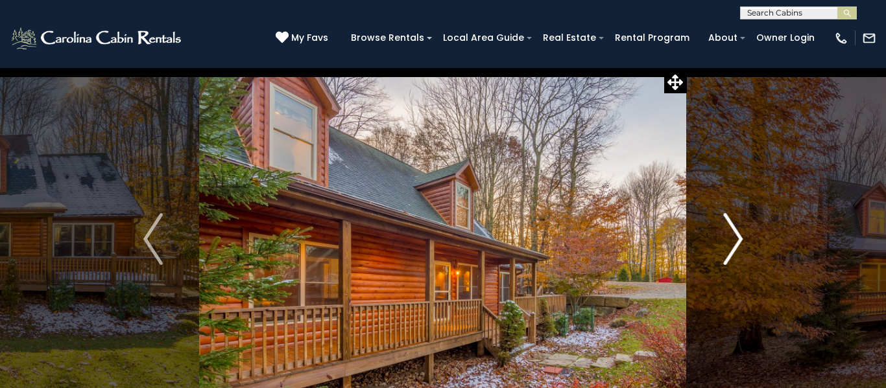
click at [734, 246] on img "Next" at bounding box center [732, 239] width 19 height 52
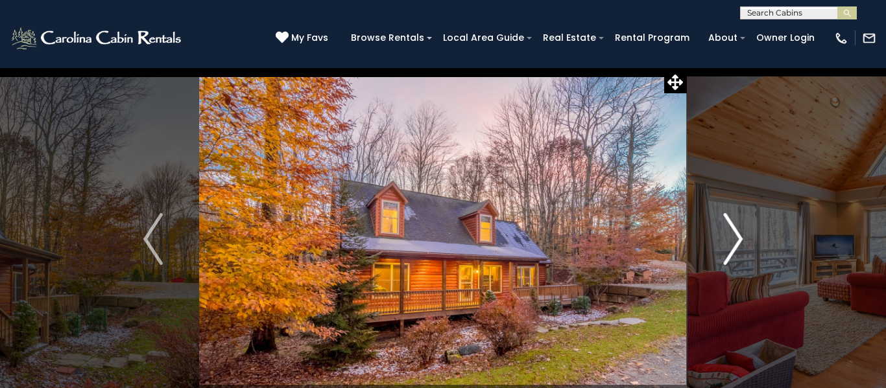
click at [735, 243] on img "Next" at bounding box center [732, 239] width 19 height 52
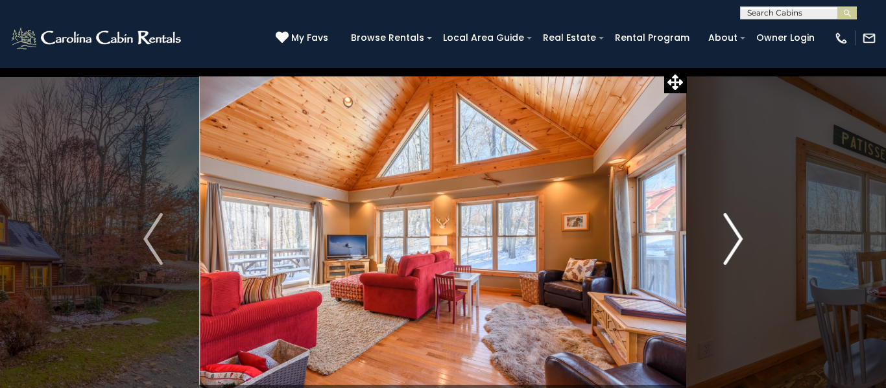
click at [737, 242] on img "Next" at bounding box center [732, 239] width 19 height 52
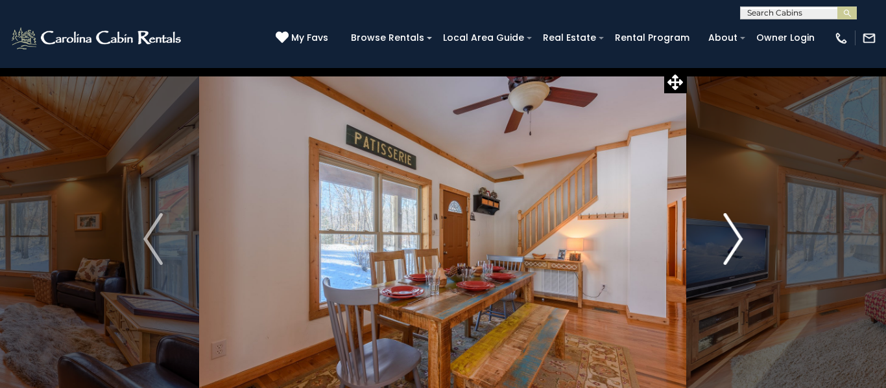
click at [734, 242] on img "Next" at bounding box center [732, 239] width 19 height 52
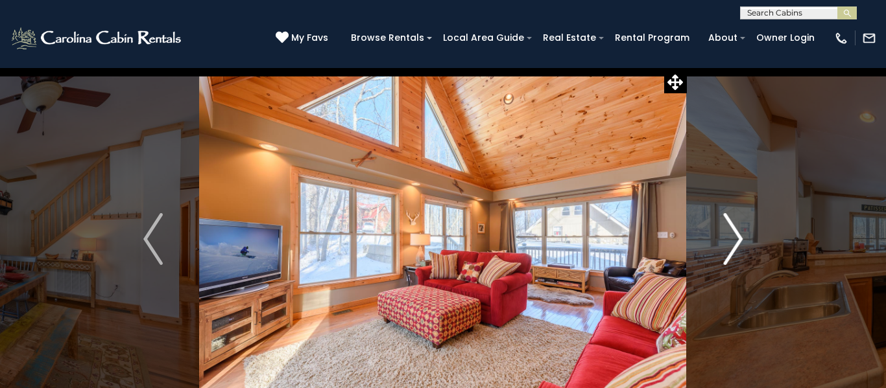
click at [736, 241] on img "Next" at bounding box center [732, 239] width 19 height 52
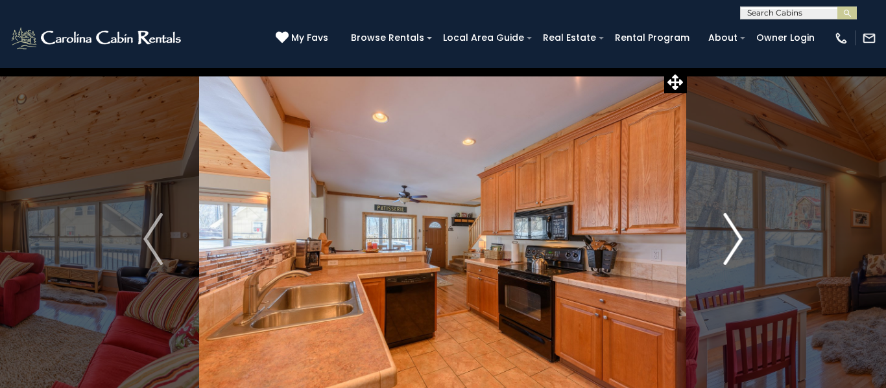
click at [734, 242] on img "Next" at bounding box center [732, 239] width 19 height 52
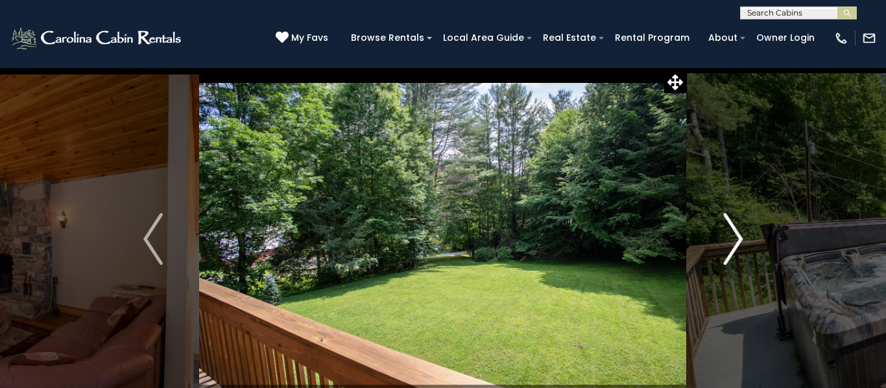
click at [735, 245] on img "Next" at bounding box center [732, 239] width 19 height 52
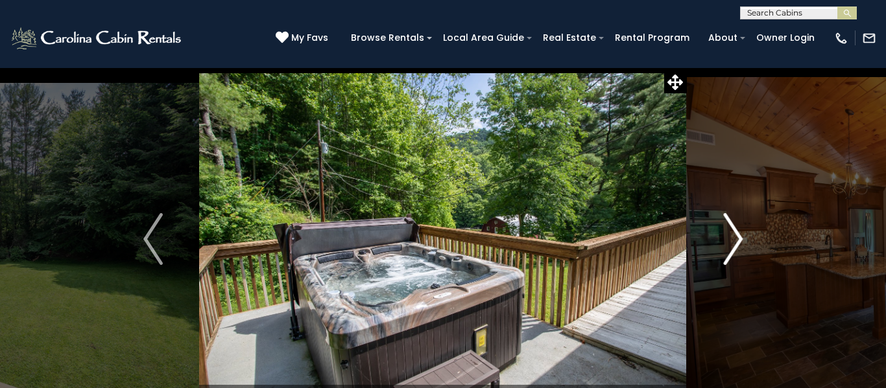
click at [741, 248] on img "Next" at bounding box center [732, 239] width 19 height 52
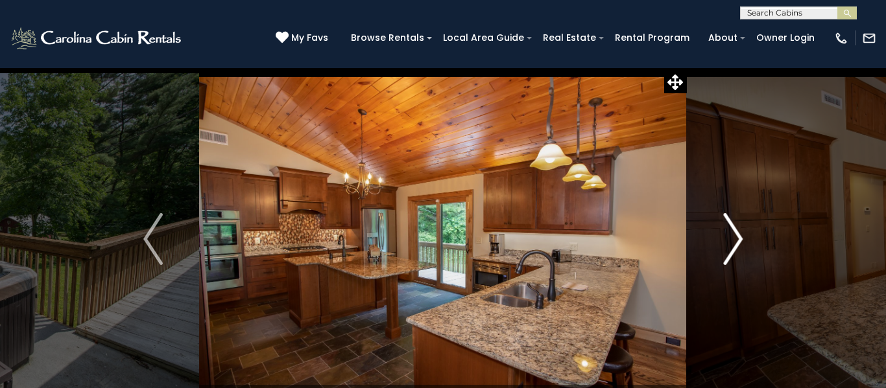
click at [744, 245] on button "Next" at bounding box center [733, 239] width 92 height 344
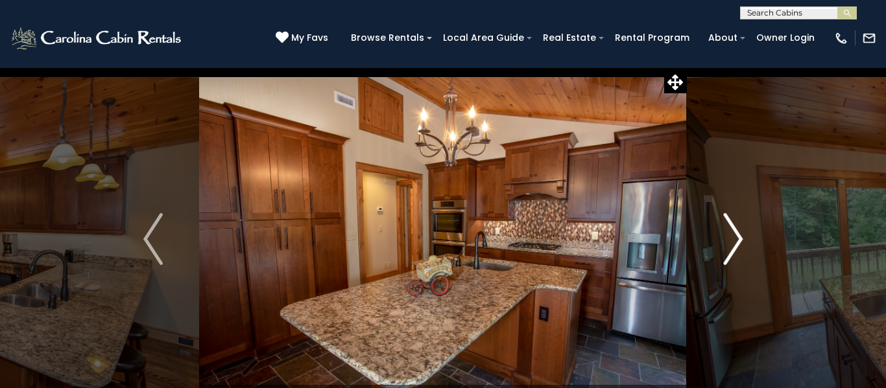
click at [744, 245] on button "Next" at bounding box center [733, 239] width 92 height 344
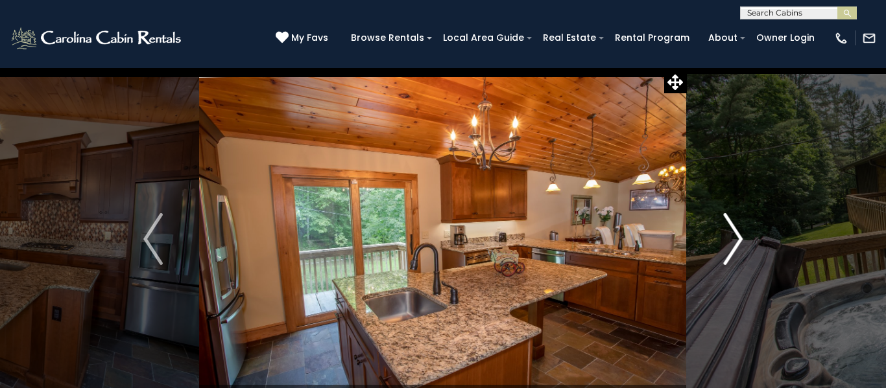
click at [736, 245] on img "Next" at bounding box center [732, 239] width 19 height 52
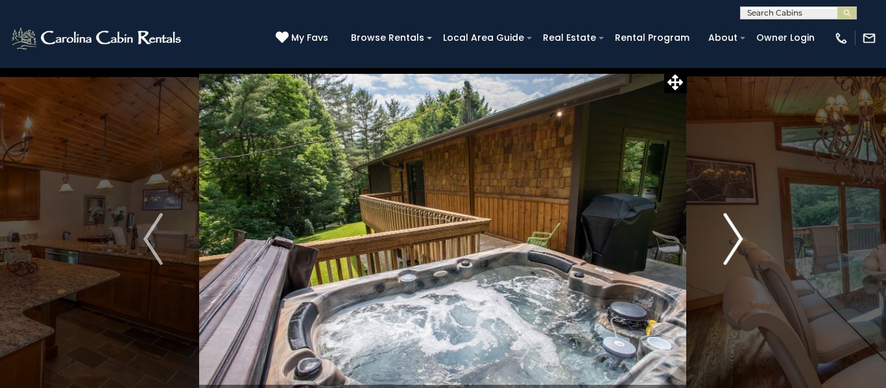
click at [741, 250] on img "Next" at bounding box center [732, 239] width 19 height 52
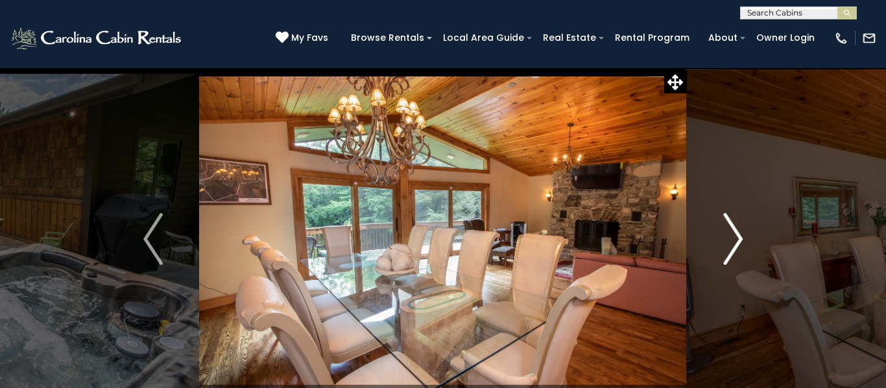
click at [733, 241] on img "Next" at bounding box center [732, 239] width 19 height 52
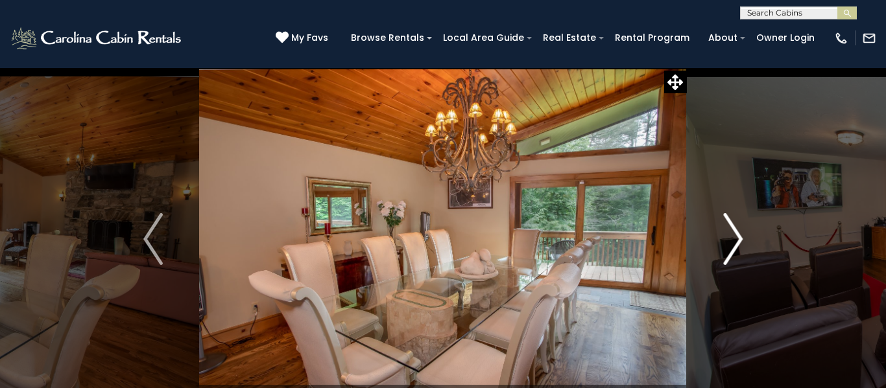
click at [736, 244] on img "Next" at bounding box center [732, 239] width 19 height 52
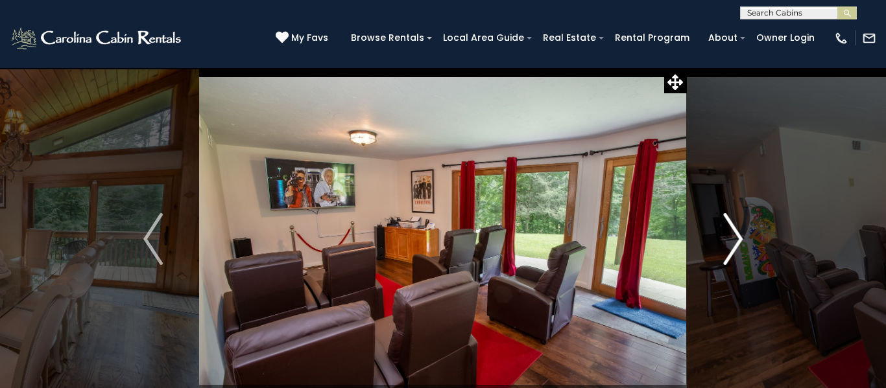
click at [739, 246] on img "Next" at bounding box center [732, 239] width 19 height 52
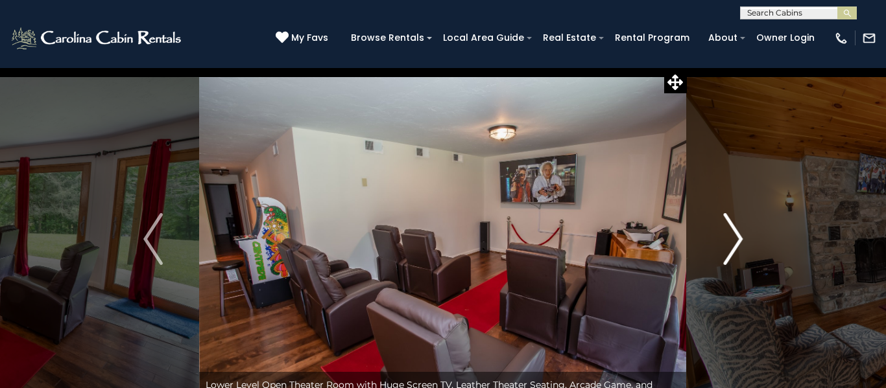
click at [744, 242] on button "Next" at bounding box center [733, 239] width 92 height 344
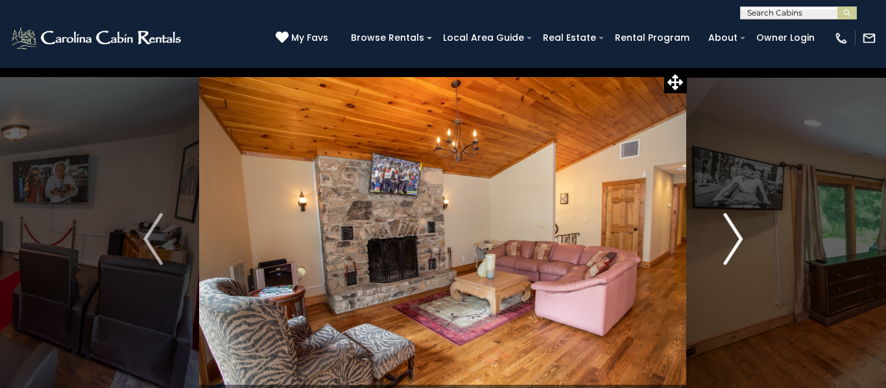
click at [734, 252] on img "Next" at bounding box center [732, 239] width 19 height 52
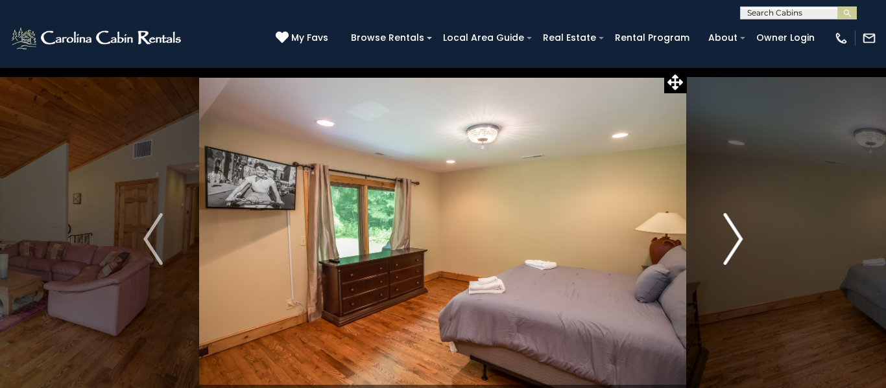
click at [738, 248] on img "Next" at bounding box center [732, 239] width 19 height 52
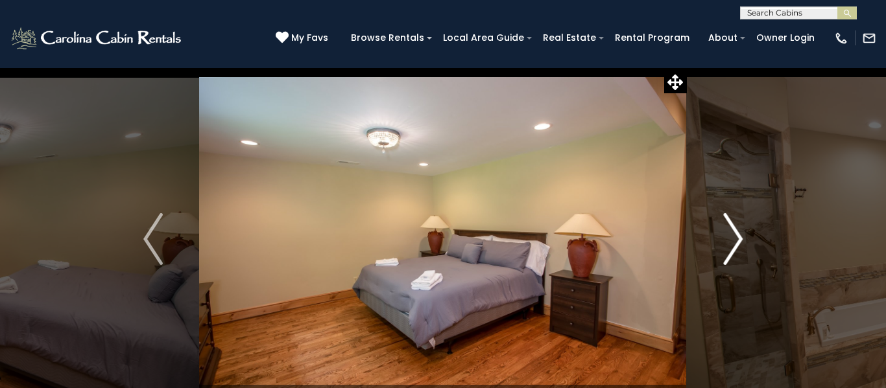
click at [735, 246] on img "Next" at bounding box center [732, 239] width 19 height 52
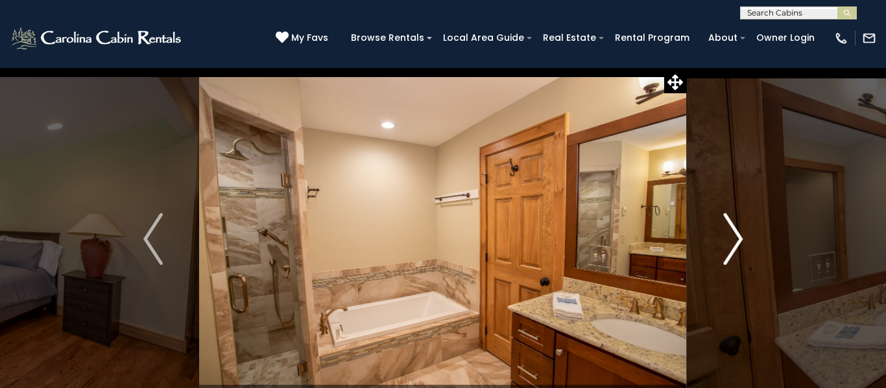
click at [731, 250] on img "Next" at bounding box center [732, 239] width 19 height 52
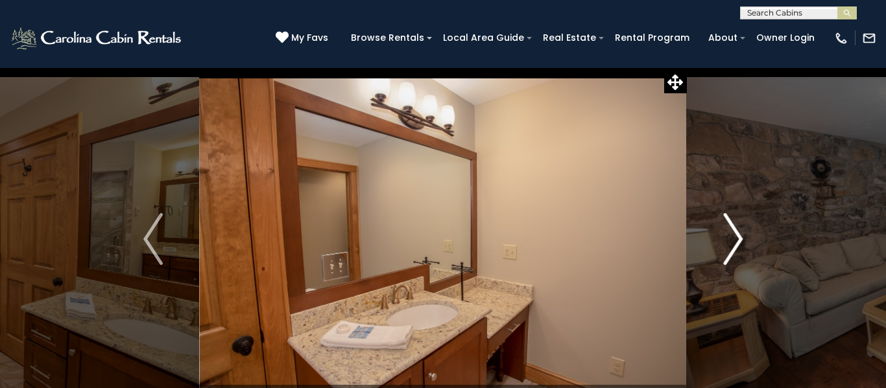
click at [733, 258] on img "Next" at bounding box center [732, 239] width 19 height 52
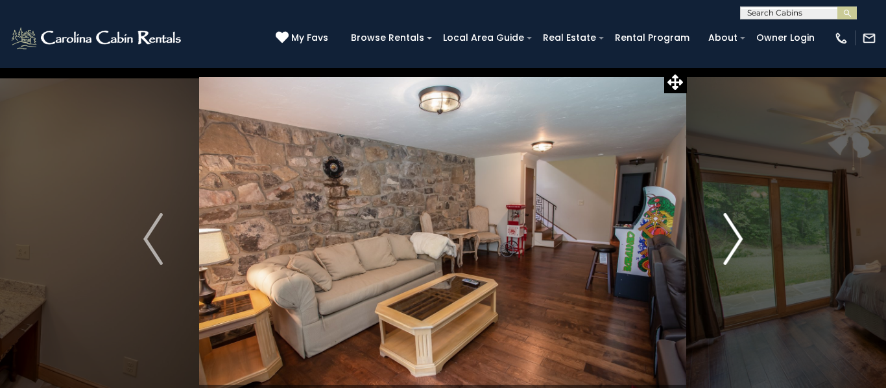
click at [730, 246] on img "Next" at bounding box center [732, 239] width 19 height 52
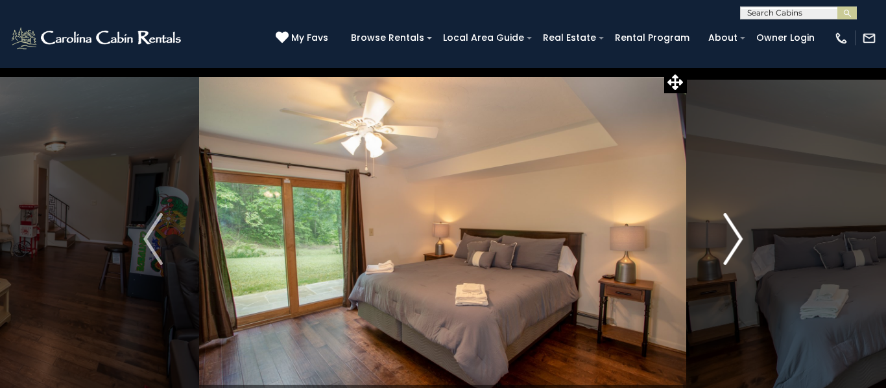
click at [729, 247] on img "Next" at bounding box center [732, 239] width 19 height 52
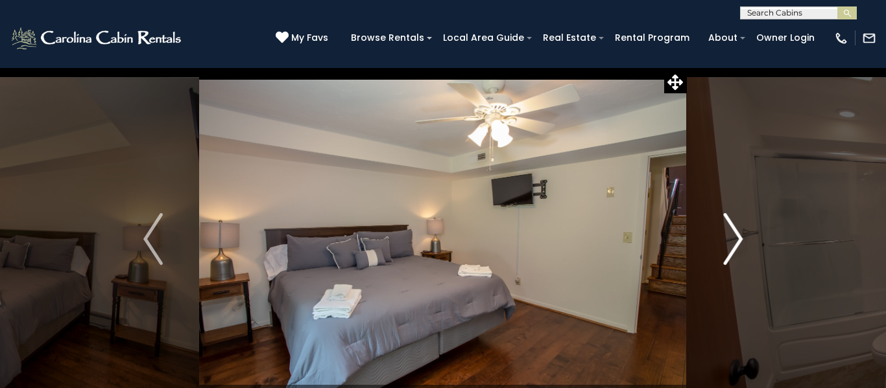
click at [728, 250] on img "Next" at bounding box center [732, 239] width 19 height 52
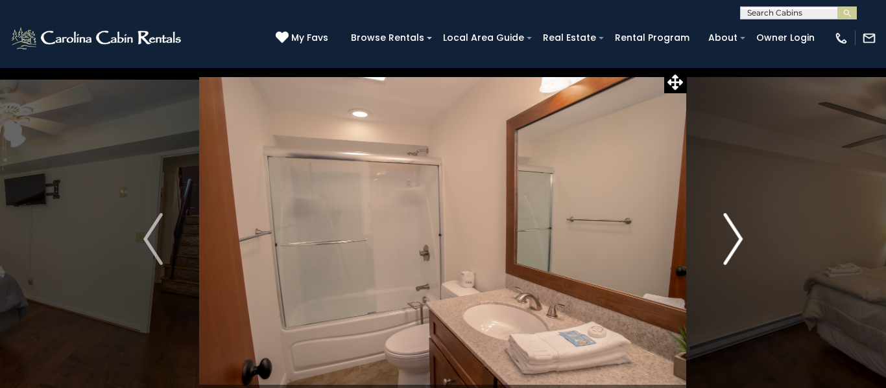
click at [731, 259] on img "Next" at bounding box center [732, 239] width 19 height 52
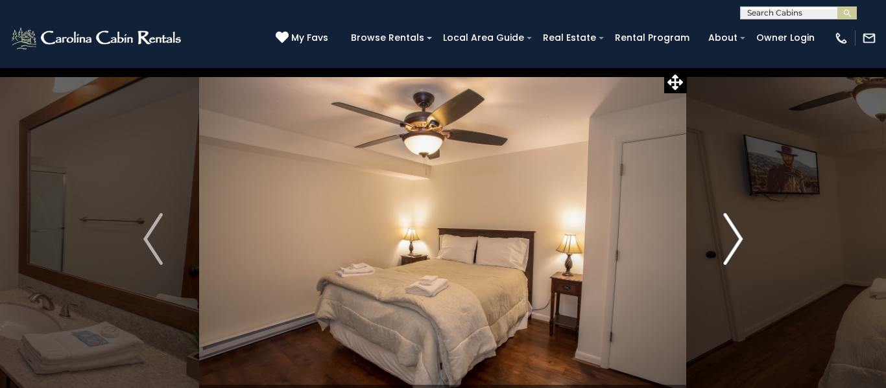
click at [730, 263] on img "Next" at bounding box center [732, 239] width 19 height 52
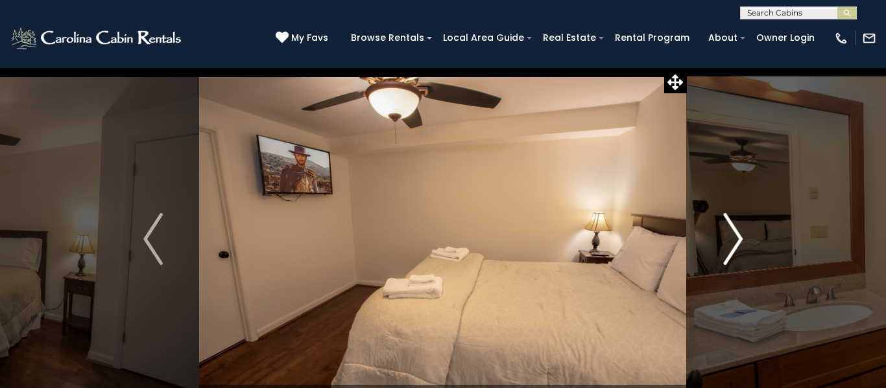
click at [731, 255] on img "Next" at bounding box center [732, 239] width 19 height 52
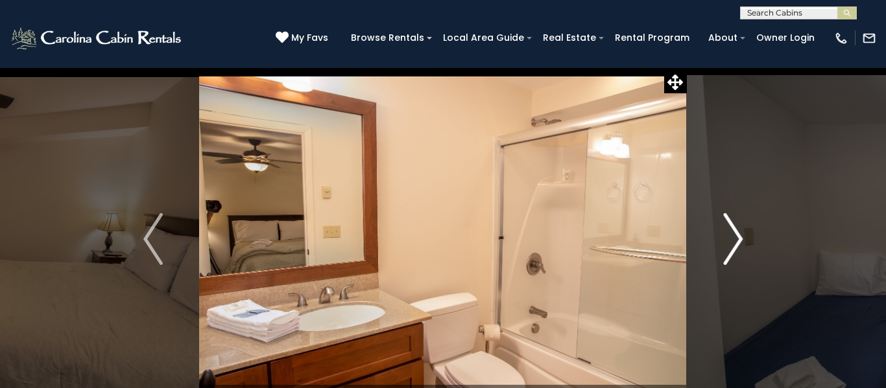
click at [730, 257] on img "Next" at bounding box center [732, 239] width 19 height 52
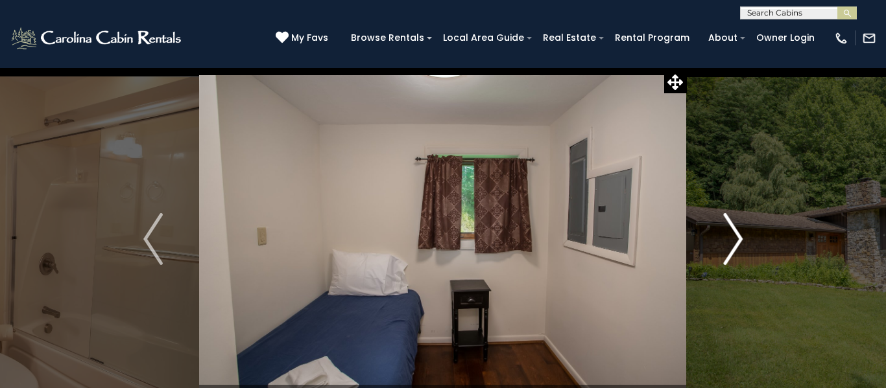
click at [731, 251] on img "Next" at bounding box center [732, 239] width 19 height 52
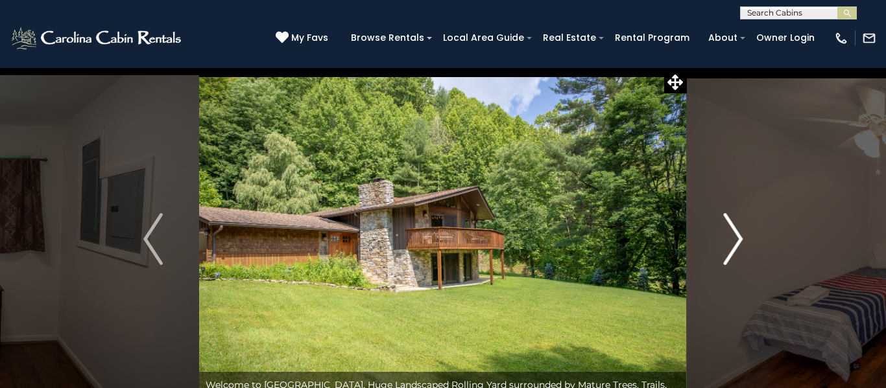
click at [729, 250] on img "Next" at bounding box center [732, 239] width 19 height 52
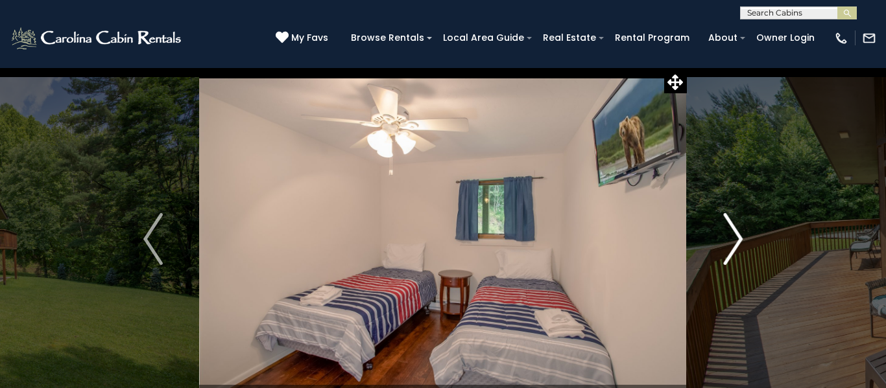
click at [727, 252] on img "Next" at bounding box center [732, 239] width 19 height 52
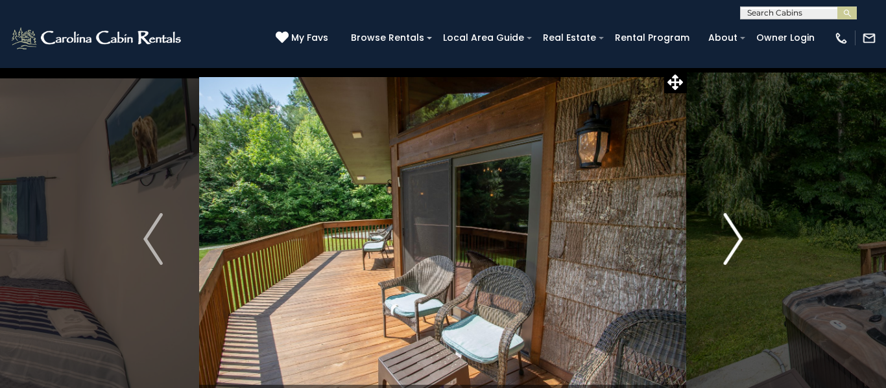
click at [729, 255] on img "Next" at bounding box center [732, 239] width 19 height 52
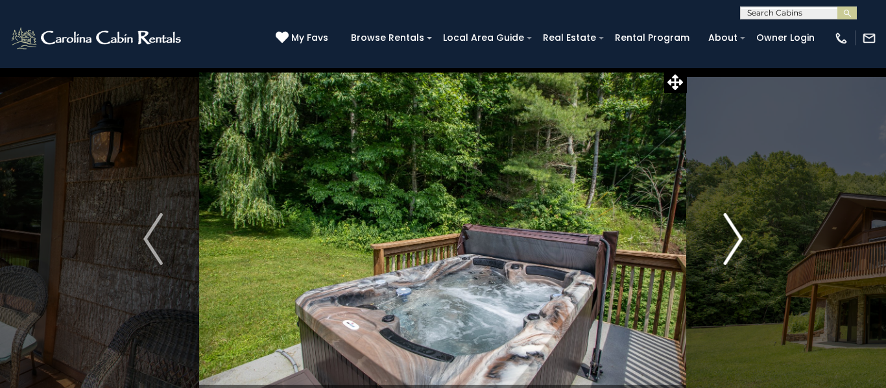
click at [734, 258] on img "Next" at bounding box center [732, 239] width 19 height 52
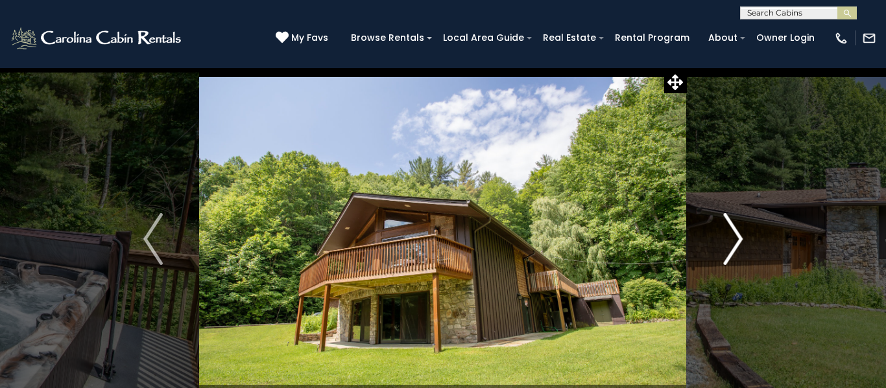
click at [732, 252] on img "Next" at bounding box center [732, 239] width 19 height 52
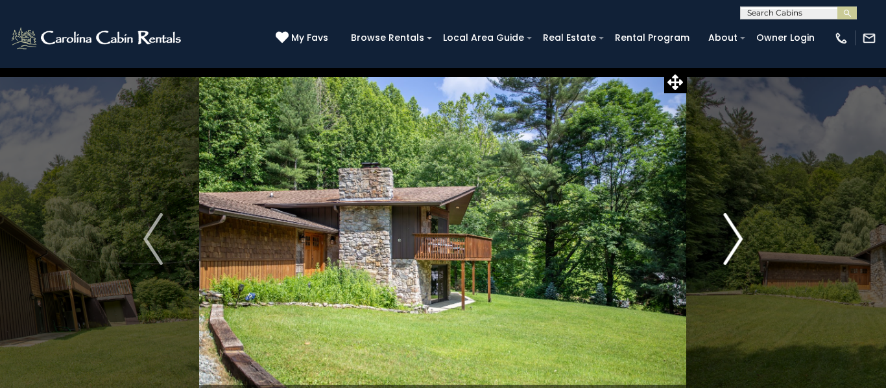
click at [731, 250] on img "Next" at bounding box center [732, 239] width 19 height 52
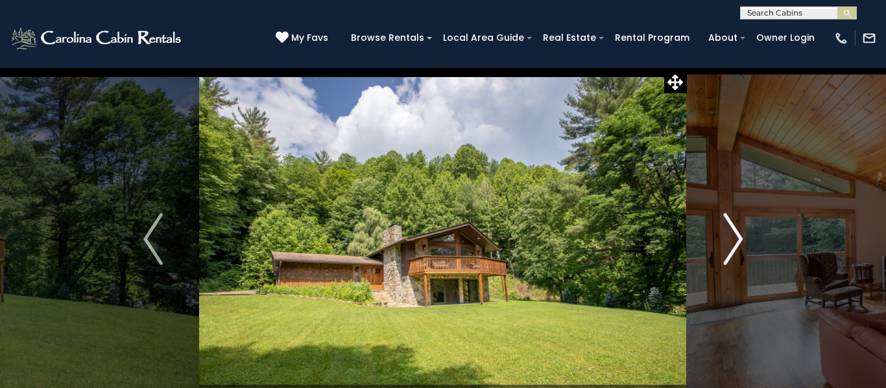
click at [727, 252] on img "Next" at bounding box center [732, 239] width 19 height 52
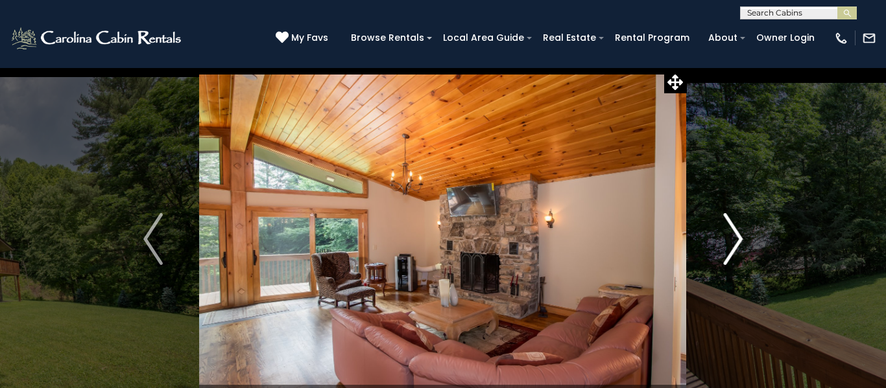
click at [730, 248] on img "Next" at bounding box center [732, 239] width 19 height 52
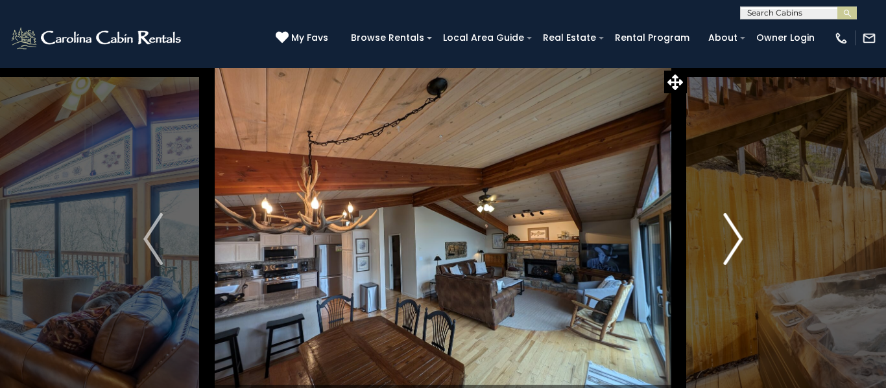
click at [735, 248] on img "Next" at bounding box center [732, 239] width 19 height 52
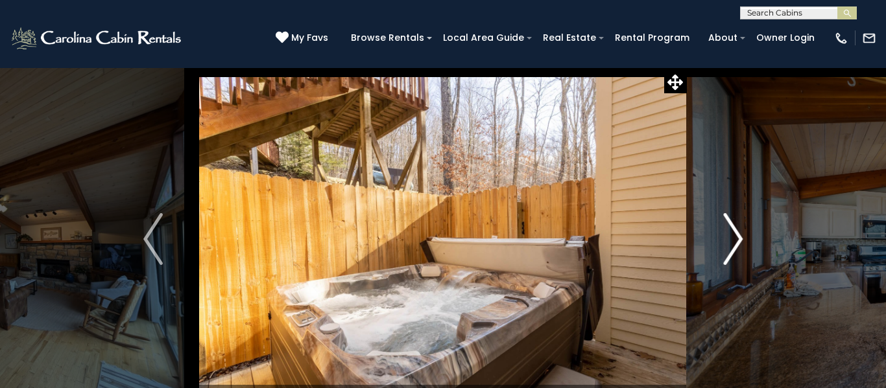
click at [733, 250] on img "Next" at bounding box center [732, 239] width 19 height 52
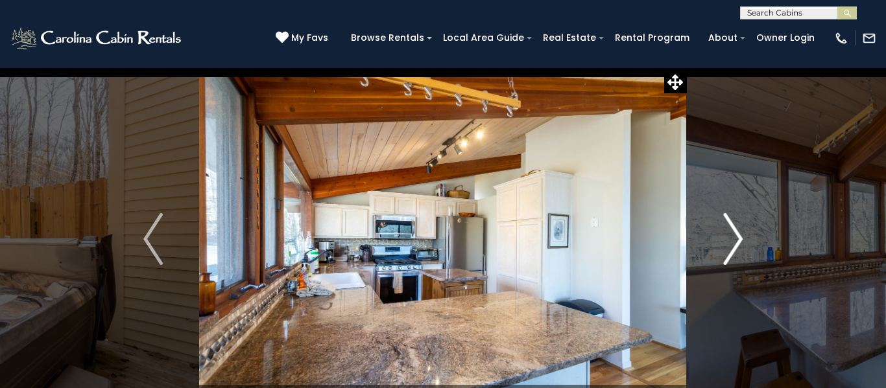
click at [733, 248] on img "Next" at bounding box center [732, 239] width 19 height 52
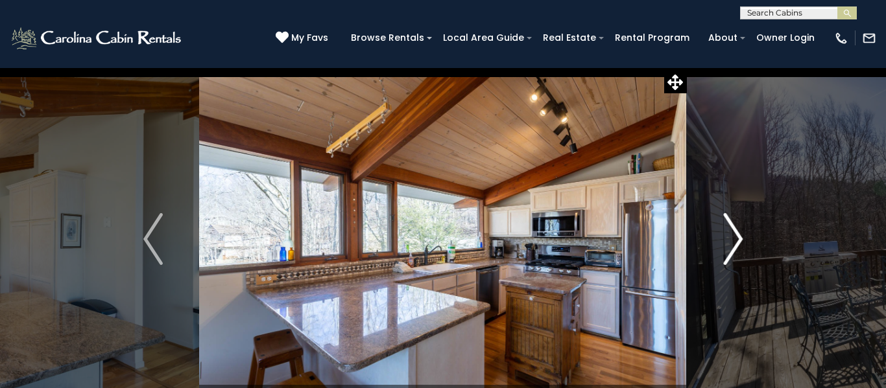
click at [733, 235] on img "Next" at bounding box center [732, 239] width 19 height 52
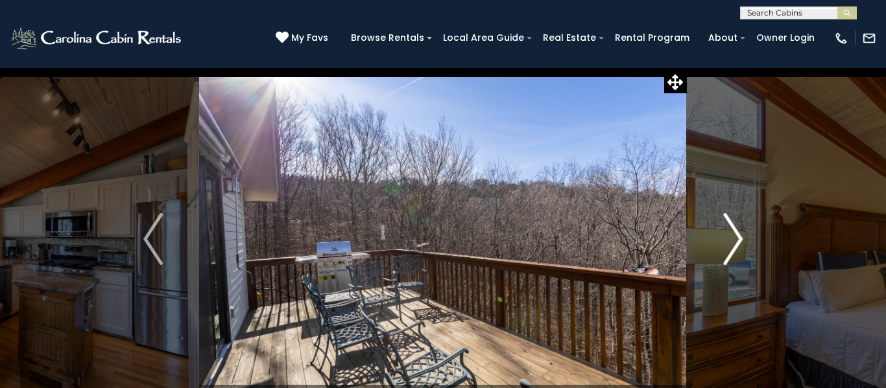
click at [733, 239] on img "Next" at bounding box center [732, 239] width 19 height 52
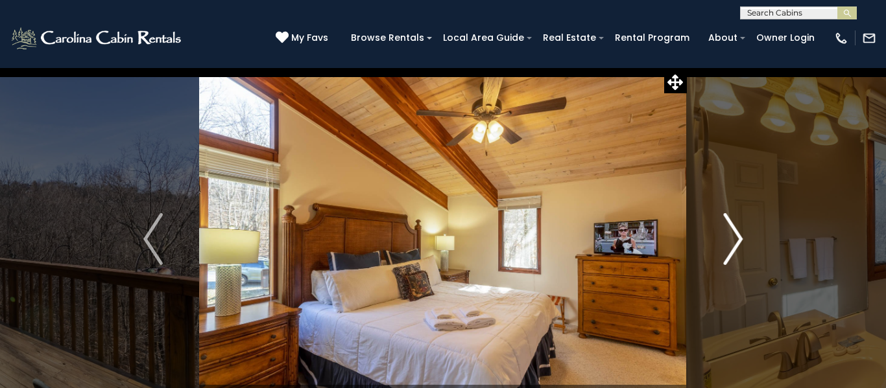
click at [730, 239] on img "Next" at bounding box center [732, 239] width 19 height 52
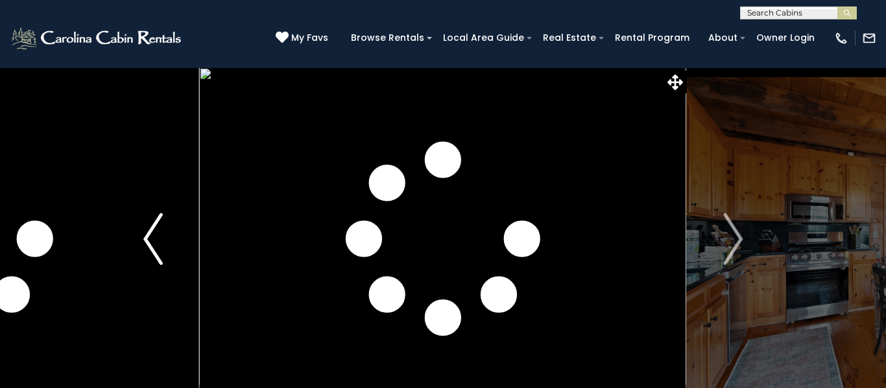
click at [160, 241] on img "Previous" at bounding box center [152, 239] width 19 height 52
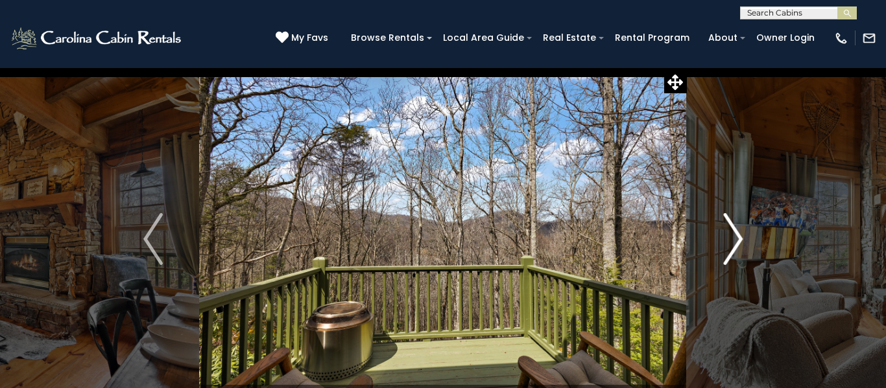
click at [743, 245] on button "Next" at bounding box center [733, 239] width 92 height 344
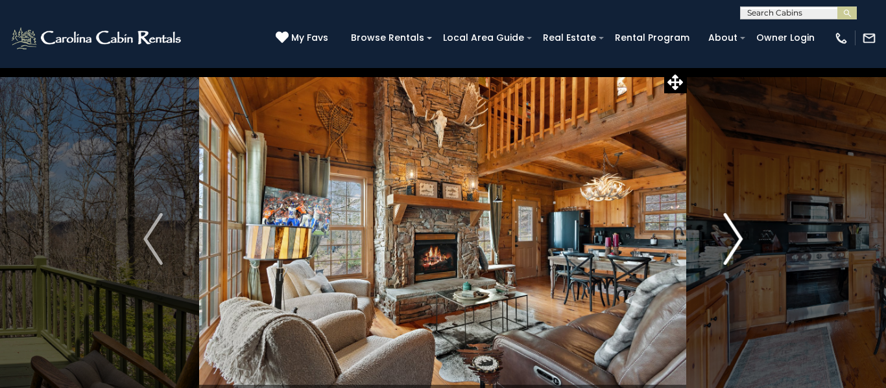
click at [735, 248] on img "Next" at bounding box center [732, 239] width 19 height 52
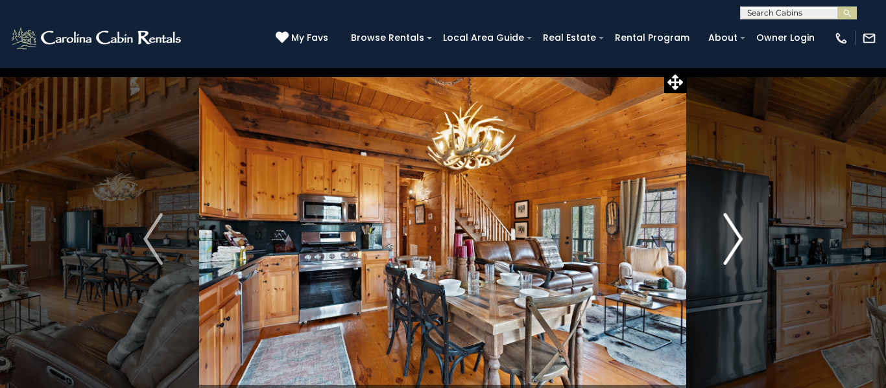
click at [732, 248] on img "Next" at bounding box center [732, 239] width 19 height 52
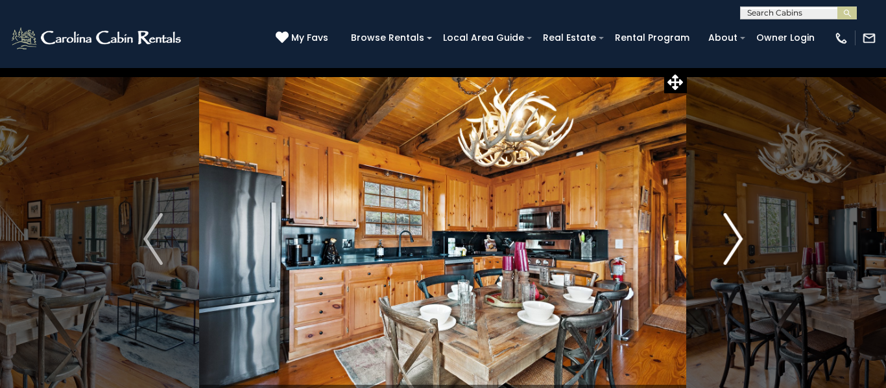
click at [734, 250] on img "Next" at bounding box center [732, 239] width 19 height 52
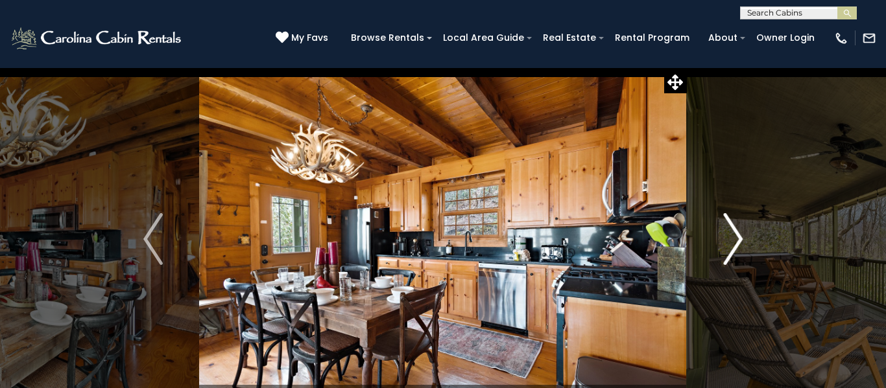
click at [733, 252] on img "Next" at bounding box center [732, 239] width 19 height 52
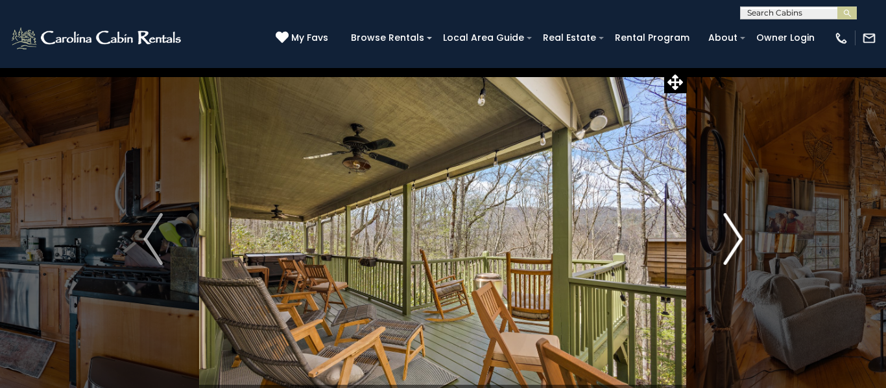
click at [733, 255] on img "Next" at bounding box center [732, 239] width 19 height 52
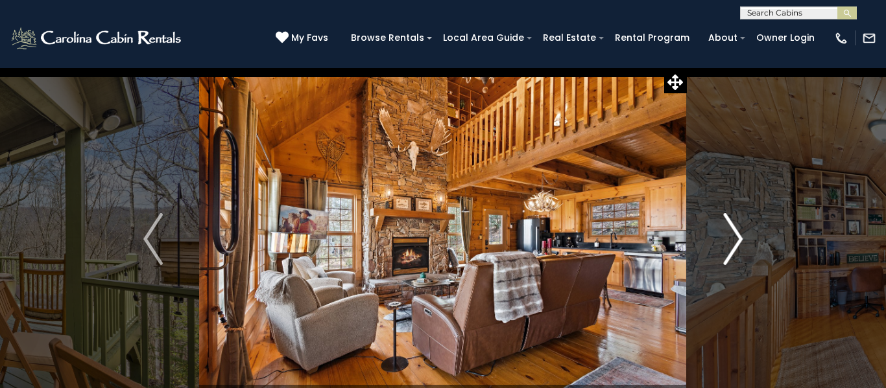
click at [733, 252] on img "Next" at bounding box center [732, 239] width 19 height 52
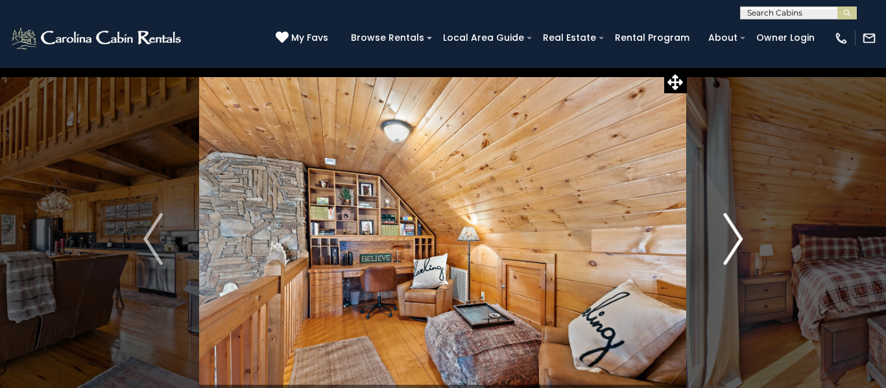
click at [732, 255] on img "Next" at bounding box center [732, 239] width 19 height 52
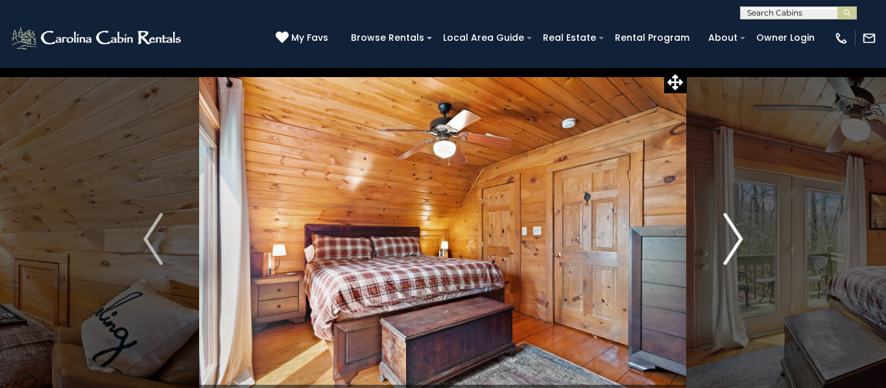
click at [732, 255] on img "Next" at bounding box center [732, 239] width 19 height 52
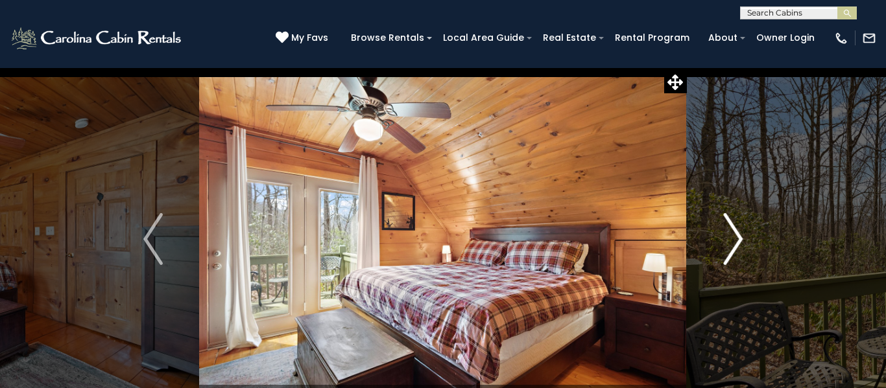
click at [730, 256] on img "Next" at bounding box center [732, 239] width 19 height 52
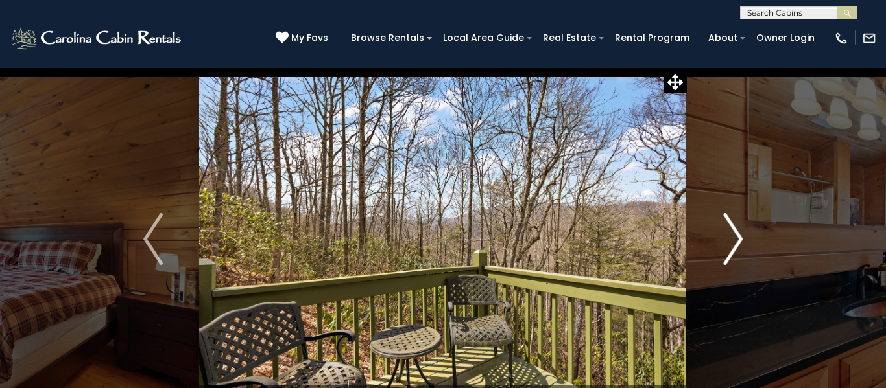
click at [730, 257] on img "Next" at bounding box center [732, 239] width 19 height 52
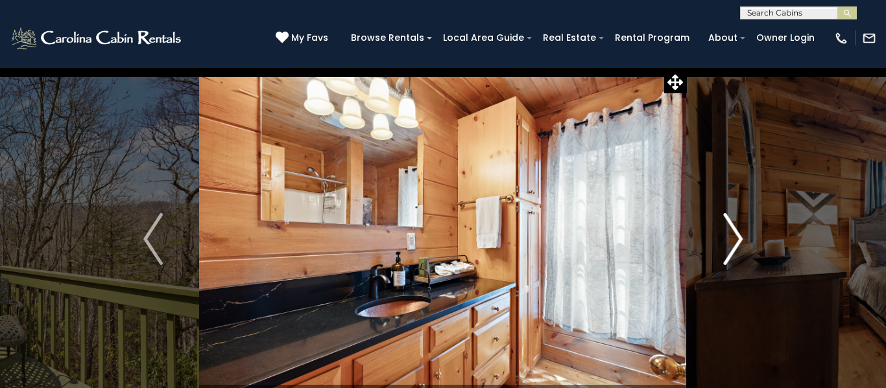
click at [731, 257] on img "Next" at bounding box center [732, 239] width 19 height 52
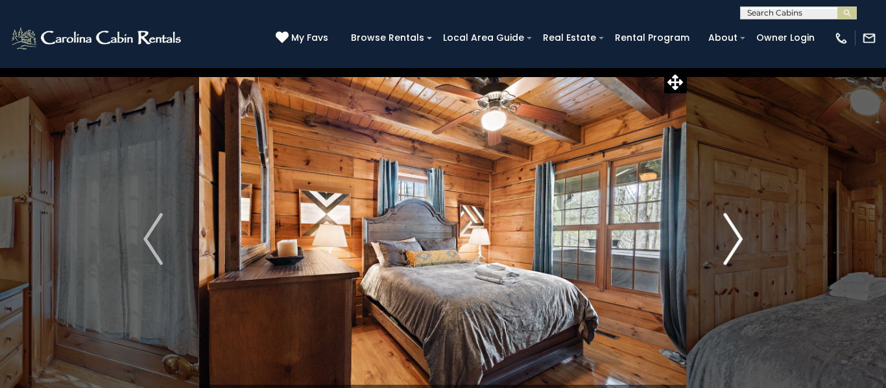
click at [730, 255] on img "Next" at bounding box center [732, 239] width 19 height 52
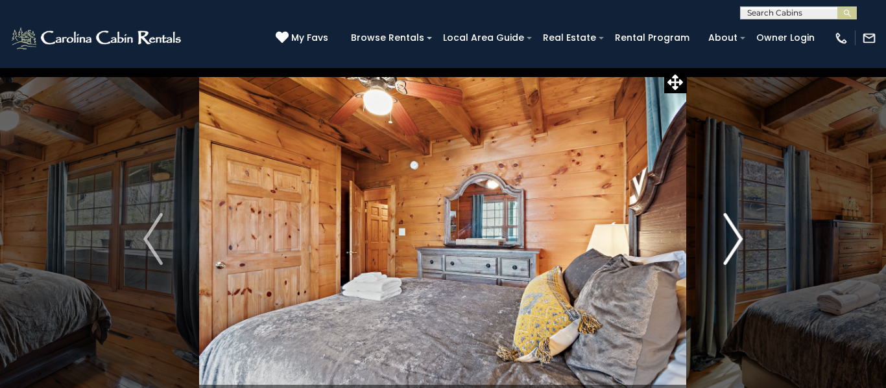
click at [731, 257] on img "Next" at bounding box center [732, 239] width 19 height 52
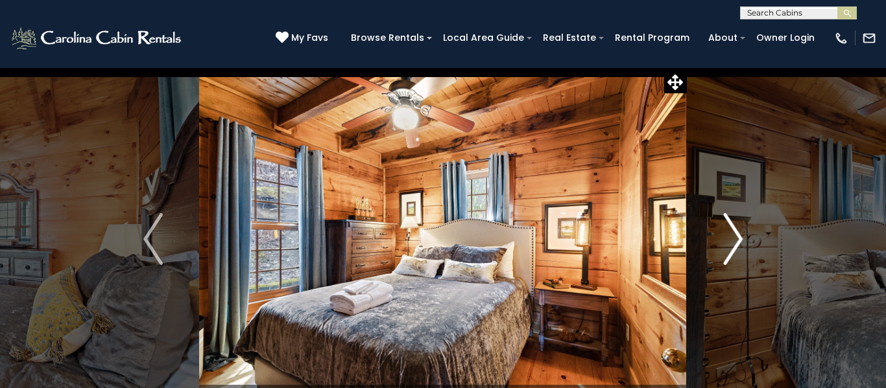
click at [732, 255] on img "Next" at bounding box center [732, 239] width 19 height 52
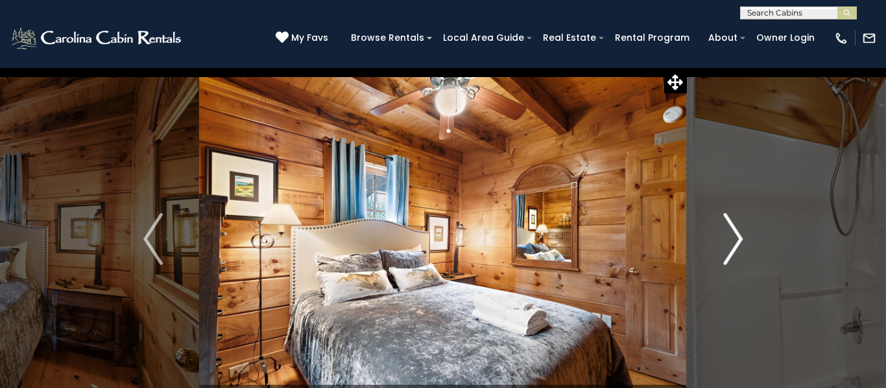
click at [732, 255] on img "Next" at bounding box center [732, 239] width 19 height 52
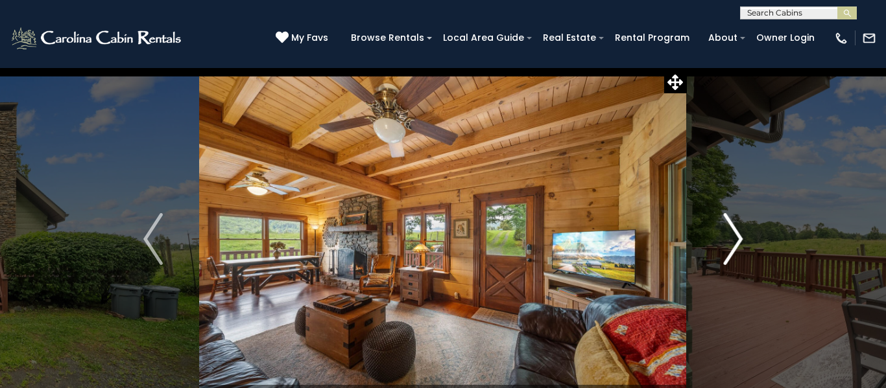
click at [734, 241] on img "Next" at bounding box center [732, 239] width 19 height 52
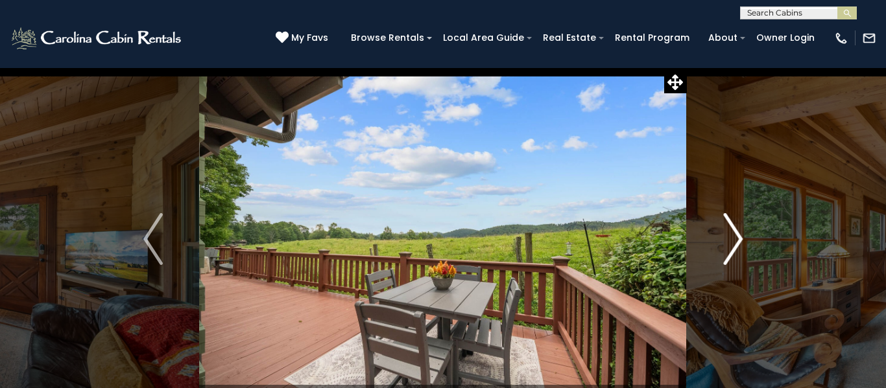
click at [734, 246] on img "Next" at bounding box center [732, 239] width 19 height 52
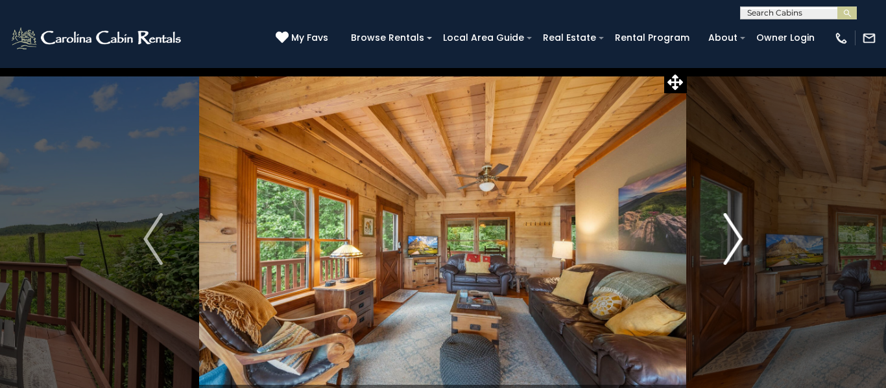
click at [740, 252] on img "Next" at bounding box center [732, 239] width 19 height 52
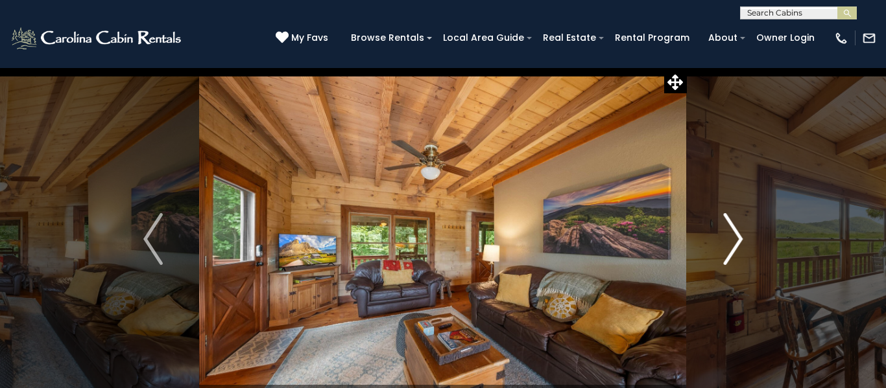
click at [738, 248] on img "Next" at bounding box center [732, 239] width 19 height 52
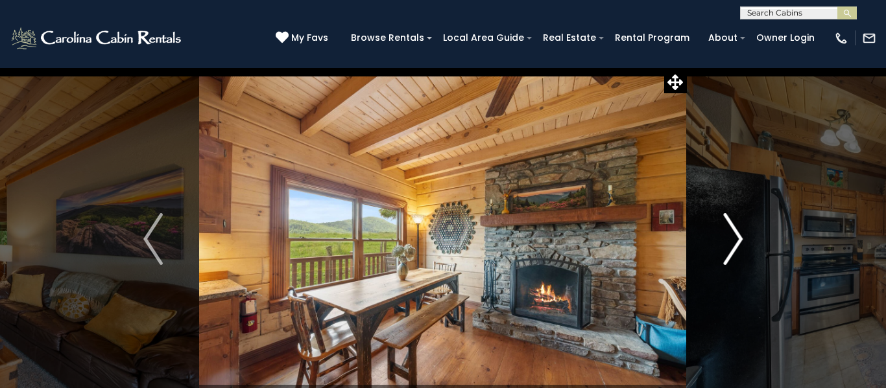
click at [743, 250] on button "Next" at bounding box center [733, 239] width 92 height 344
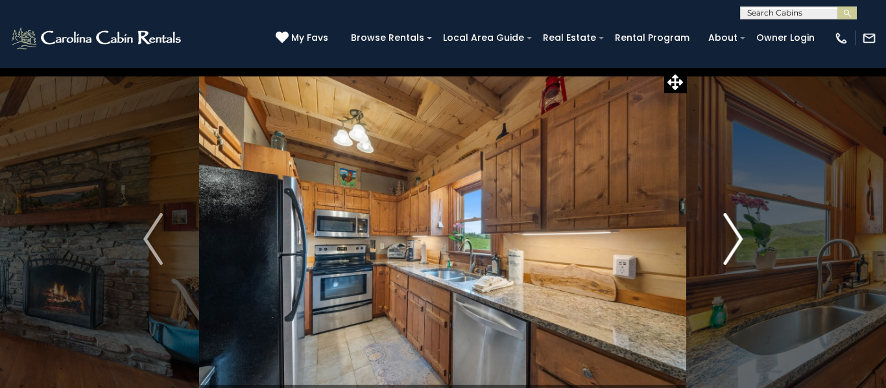
click at [738, 245] on img "Next" at bounding box center [732, 239] width 19 height 52
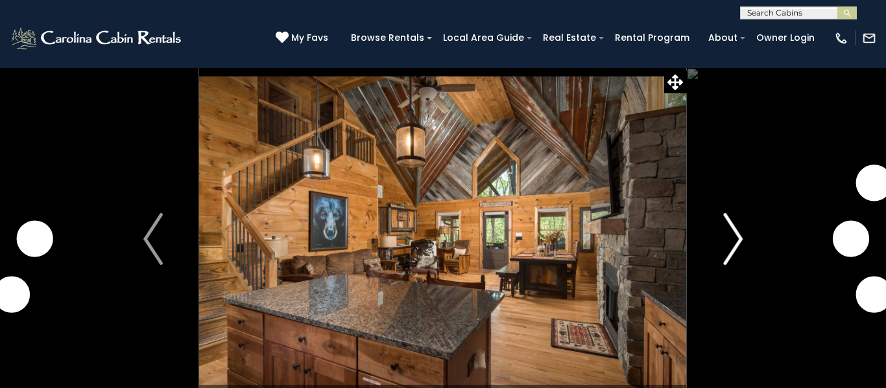
click at [734, 238] on img "Next" at bounding box center [732, 239] width 19 height 52
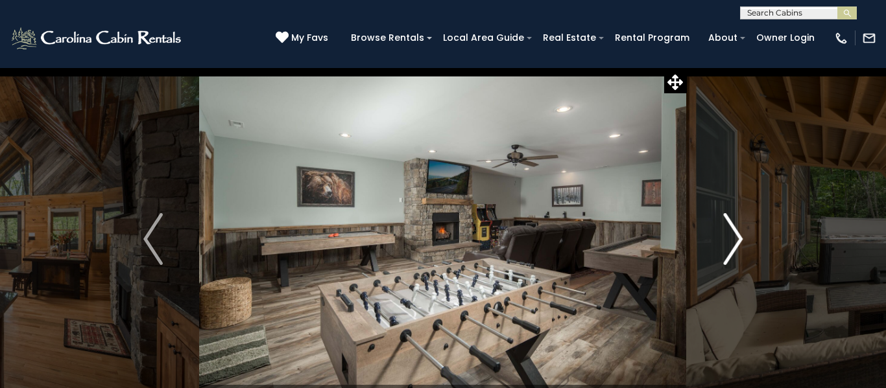
click at [731, 248] on img "Next" at bounding box center [732, 239] width 19 height 52
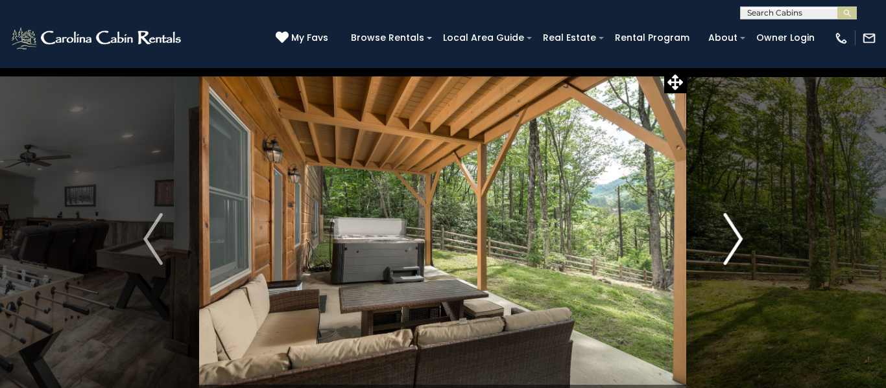
click at [733, 239] on img "Next" at bounding box center [732, 239] width 19 height 52
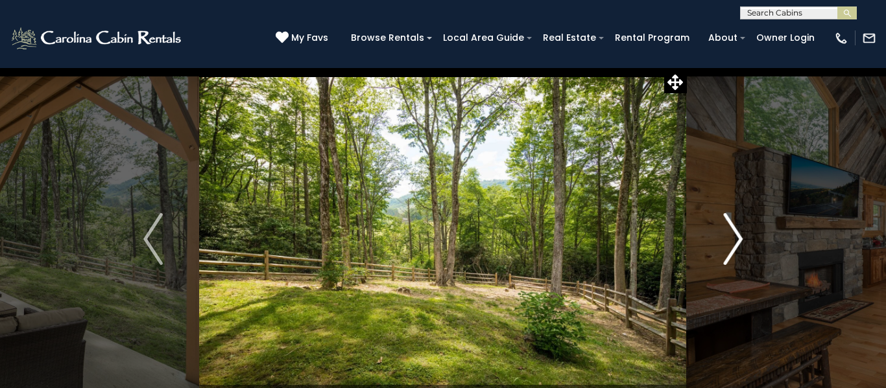
click at [729, 234] on img "Next" at bounding box center [732, 239] width 19 height 52
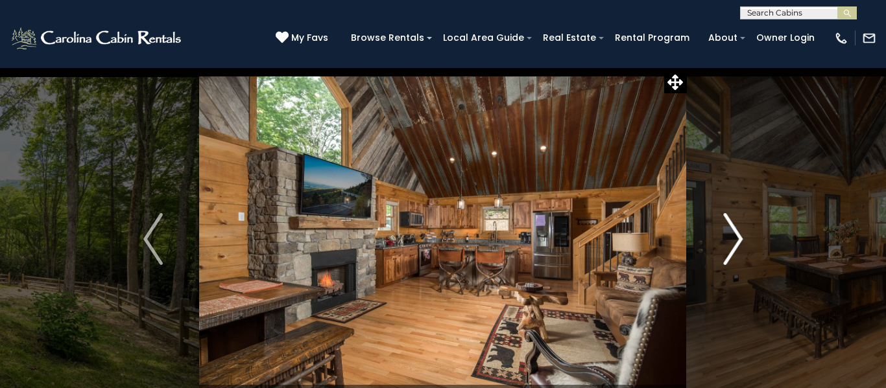
click at [738, 245] on img "Next" at bounding box center [732, 239] width 19 height 52
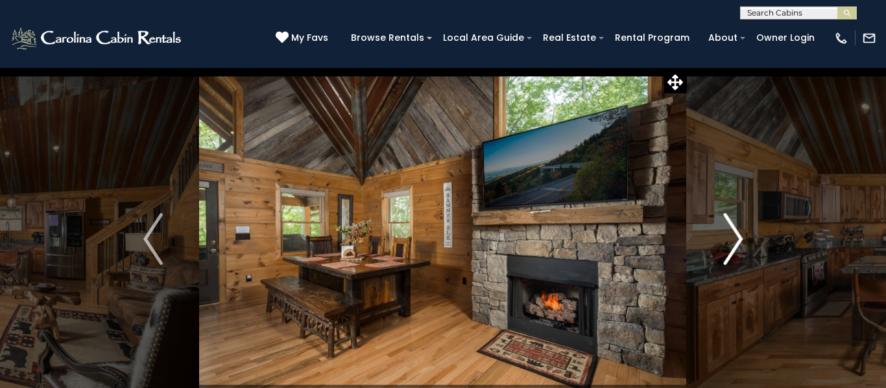
click at [733, 248] on img "Next" at bounding box center [732, 239] width 19 height 52
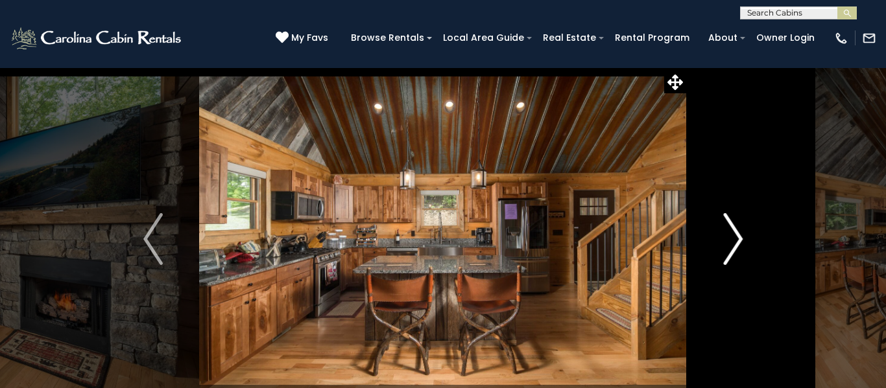
click at [736, 248] on img "Next" at bounding box center [732, 239] width 19 height 52
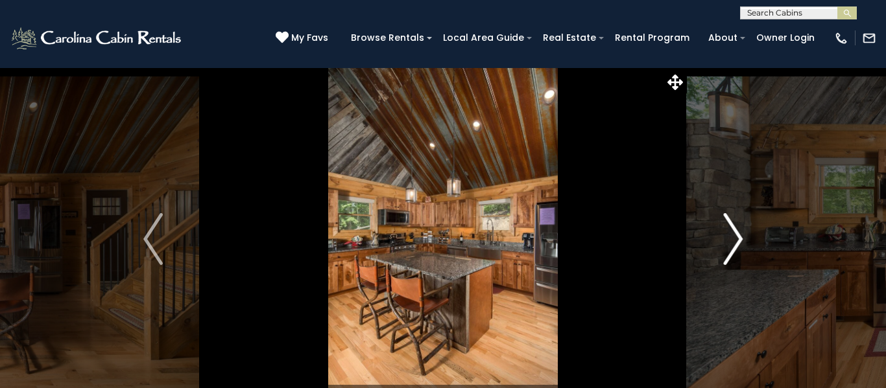
click at [739, 241] on img "Next" at bounding box center [732, 239] width 19 height 52
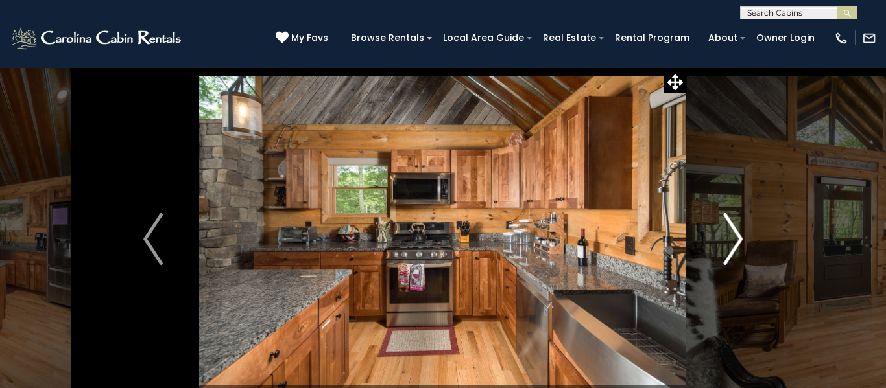
click at [734, 246] on img "Next" at bounding box center [732, 239] width 19 height 52
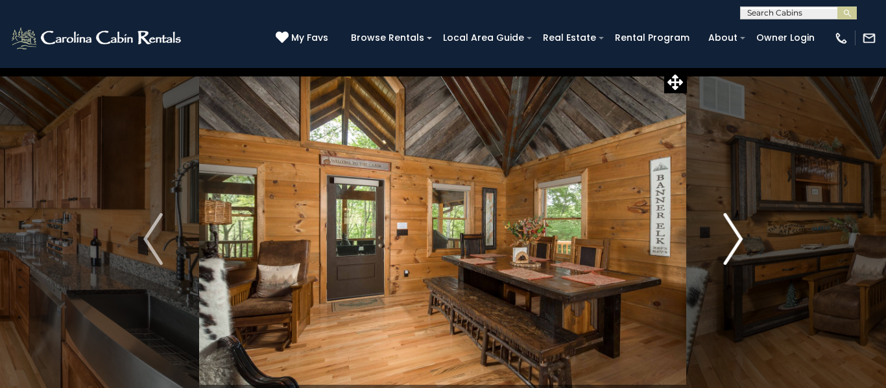
click at [741, 242] on img "Next" at bounding box center [732, 239] width 19 height 52
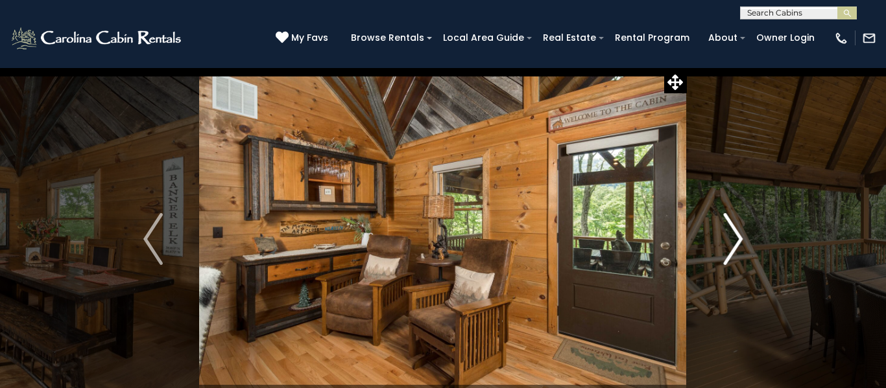
click at [734, 242] on img "Next" at bounding box center [732, 239] width 19 height 52
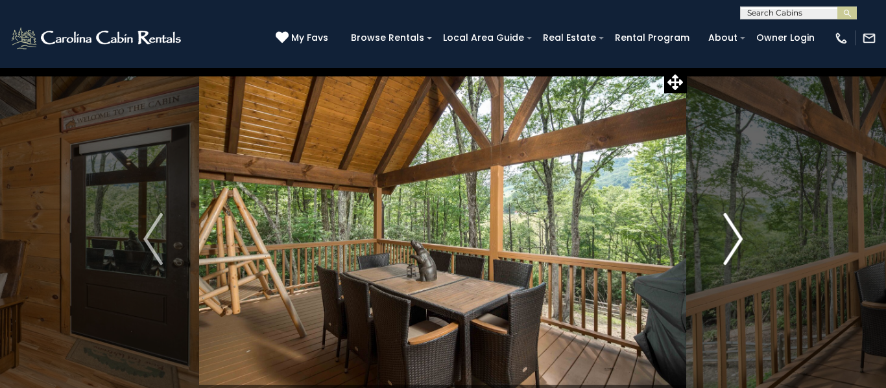
click at [736, 244] on img "Next" at bounding box center [732, 239] width 19 height 52
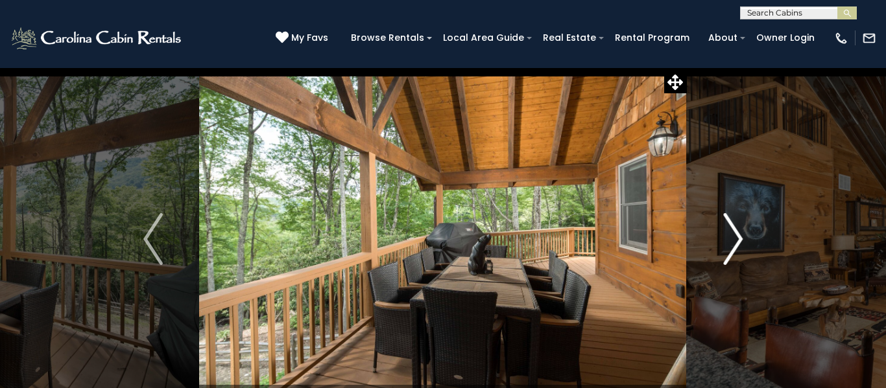
click at [739, 241] on img "Next" at bounding box center [732, 239] width 19 height 52
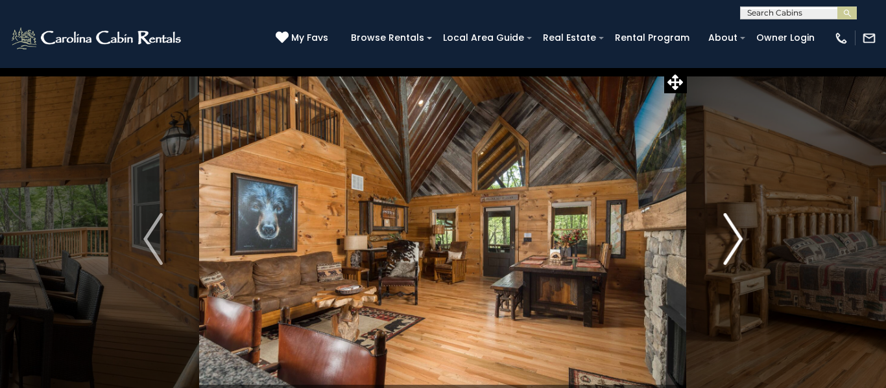
click at [738, 242] on img "Next" at bounding box center [732, 239] width 19 height 52
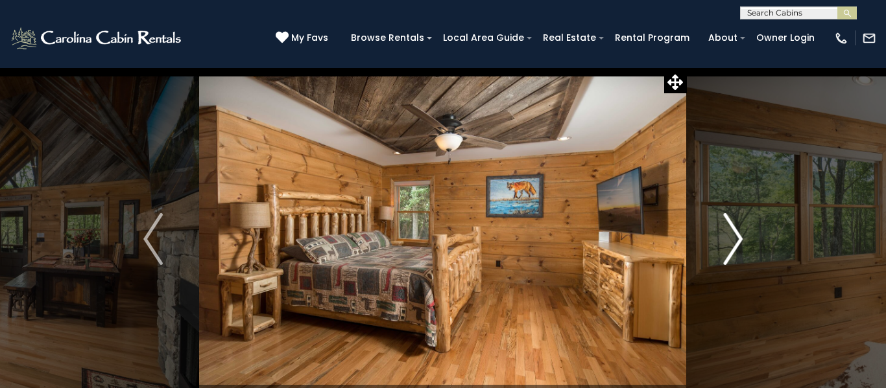
click at [732, 241] on img "Next" at bounding box center [732, 239] width 19 height 52
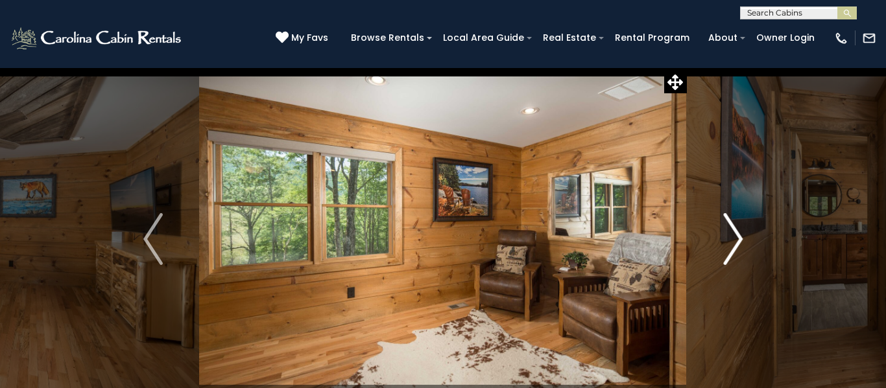
click at [738, 244] on img "Next" at bounding box center [732, 239] width 19 height 52
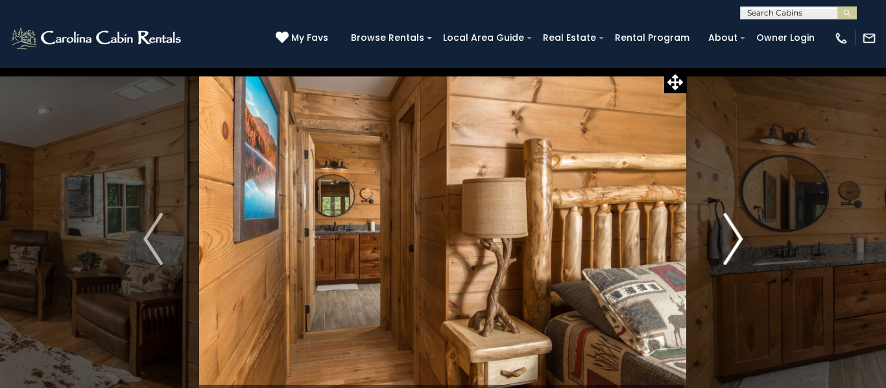
click at [734, 244] on img "Next" at bounding box center [732, 239] width 19 height 52
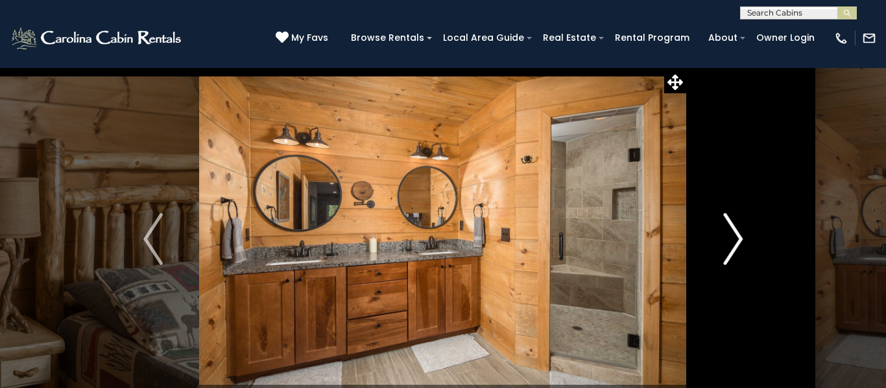
click at [733, 241] on img "Next" at bounding box center [732, 239] width 19 height 52
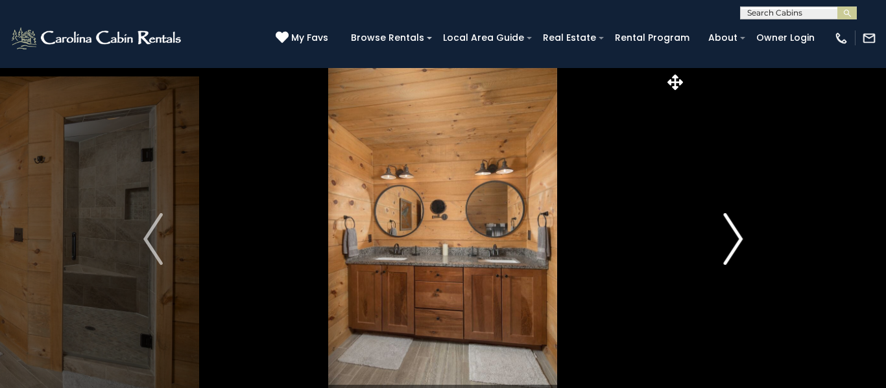
click at [741, 244] on img "Next" at bounding box center [732, 239] width 19 height 52
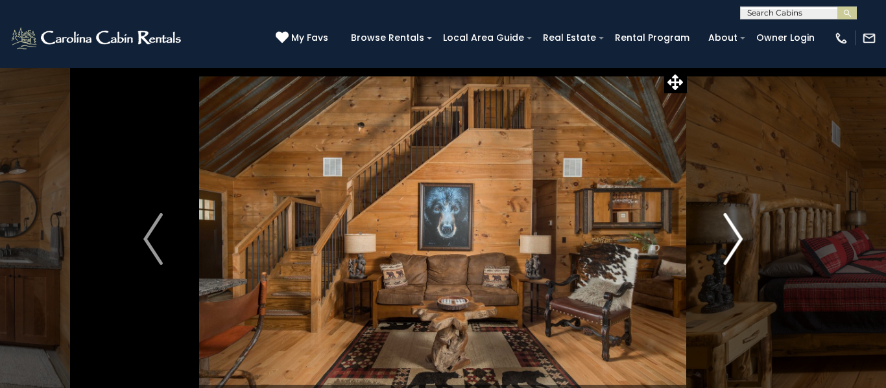
click at [740, 241] on img "Next" at bounding box center [732, 239] width 19 height 52
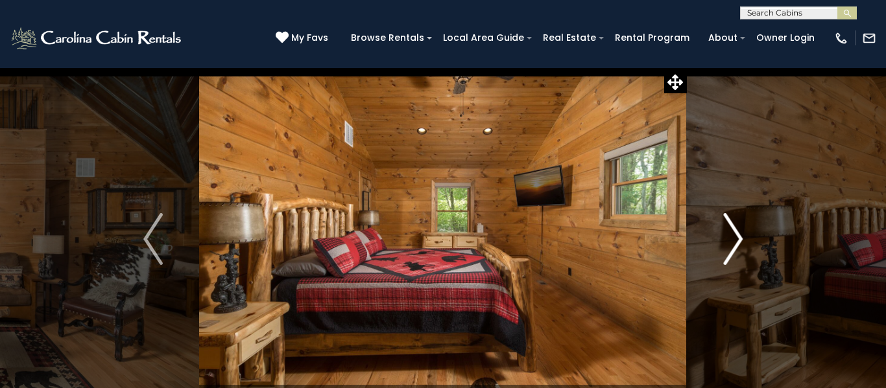
click at [741, 242] on img "Next" at bounding box center [732, 239] width 19 height 52
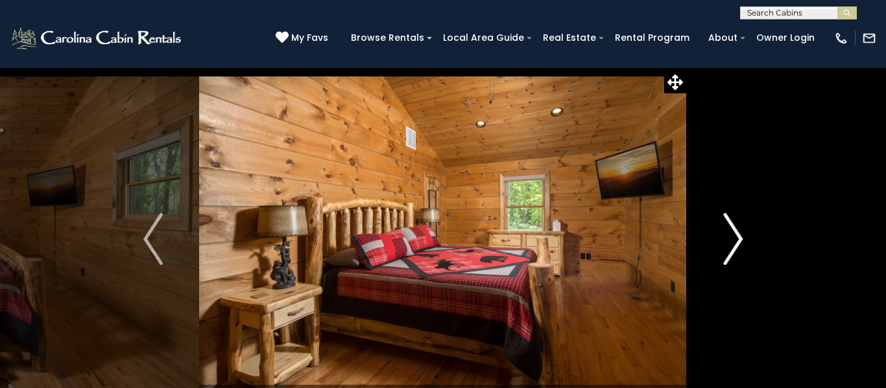
click at [738, 239] on img "Next" at bounding box center [732, 239] width 19 height 52
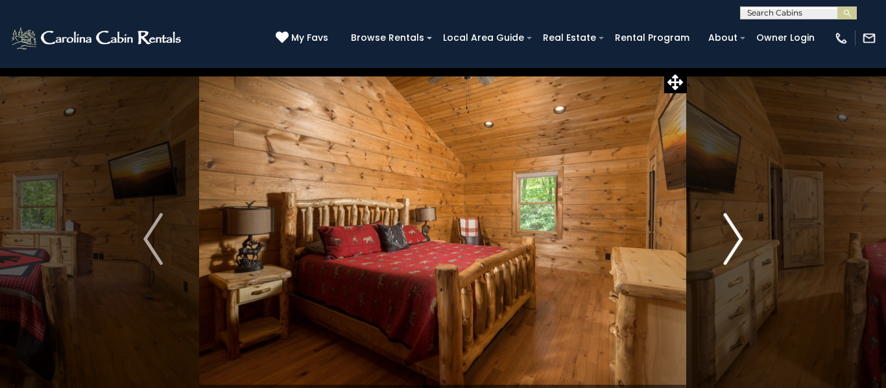
click at [742, 241] on img "Next" at bounding box center [732, 239] width 19 height 52
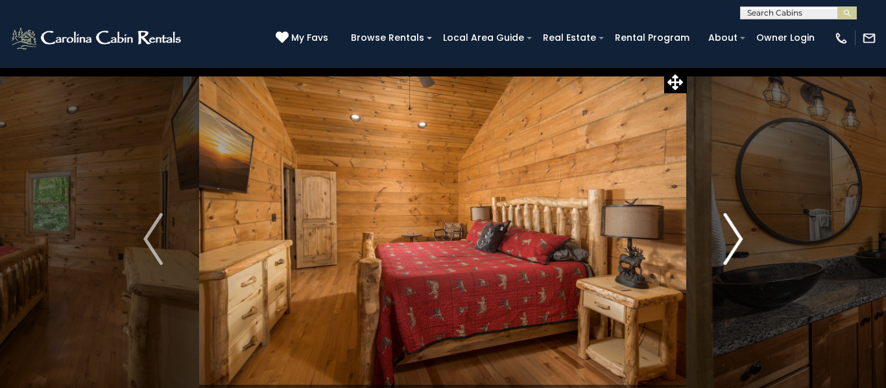
click at [741, 241] on img "Next" at bounding box center [732, 239] width 19 height 52
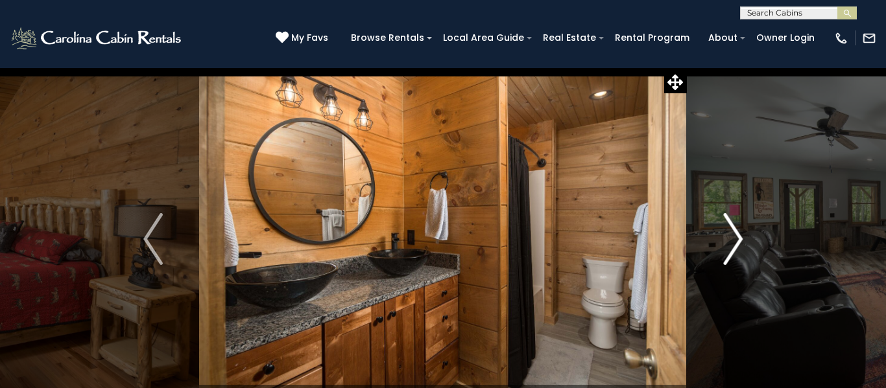
click at [738, 242] on img "Next" at bounding box center [732, 239] width 19 height 52
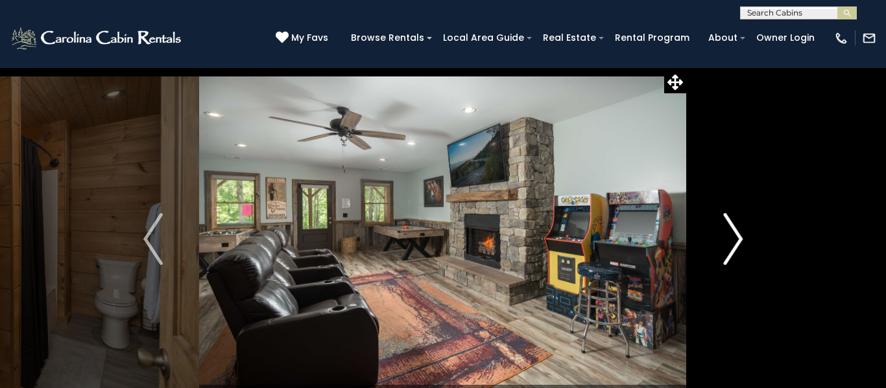
click at [738, 241] on img "Next" at bounding box center [732, 239] width 19 height 52
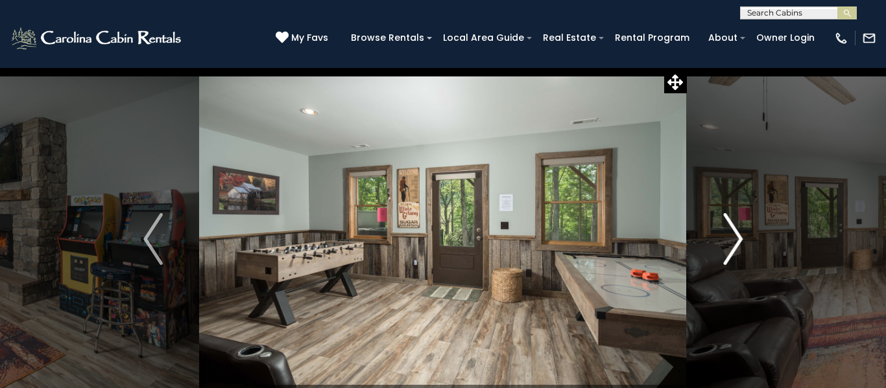
click at [740, 248] on img "Next" at bounding box center [732, 239] width 19 height 52
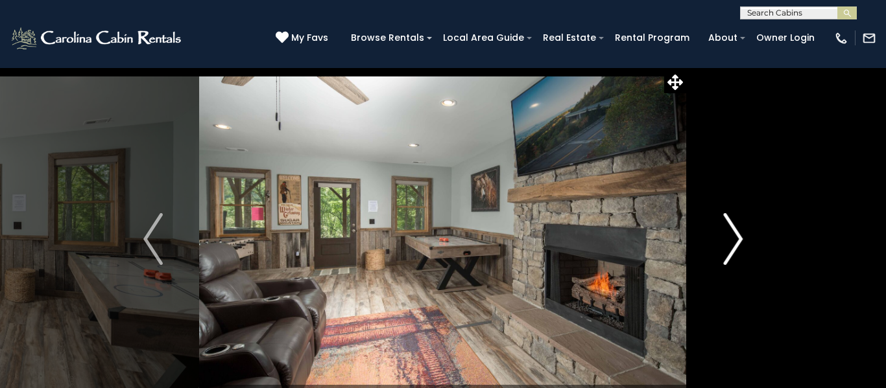
click at [738, 243] on img "Next" at bounding box center [732, 239] width 19 height 52
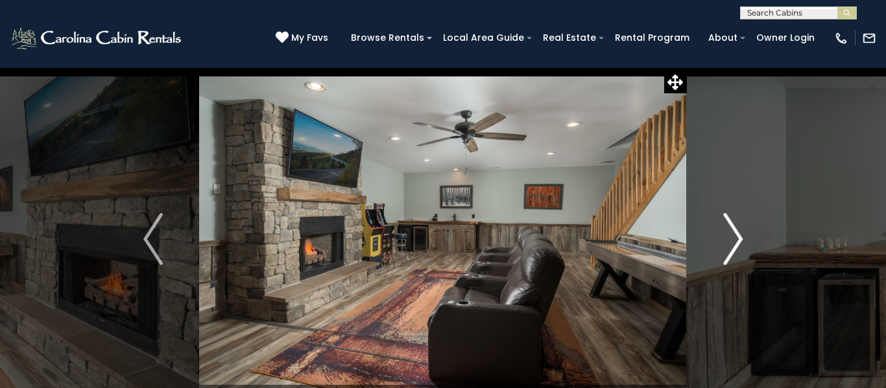
click at [740, 246] on img "Next" at bounding box center [732, 239] width 19 height 52
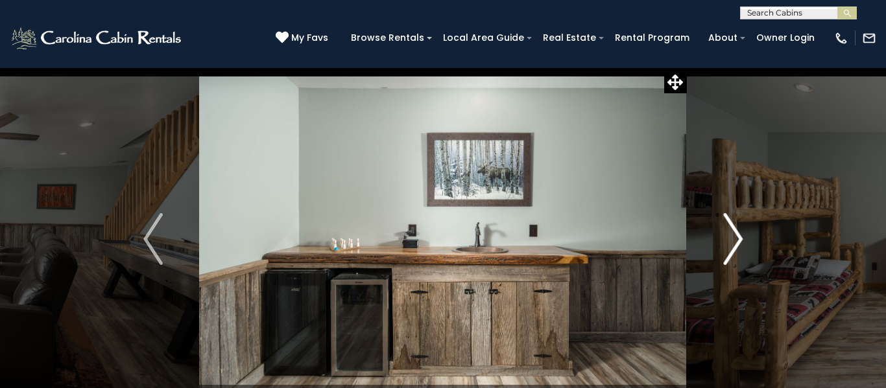
click at [736, 243] on img "Next" at bounding box center [732, 239] width 19 height 52
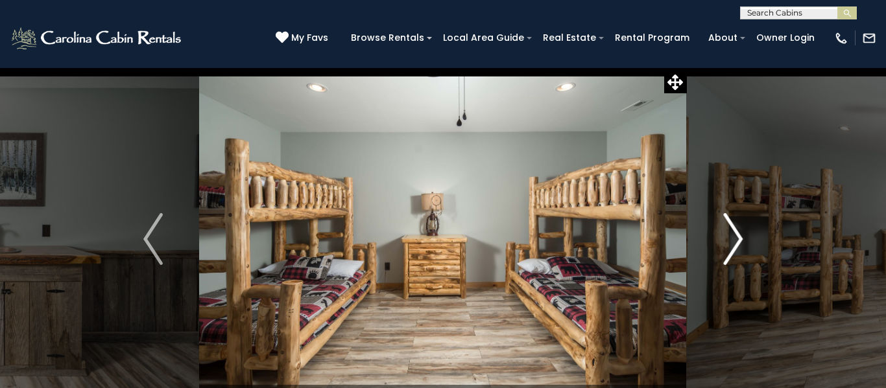
click at [729, 242] on img "Next" at bounding box center [732, 239] width 19 height 52
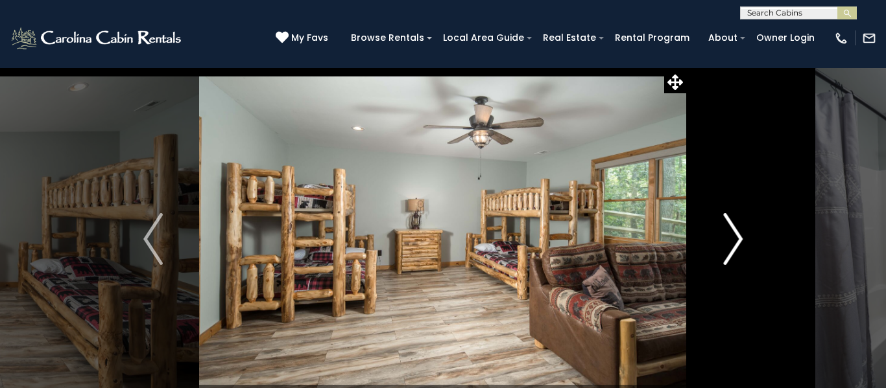
click at [740, 239] on img "Next" at bounding box center [732, 239] width 19 height 52
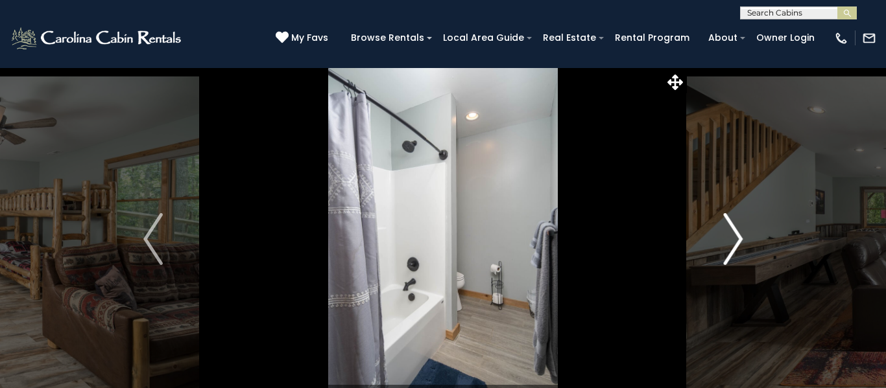
click at [739, 239] on img "Next" at bounding box center [732, 239] width 19 height 52
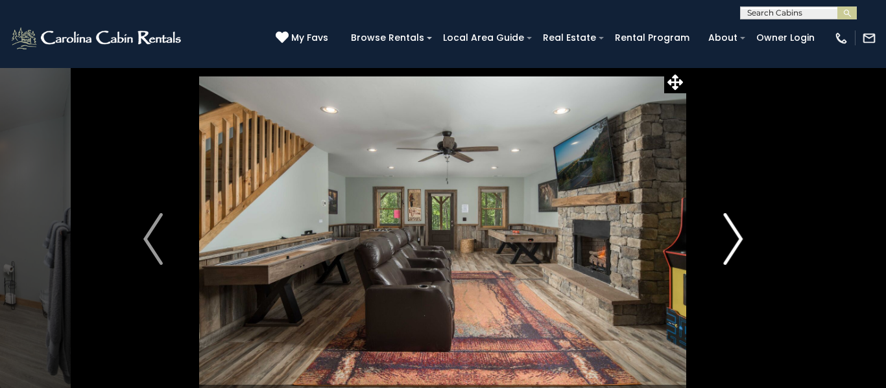
click at [738, 241] on img "Next" at bounding box center [732, 239] width 19 height 52
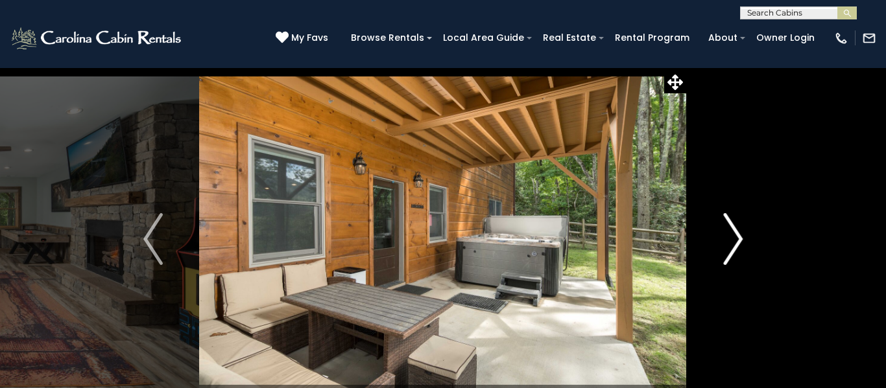
click at [738, 244] on img "Next" at bounding box center [732, 239] width 19 height 52
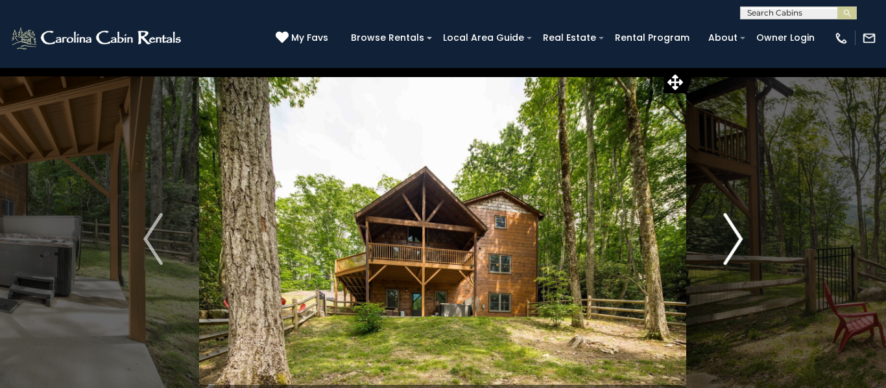
click at [743, 245] on button "Next" at bounding box center [733, 239] width 92 height 344
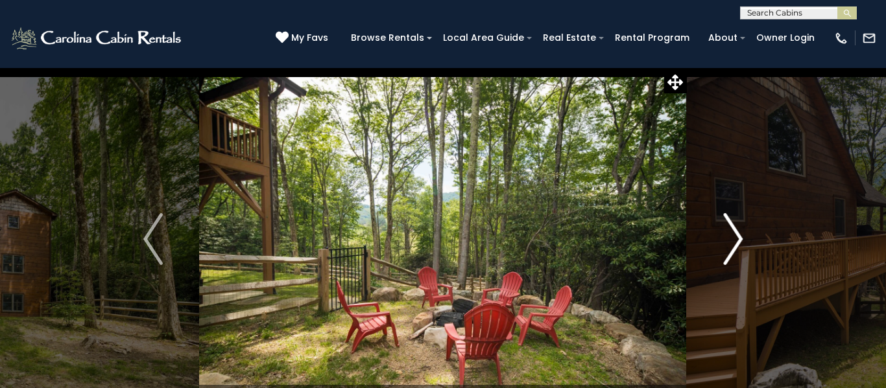
click at [738, 244] on img "Next" at bounding box center [732, 239] width 19 height 52
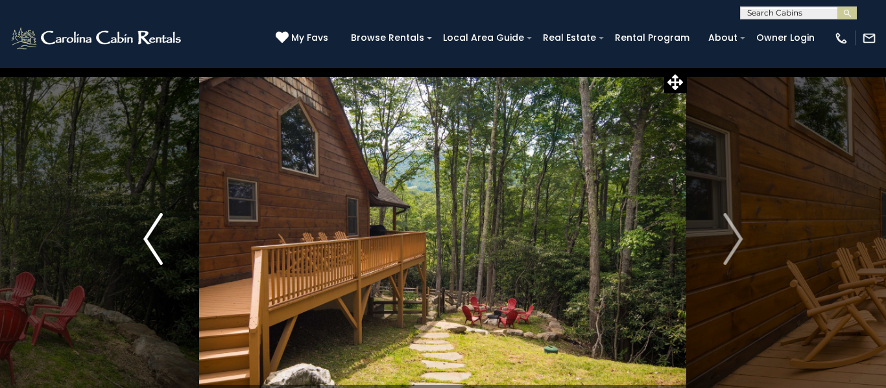
click at [152, 255] on img "Previous" at bounding box center [152, 239] width 19 height 52
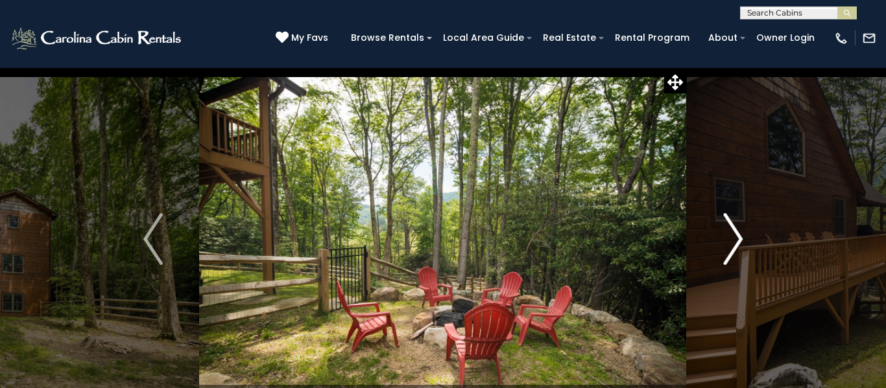
click at [740, 237] on img "Next" at bounding box center [732, 239] width 19 height 52
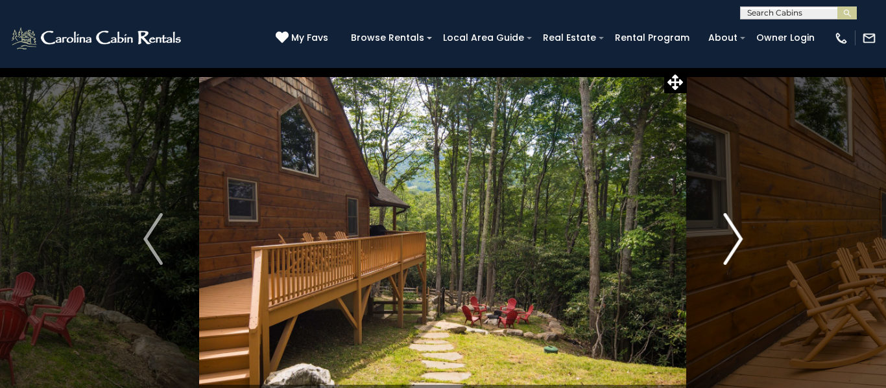
click at [736, 254] on img "Next" at bounding box center [732, 239] width 19 height 52
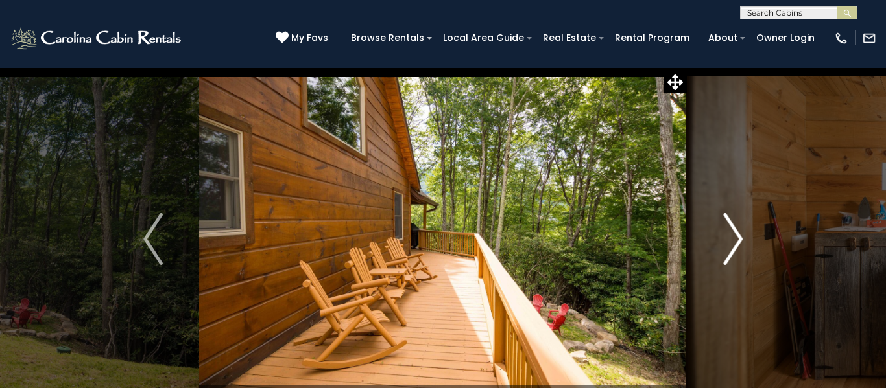
click at [746, 228] on button "Next" at bounding box center [733, 239] width 92 height 344
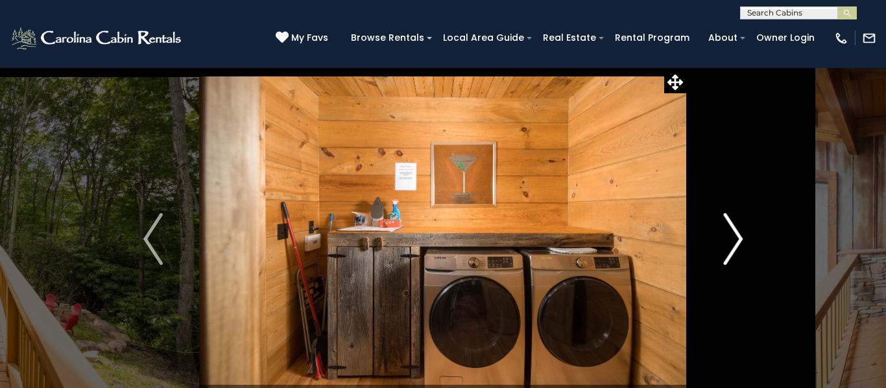
click at [734, 241] on img "Next" at bounding box center [732, 239] width 19 height 52
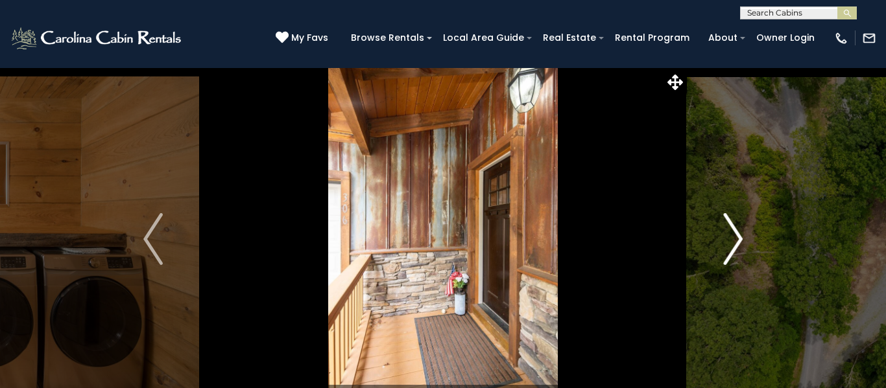
click at [738, 241] on img "Next" at bounding box center [732, 239] width 19 height 52
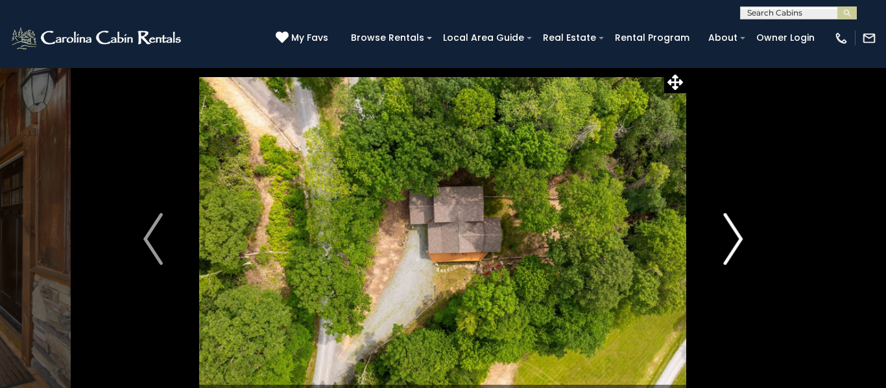
click at [731, 242] on img "Next" at bounding box center [732, 239] width 19 height 52
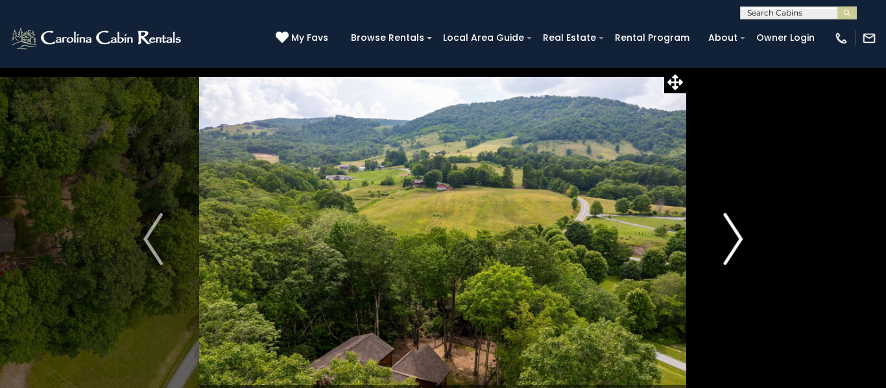
click at [745, 233] on button "Next" at bounding box center [733, 239] width 92 height 344
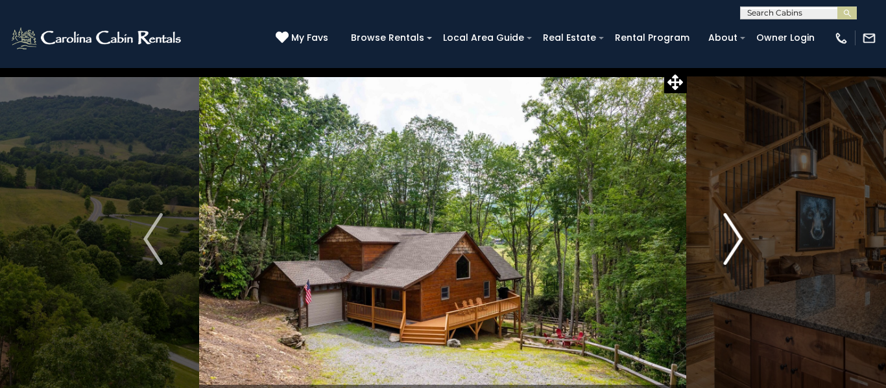
click at [738, 245] on img "Next" at bounding box center [732, 239] width 19 height 52
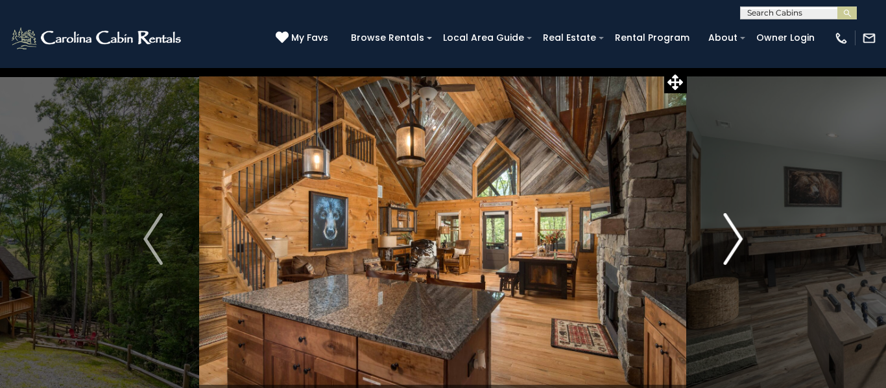
click at [743, 231] on button "Next" at bounding box center [733, 239] width 92 height 344
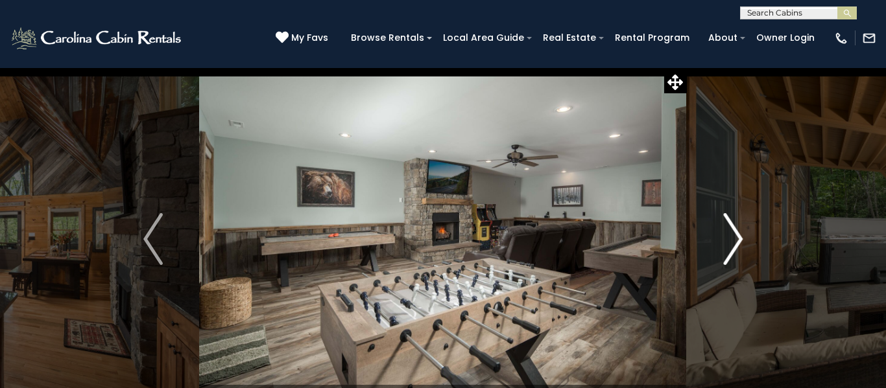
click at [742, 246] on img "Next" at bounding box center [732, 239] width 19 height 52
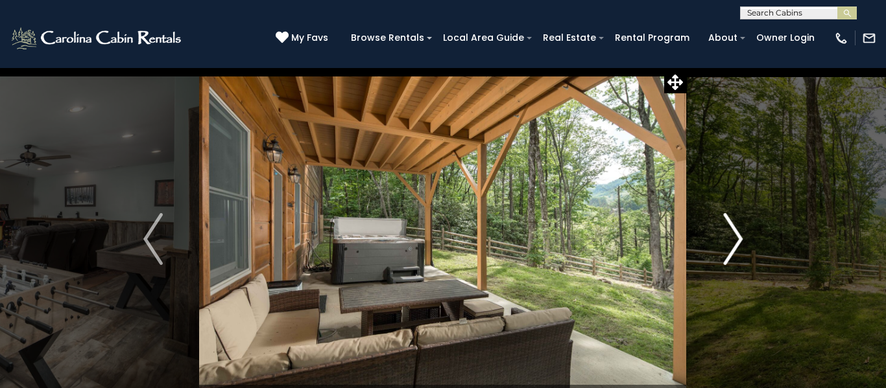
click at [747, 234] on button "Next" at bounding box center [733, 239] width 92 height 344
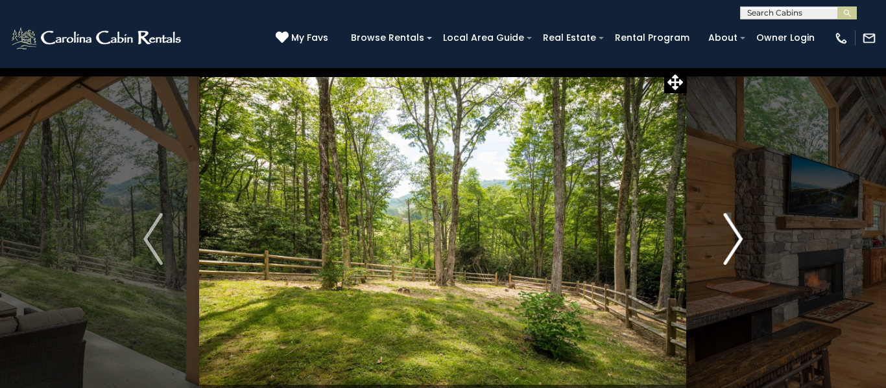
click at [738, 233] on img "Next" at bounding box center [732, 239] width 19 height 52
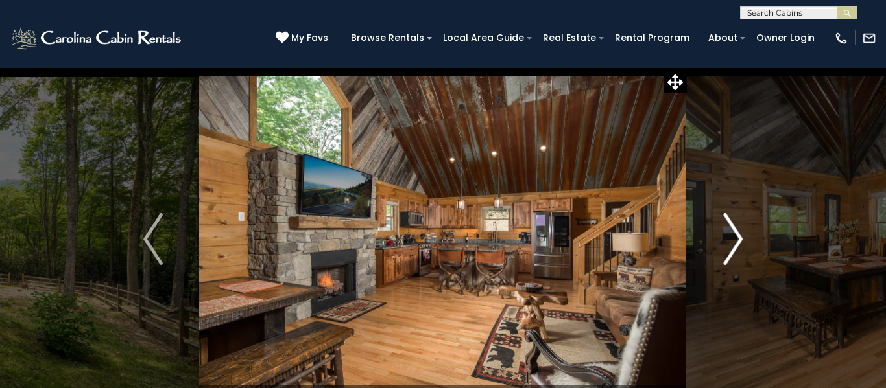
click at [742, 232] on img "Next" at bounding box center [732, 239] width 19 height 52
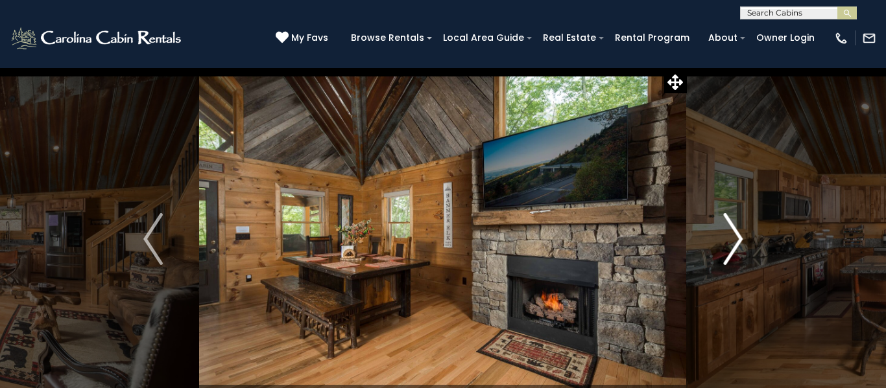
click at [741, 240] on img "Next" at bounding box center [732, 239] width 19 height 52
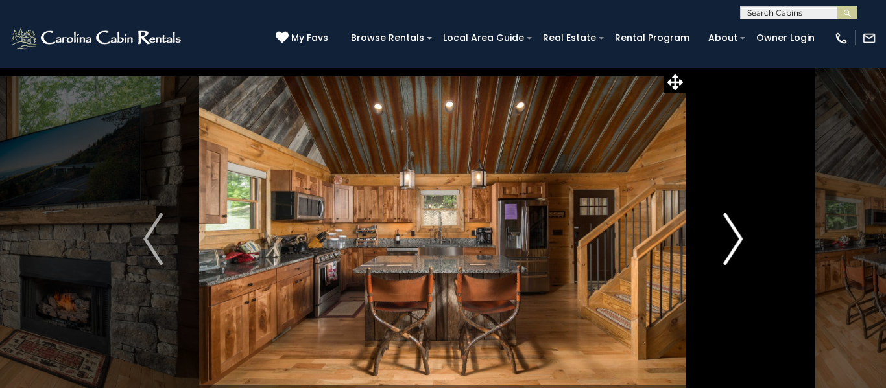
click at [744, 246] on button "Next" at bounding box center [733, 239] width 92 height 344
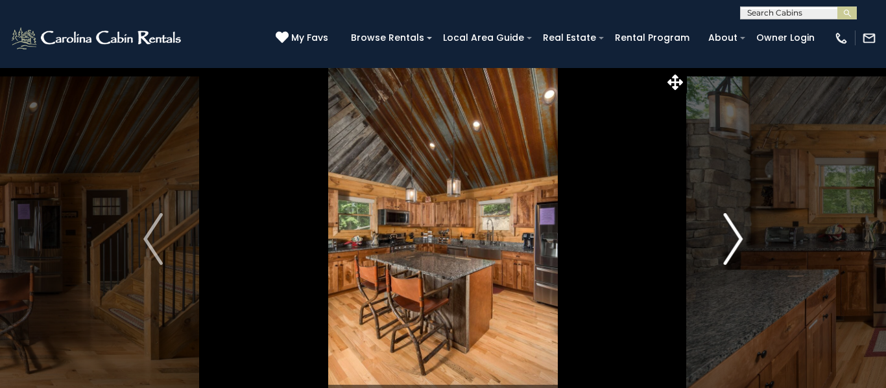
click at [738, 244] on img "Next" at bounding box center [732, 239] width 19 height 52
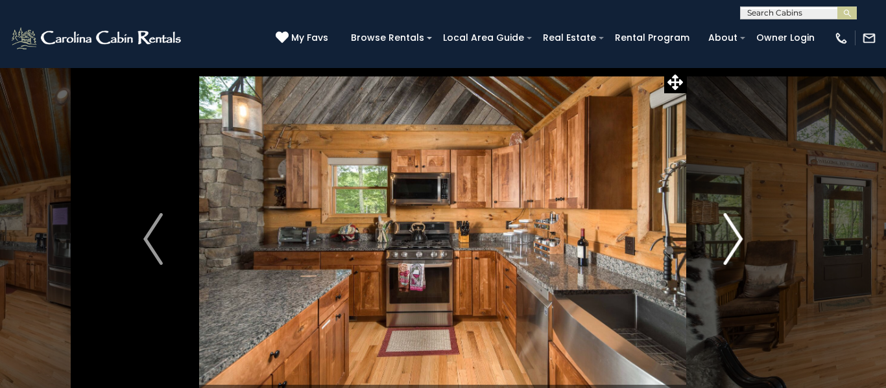
click at [737, 240] on img "Next" at bounding box center [732, 239] width 19 height 52
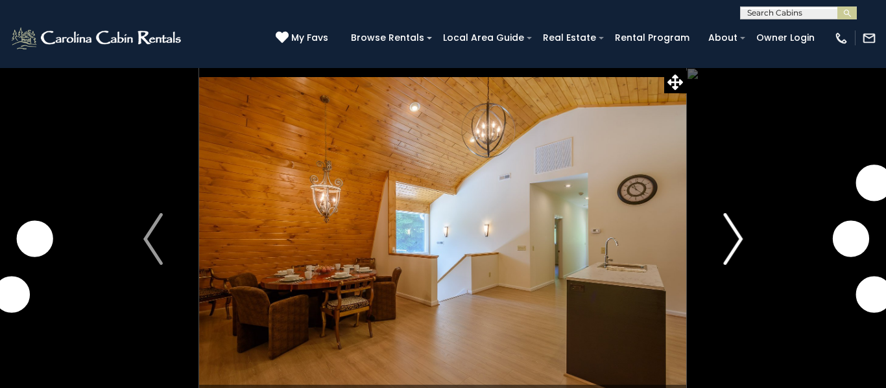
click at [738, 248] on img "Next" at bounding box center [732, 239] width 19 height 52
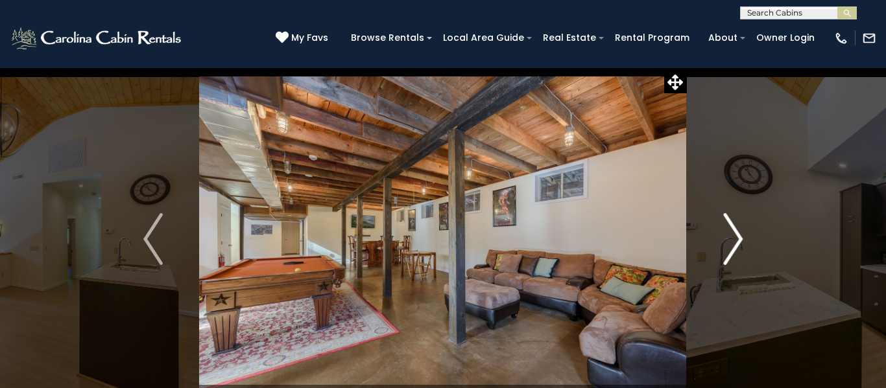
click at [727, 244] on img "Next" at bounding box center [732, 239] width 19 height 52
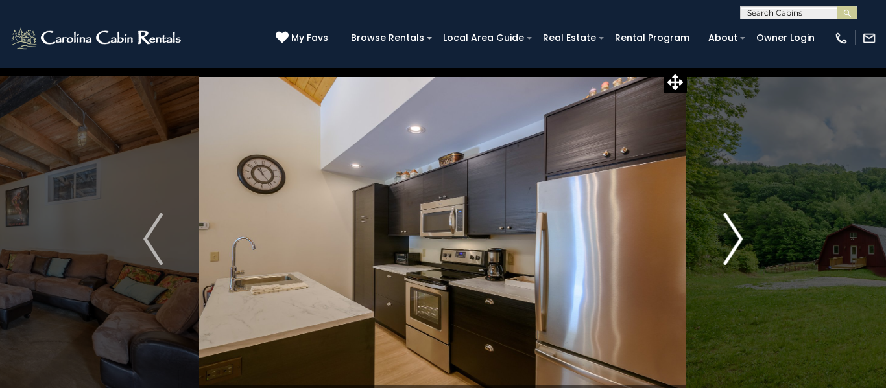
click at [740, 247] on img "Next" at bounding box center [732, 239] width 19 height 52
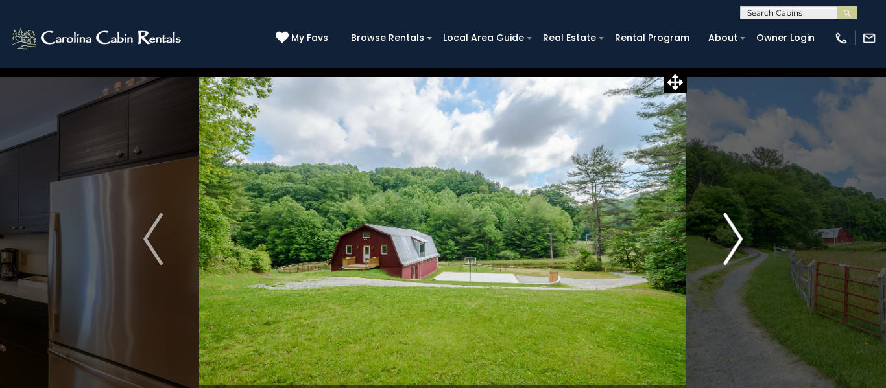
click at [739, 239] on img "Next" at bounding box center [732, 239] width 19 height 52
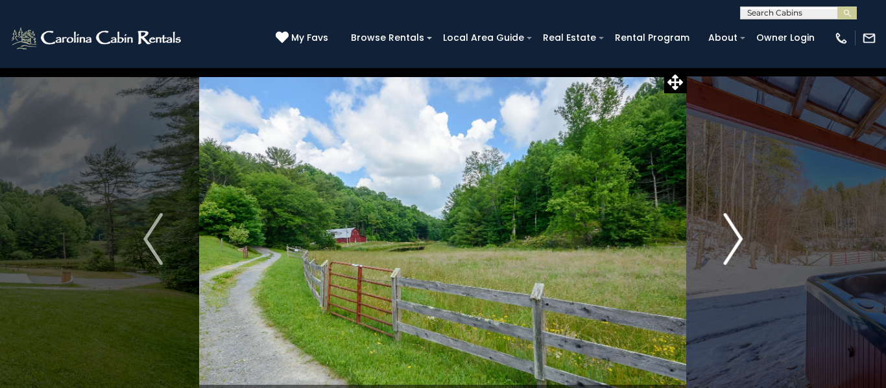
click at [737, 237] on img "Next" at bounding box center [732, 239] width 19 height 52
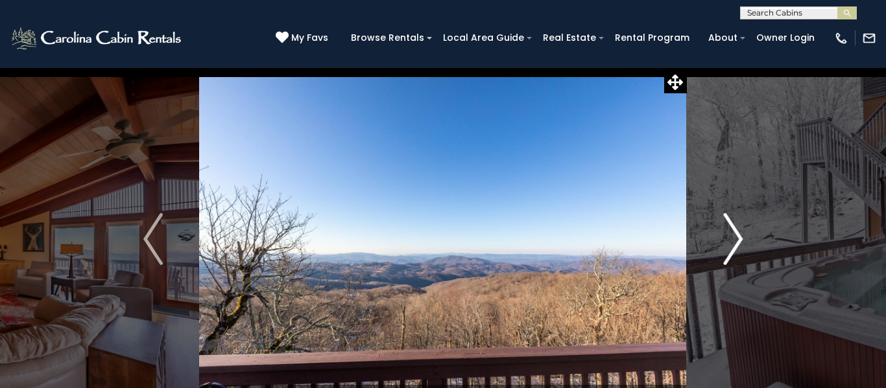
click at [731, 248] on img "Next" at bounding box center [732, 239] width 19 height 52
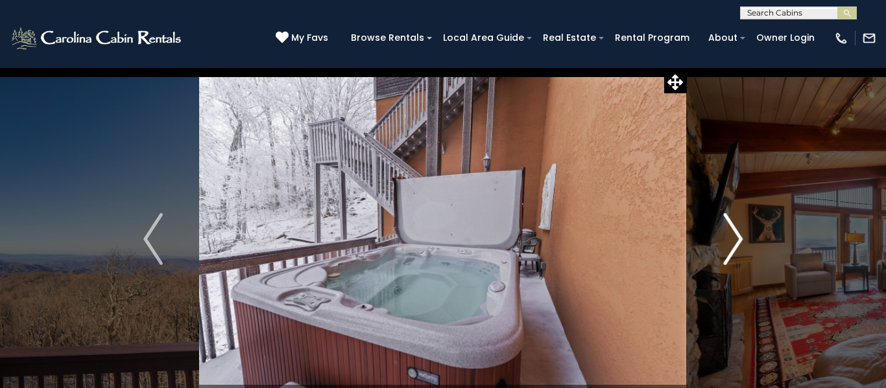
click at [730, 229] on img "Next" at bounding box center [732, 239] width 19 height 52
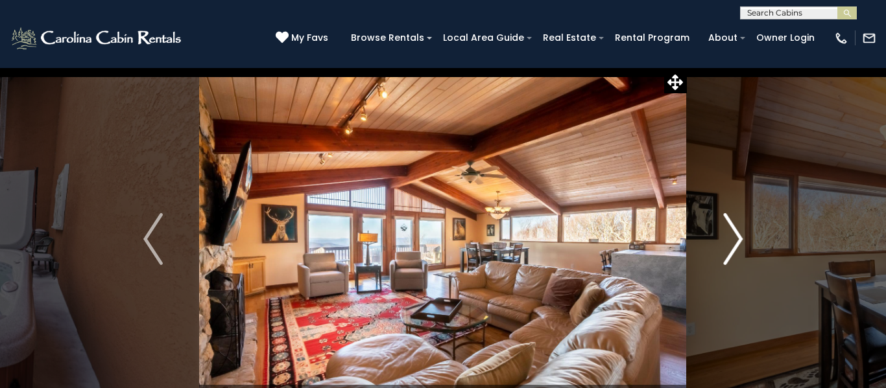
click at [742, 231] on img "Next" at bounding box center [732, 239] width 19 height 52
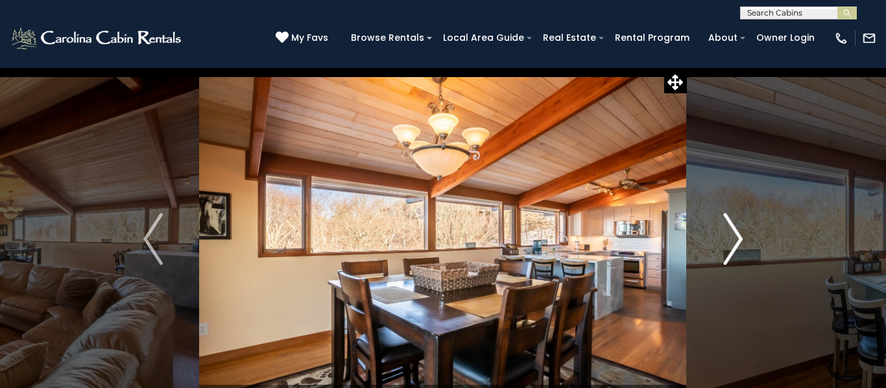
click at [738, 244] on img "Next" at bounding box center [732, 239] width 19 height 52
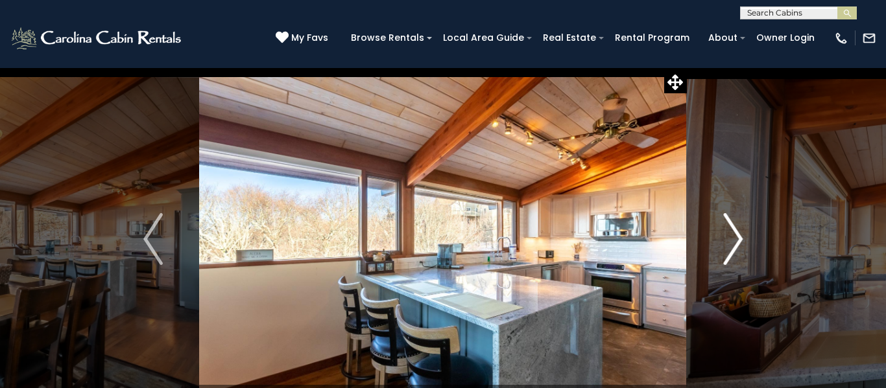
click at [732, 248] on img "Next" at bounding box center [732, 239] width 19 height 52
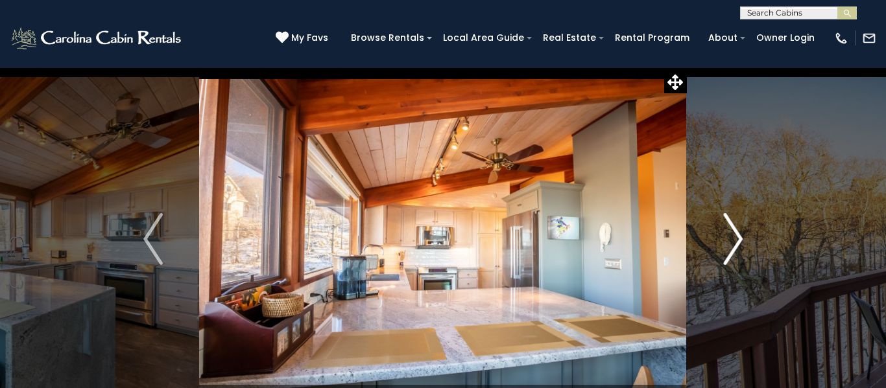
click at [740, 239] on img "Next" at bounding box center [732, 239] width 19 height 52
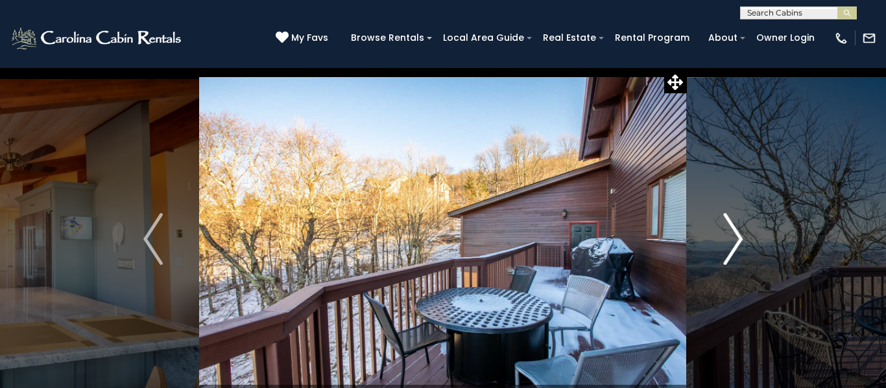
click at [730, 250] on img "Next" at bounding box center [732, 239] width 19 height 52
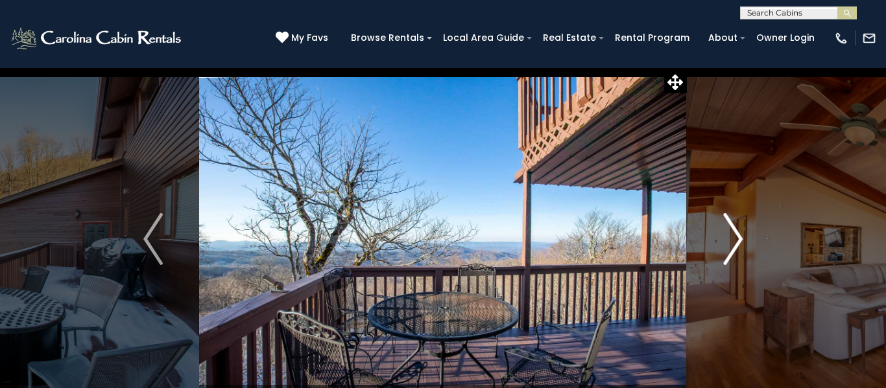
click at [736, 250] on img "Next" at bounding box center [732, 239] width 19 height 52
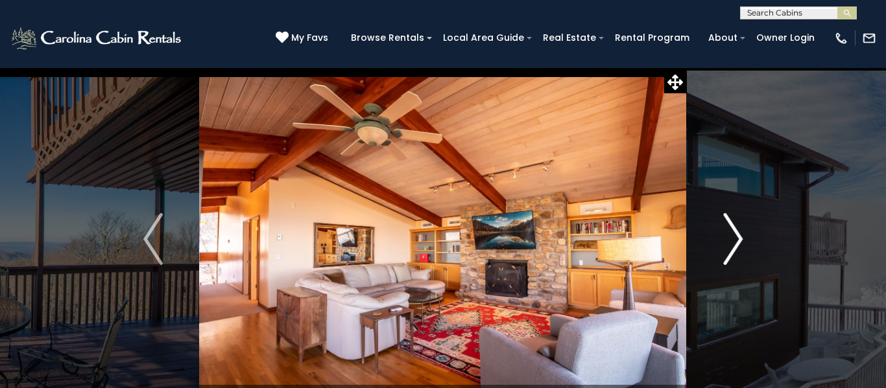
click at [735, 249] on img "Next" at bounding box center [732, 239] width 19 height 52
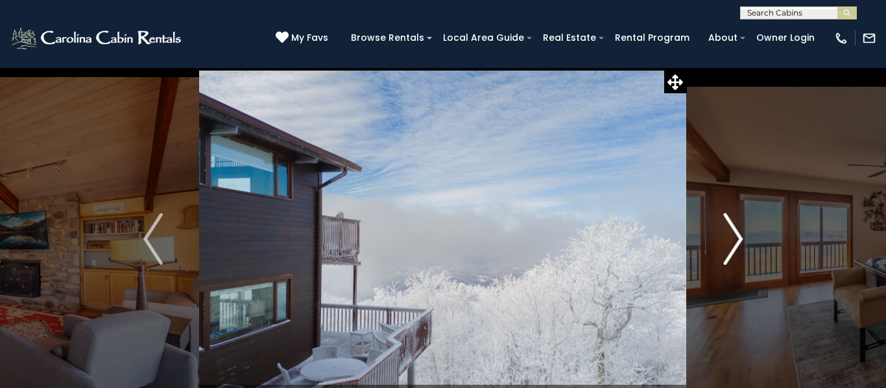
click at [747, 247] on button "Next" at bounding box center [733, 239] width 92 height 344
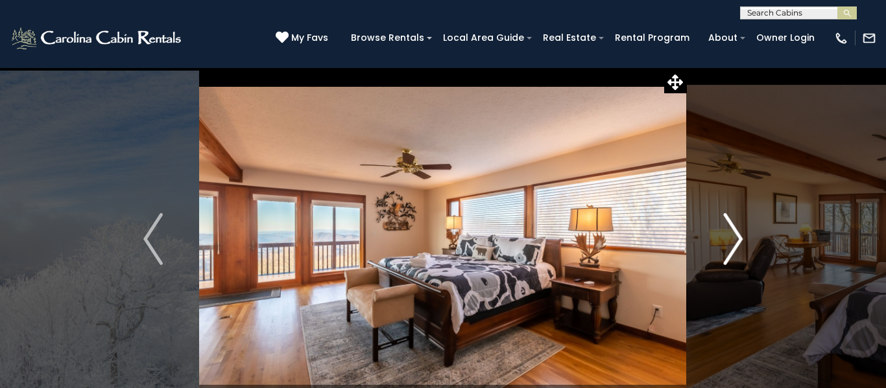
click at [737, 248] on img "Next" at bounding box center [732, 239] width 19 height 52
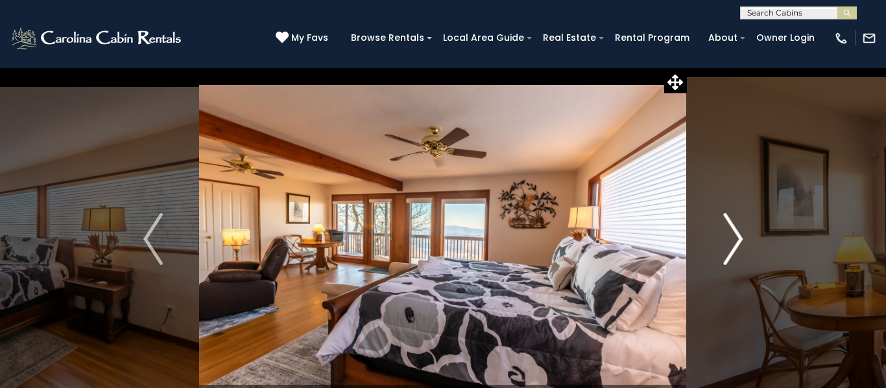
click at [733, 252] on img "Next" at bounding box center [732, 239] width 19 height 52
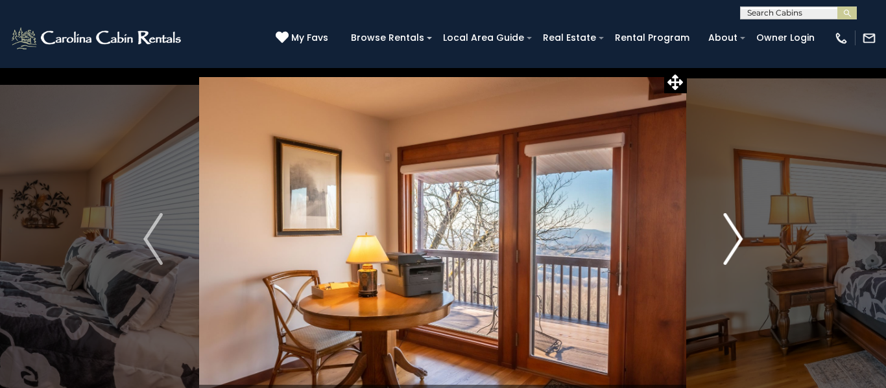
click at [734, 250] on img "Next" at bounding box center [732, 239] width 19 height 52
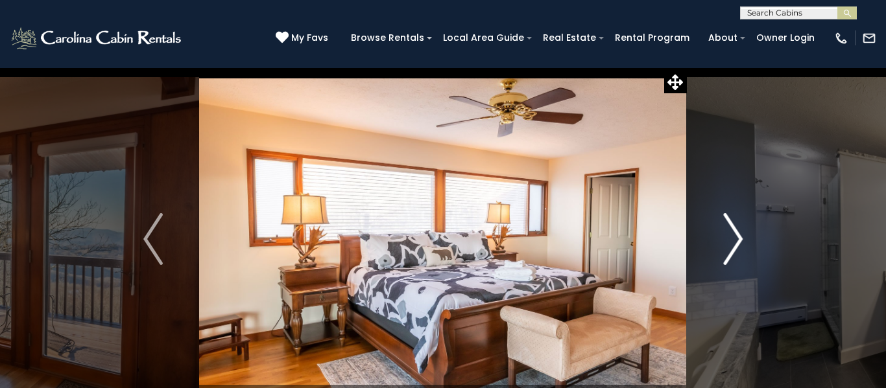
click at [738, 246] on img "Next" at bounding box center [732, 239] width 19 height 52
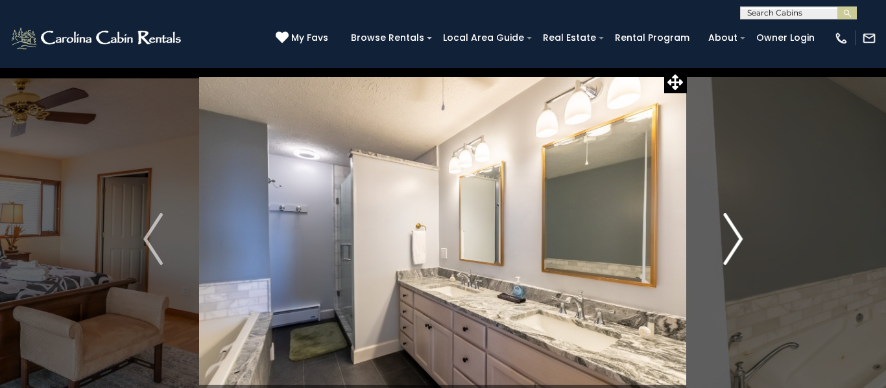
click at [740, 247] on img "Next" at bounding box center [732, 239] width 19 height 52
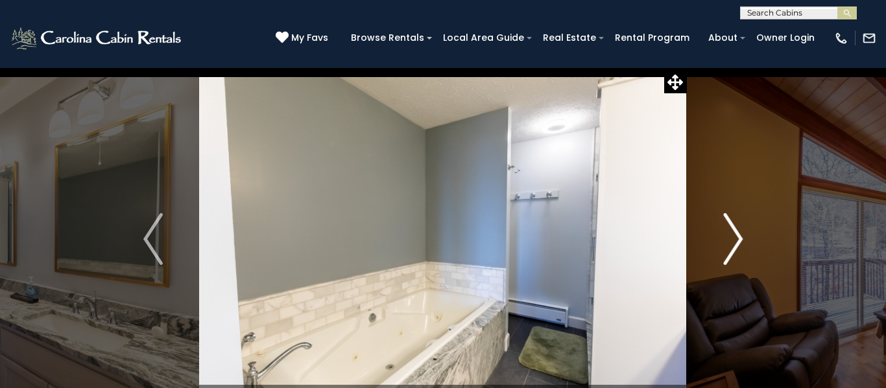
click at [743, 244] on button "Next" at bounding box center [733, 239] width 92 height 344
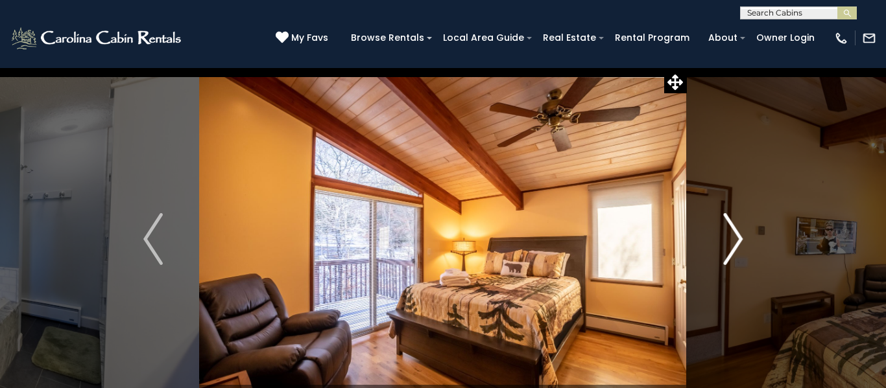
click at [736, 247] on img "Next" at bounding box center [732, 239] width 19 height 52
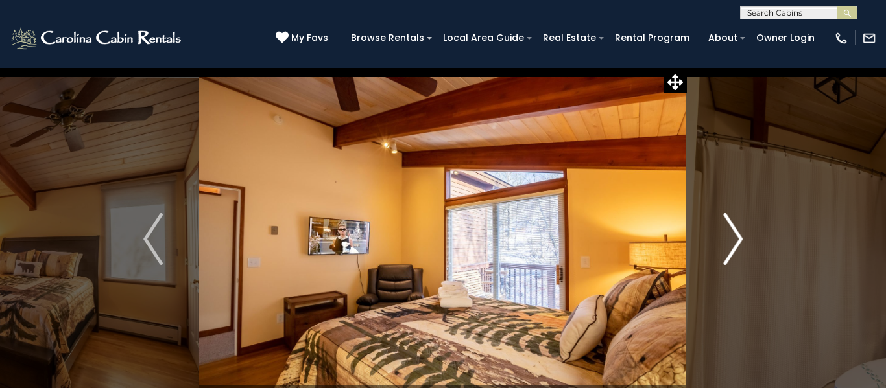
click at [736, 248] on img "Next" at bounding box center [732, 239] width 19 height 52
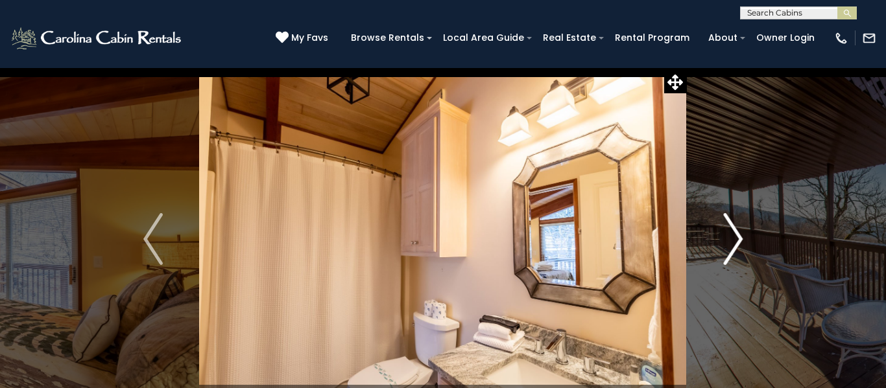
click at [734, 252] on img "Next" at bounding box center [732, 239] width 19 height 52
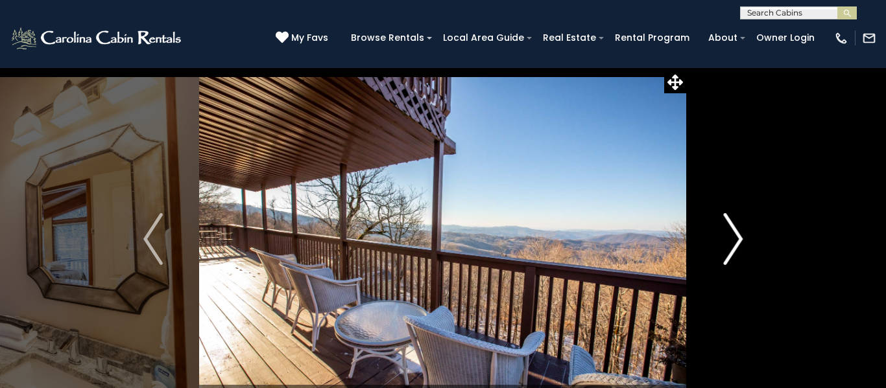
click at [736, 248] on img "Next" at bounding box center [732, 239] width 19 height 52
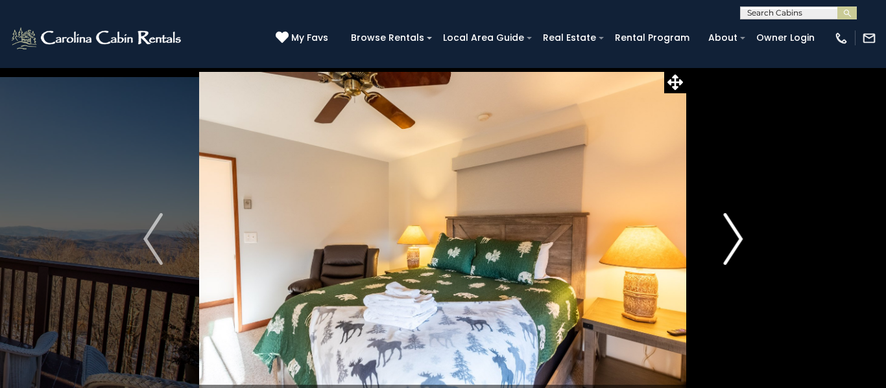
click at [736, 247] on img "Next" at bounding box center [732, 239] width 19 height 52
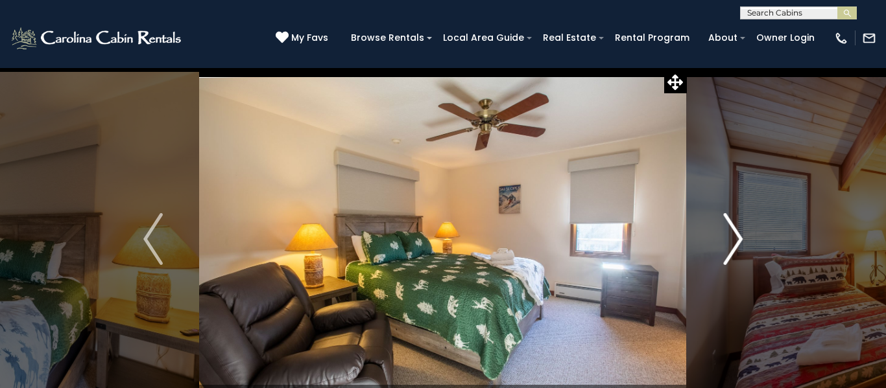
click at [734, 250] on img "Next" at bounding box center [732, 239] width 19 height 52
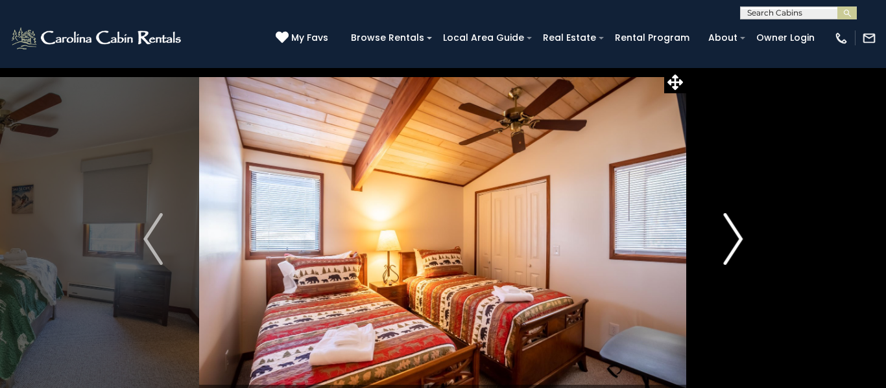
click at [733, 251] on img "Next" at bounding box center [732, 239] width 19 height 52
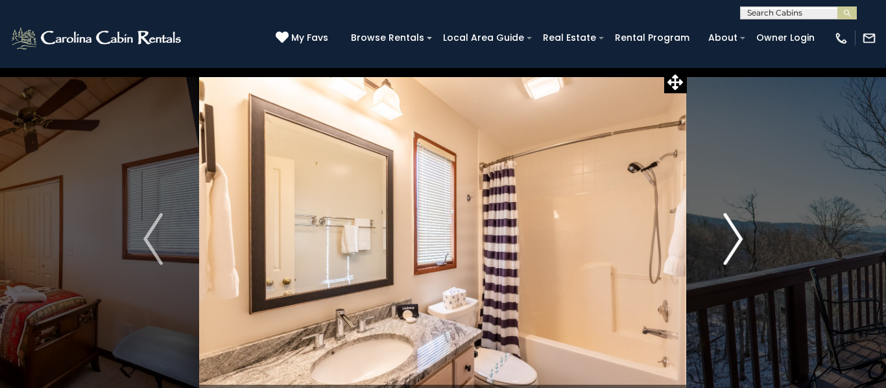
click at [738, 248] on img "Next" at bounding box center [732, 239] width 19 height 52
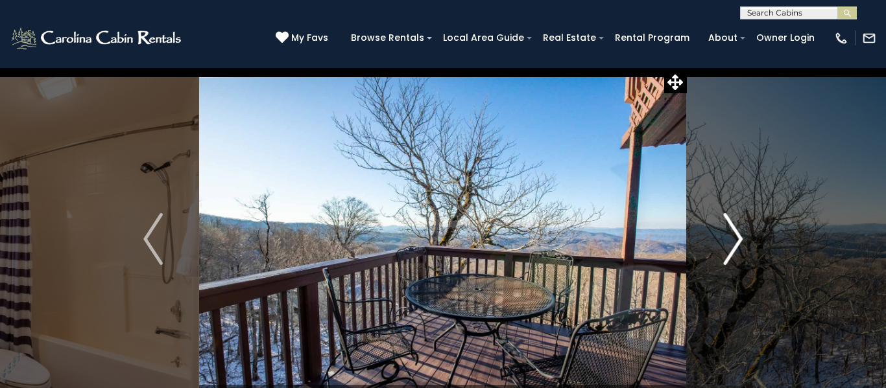
click at [736, 250] on img "Next" at bounding box center [732, 239] width 19 height 52
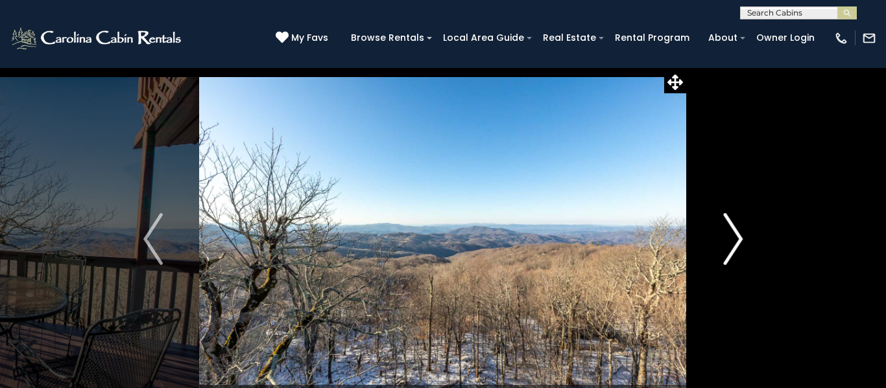
click at [738, 248] on img "Next" at bounding box center [732, 239] width 19 height 52
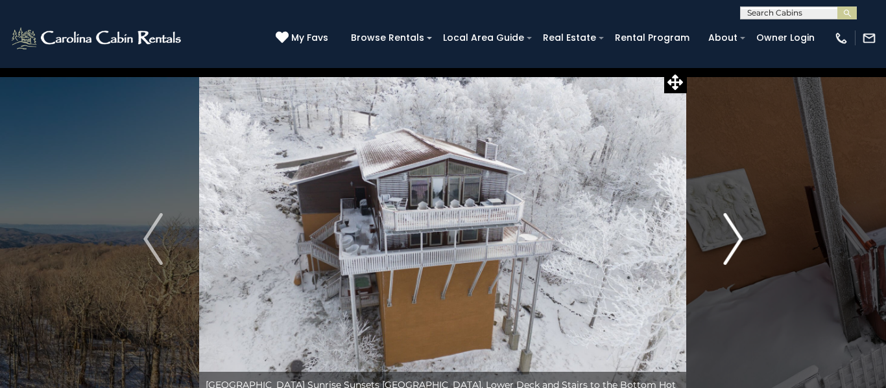
click at [738, 248] on img "Next" at bounding box center [732, 239] width 19 height 52
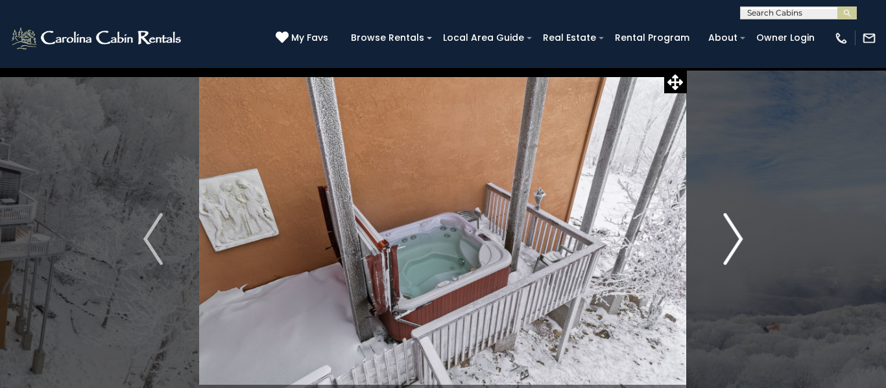
click at [740, 247] on img "Next" at bounding box center [732, 239] width 19 height 52
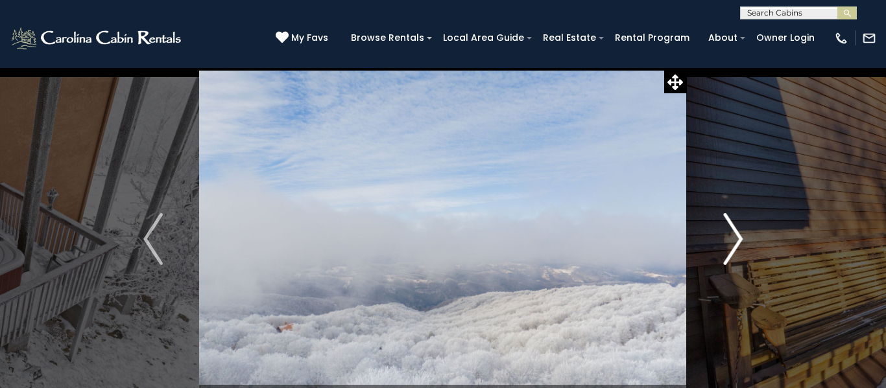
click at [740, 246] on img "Next" at bounding box center [732, 239] width 19 height 52
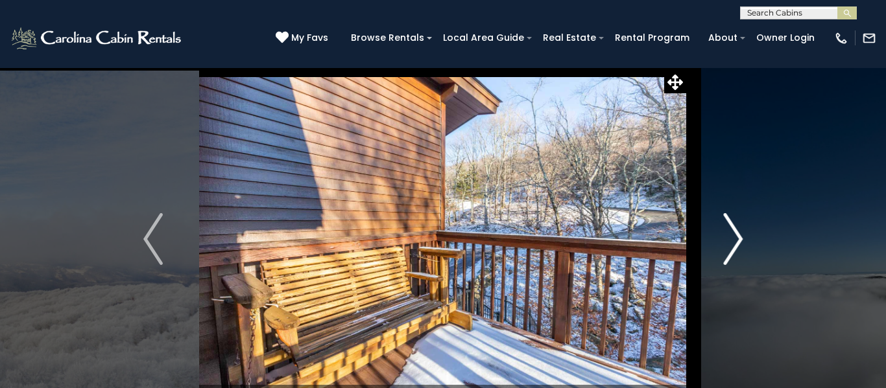
click at [738, 248] on img "Next" at bounding box center [732, 239] width 19 height 52
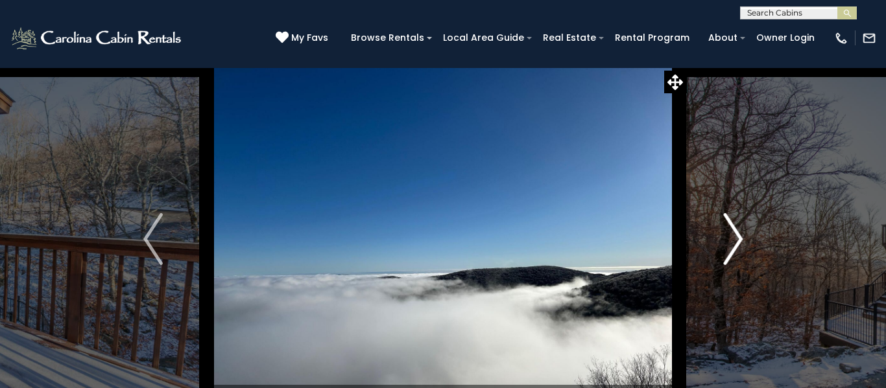
click at [739, 245] on img "Next" at bounding box center [732, 239] width 19 height 52
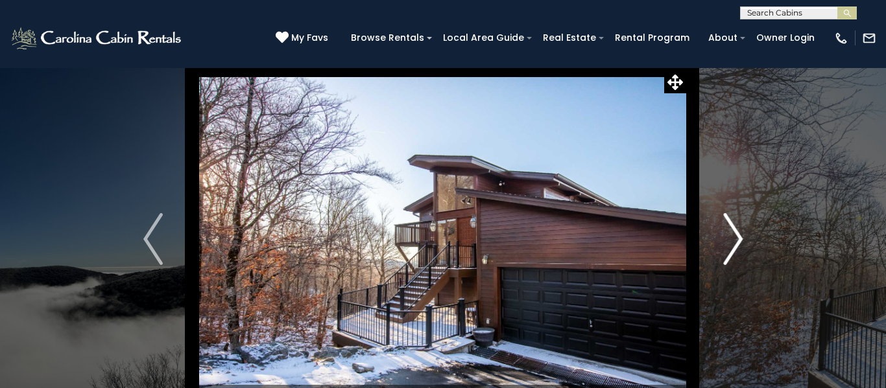
click at [736, 250] on img "Next" at bounding box center [732, 239] width 19 height 52
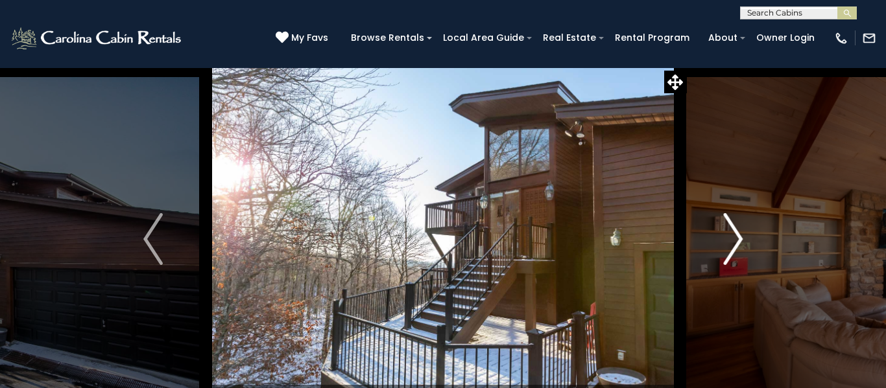
click at [734, 252] on img "Next" at bounding box center [732, 239] width 19 height 52
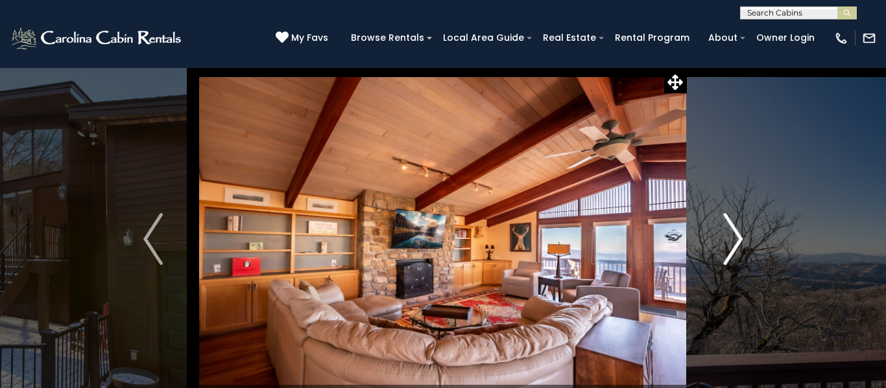
click at [736, 255] on img "Next" at bounding box center [732, 239] width 19 height 52
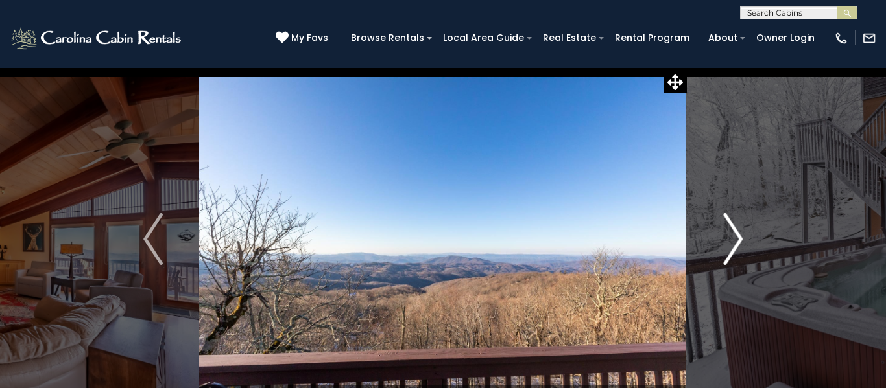
click at [733, 255] on img "Next" at bounding box center [732, 239] width 19 height 52
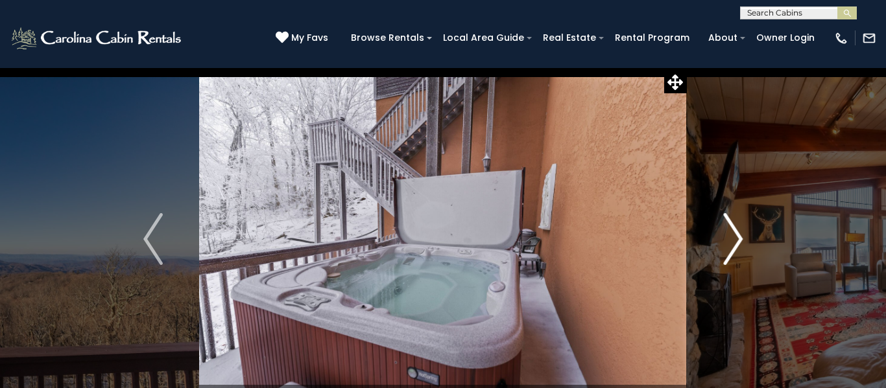
click at [736, 253] on img "Next" at bounding box center [732, 239] width 19 height 52
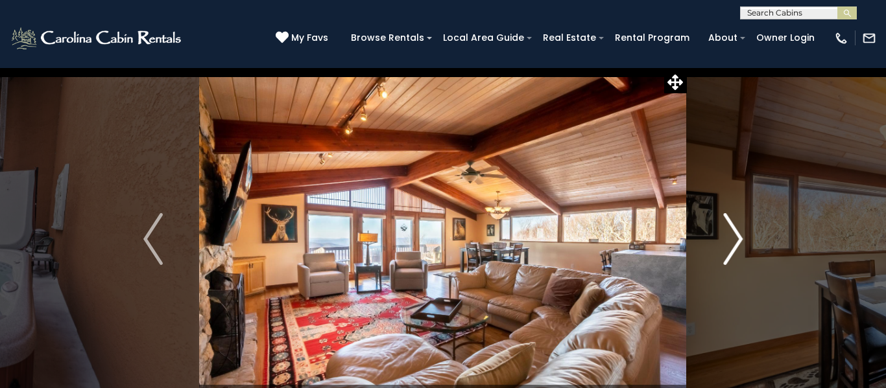
click at [736, 253] on img "Next" at bounding box center [732, 239] width 19 height 52
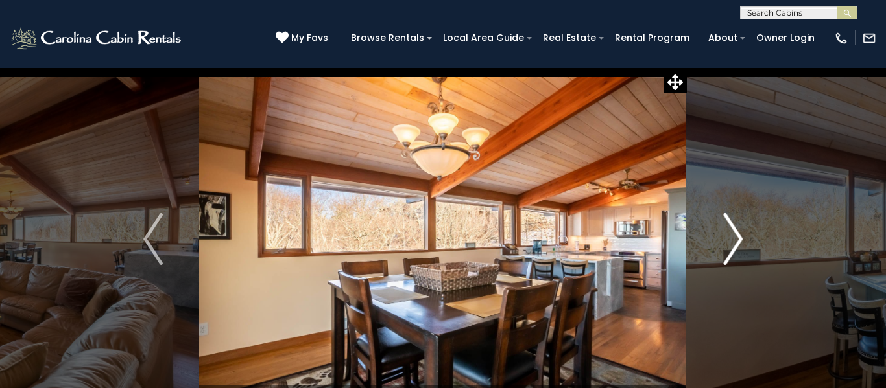
click at [736, 254] on img "Next" at bounding box center [732, 239] width 19 height 52
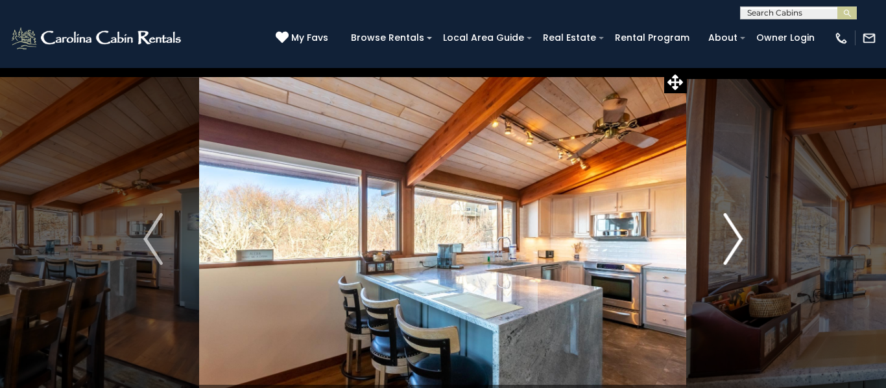
click at [738, 252] on img "Next" at bounding box center [732, 239] width 19 height 52
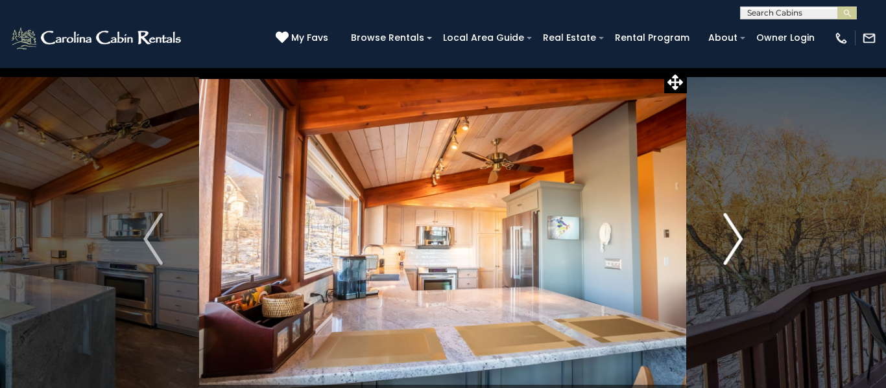
click at [739, 251] on img "Next" at bounding box center [732, 239] width 19 height 52
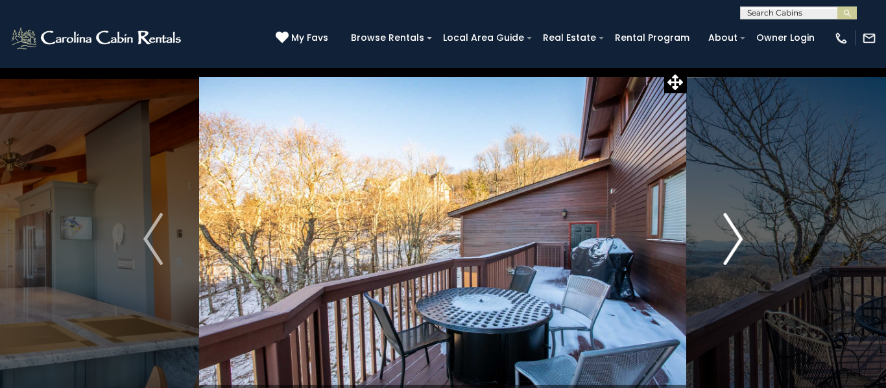
click at [739, 252] on img "Next" at bounding box center [732, 239] width 19 height 52
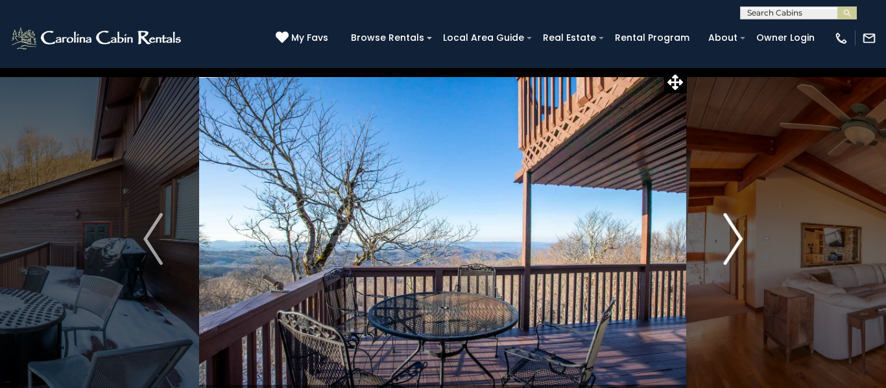
click at [740, 249] on img "Next" at bounding box center [732, 239] width 19 height 52
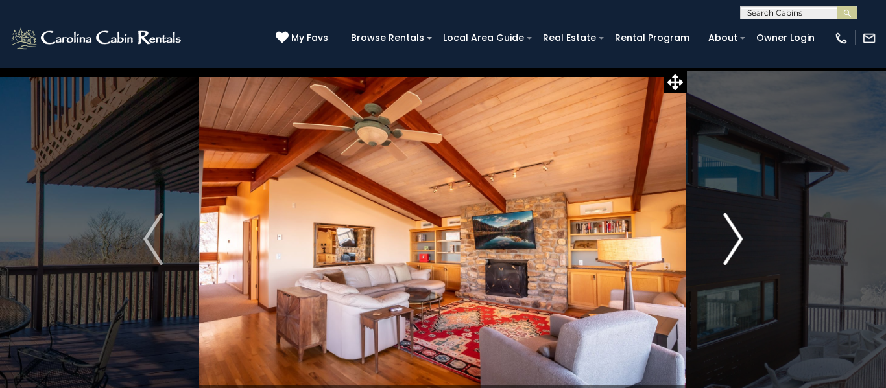
click at [738, 252] on img "Next" at bounding box center [732, 239] width 19 height 52
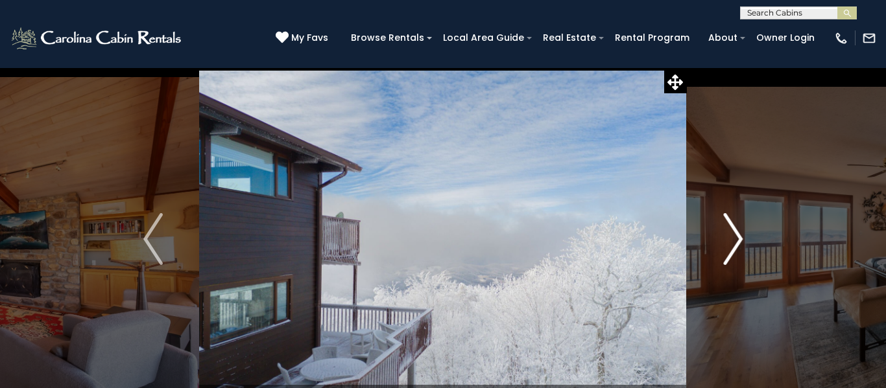
click at [736, 254] on img "Next" at bounding box center [732, 239] width 19 height 52
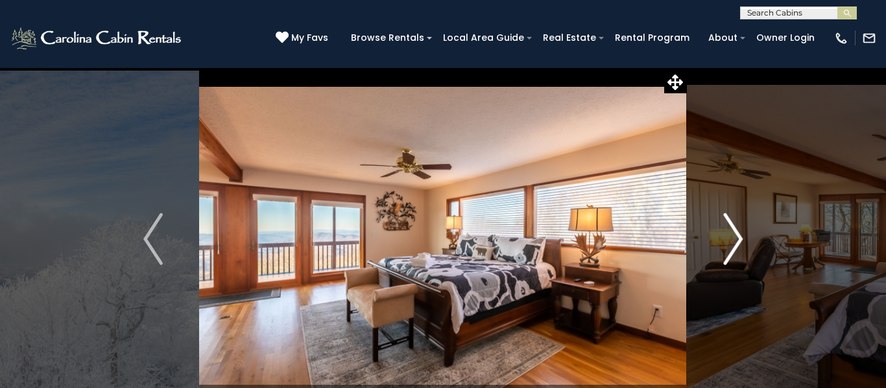
click at [734, 257] on img "Next" at bounding box center [732, 239] width 19 height 52
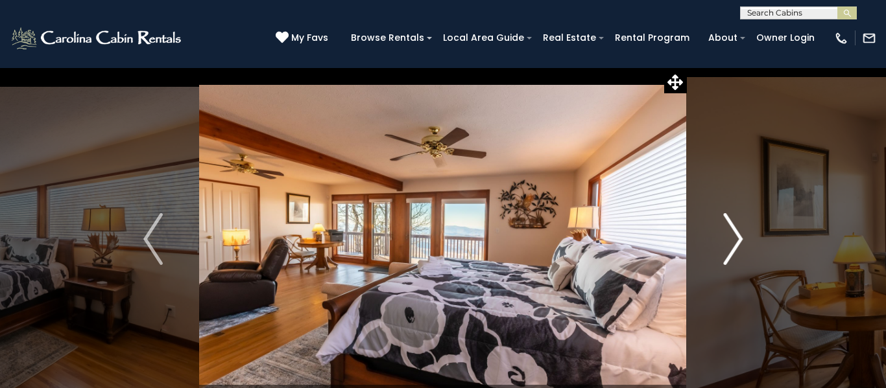
click at [738, 252] on img "Next" at bounding box center [732, 239] width 19 height 52
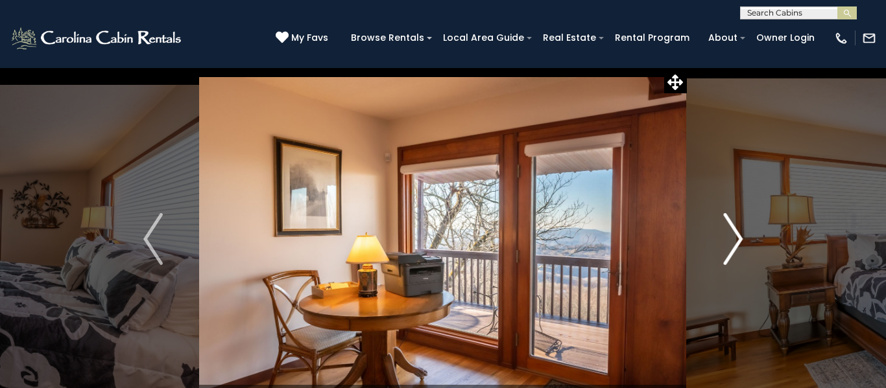
click at [747, 246] on button "Next" at bounding box center [733, 239] width 92 height 344
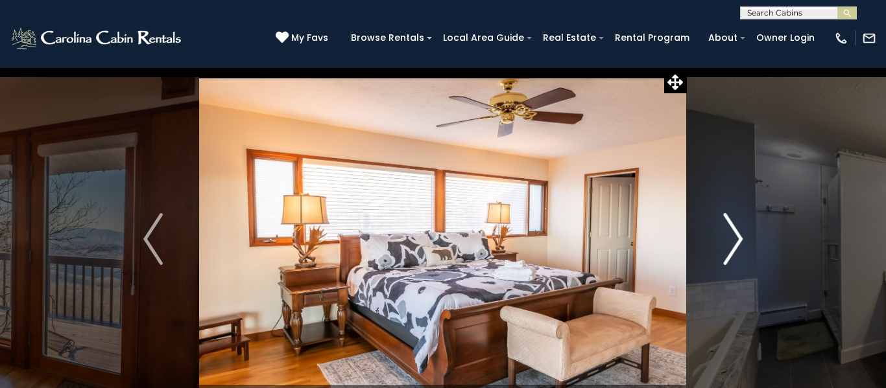
click at [741, 248] on img "Next" at bounding box center [732, 239] width 19 height 52
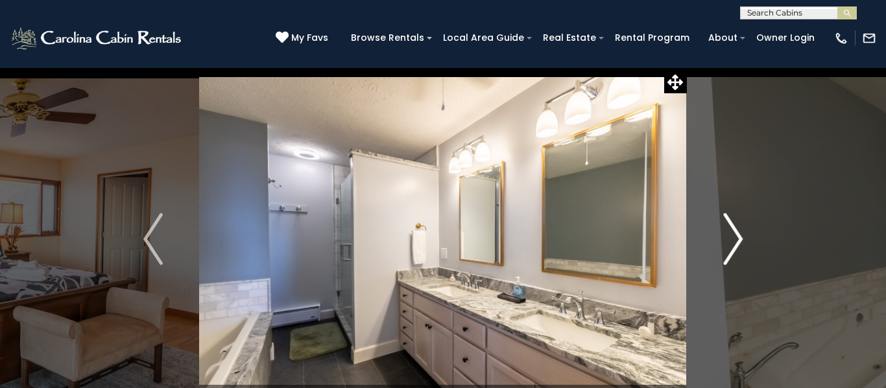
click at [741, 248] on img "Next" at bounding box center [732, 239] width 19 height 52
